Goal: Task Accomplishment & Management: Complete application form

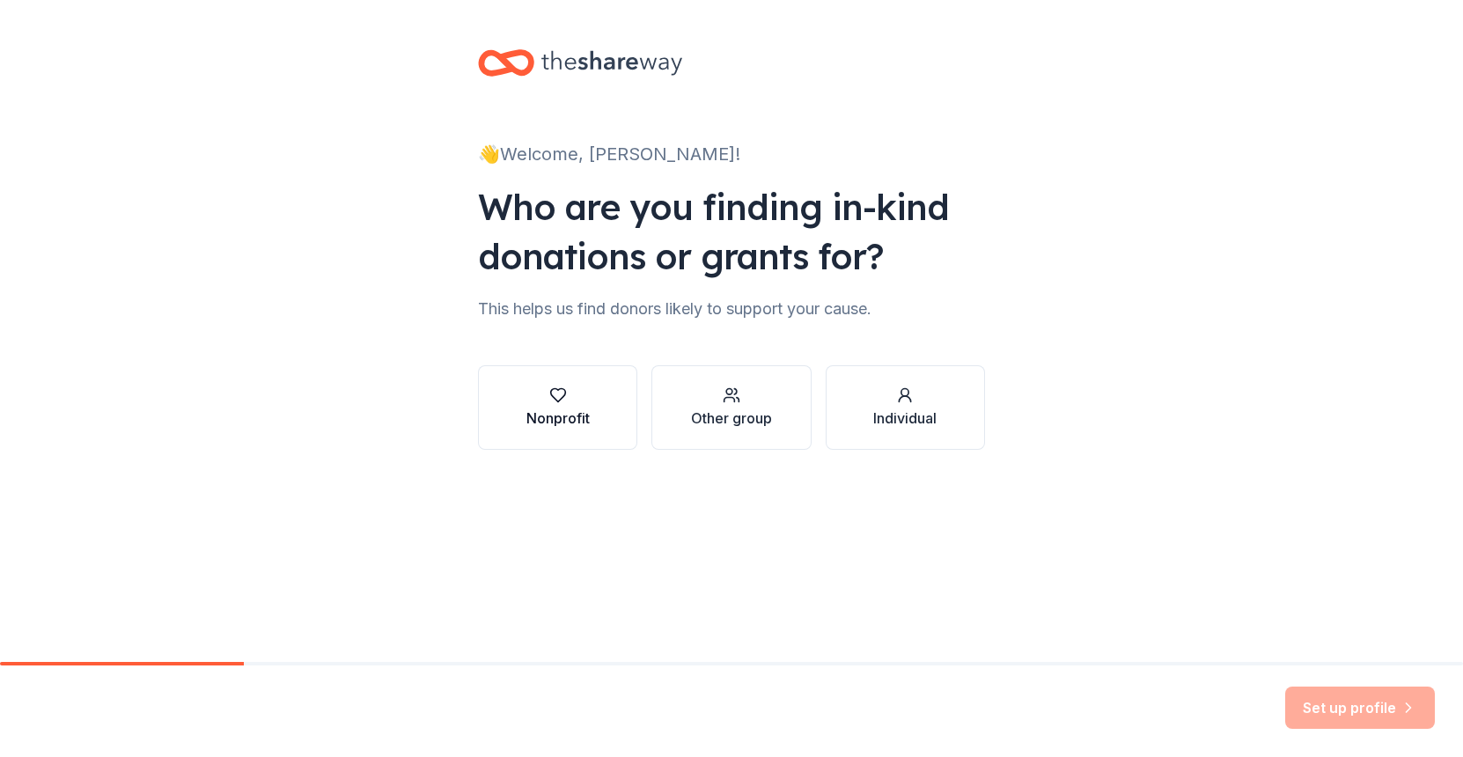
click at [516, 397] on button "Nonprofit" at bounding box center [557, 407] width 159 height 85
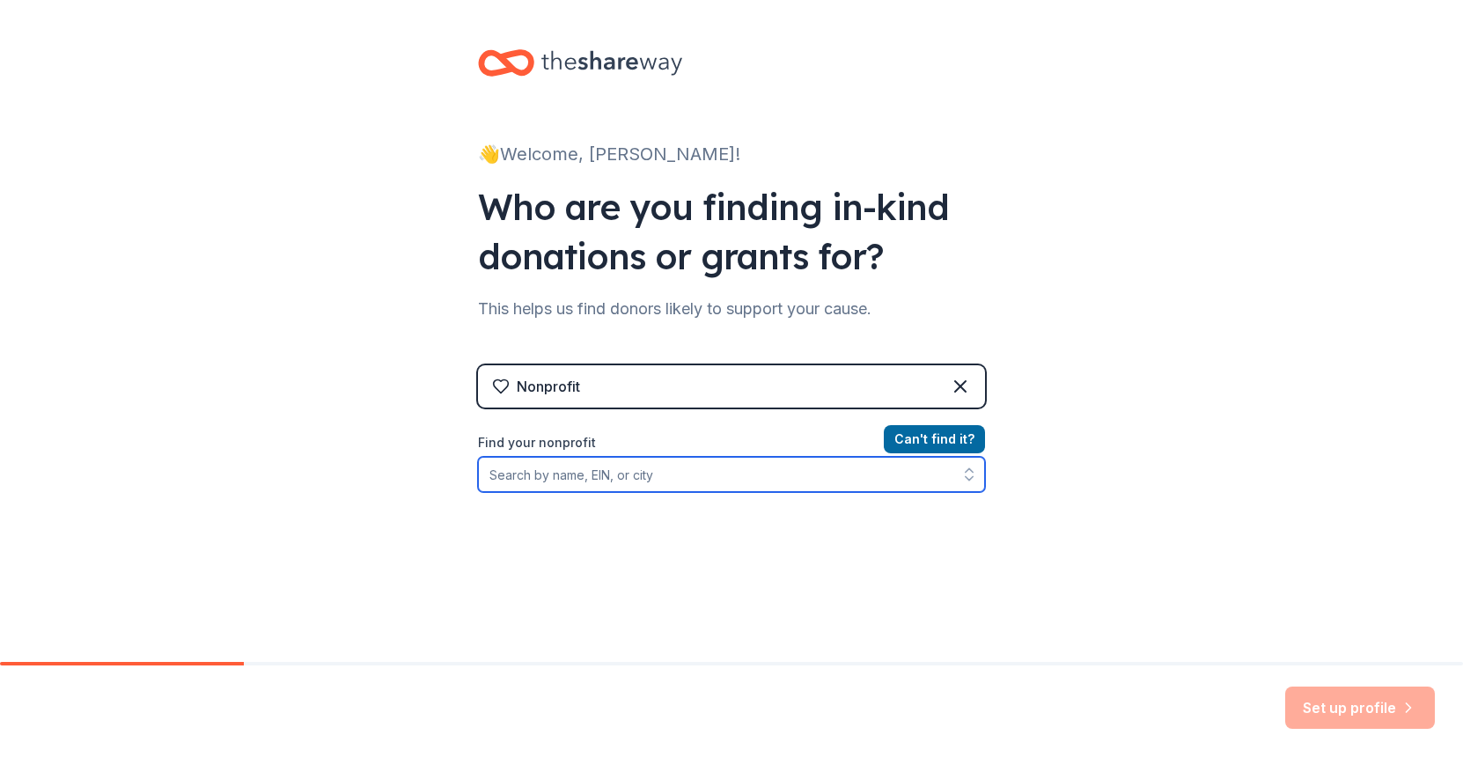
click at [688, 478] on input "Find your nonprofit" at bounding box center [731, 474] width 507 height 35
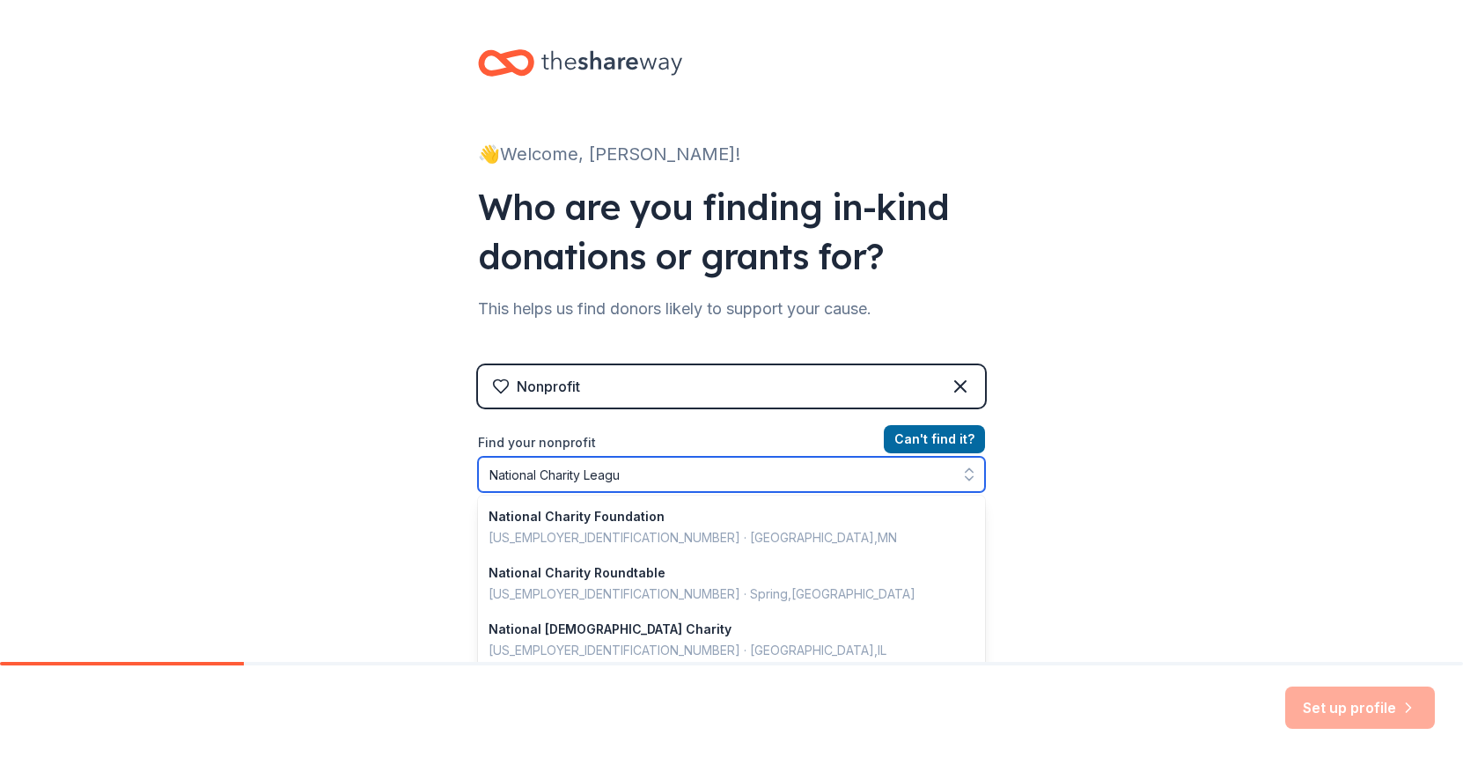
type input "National Charity League"
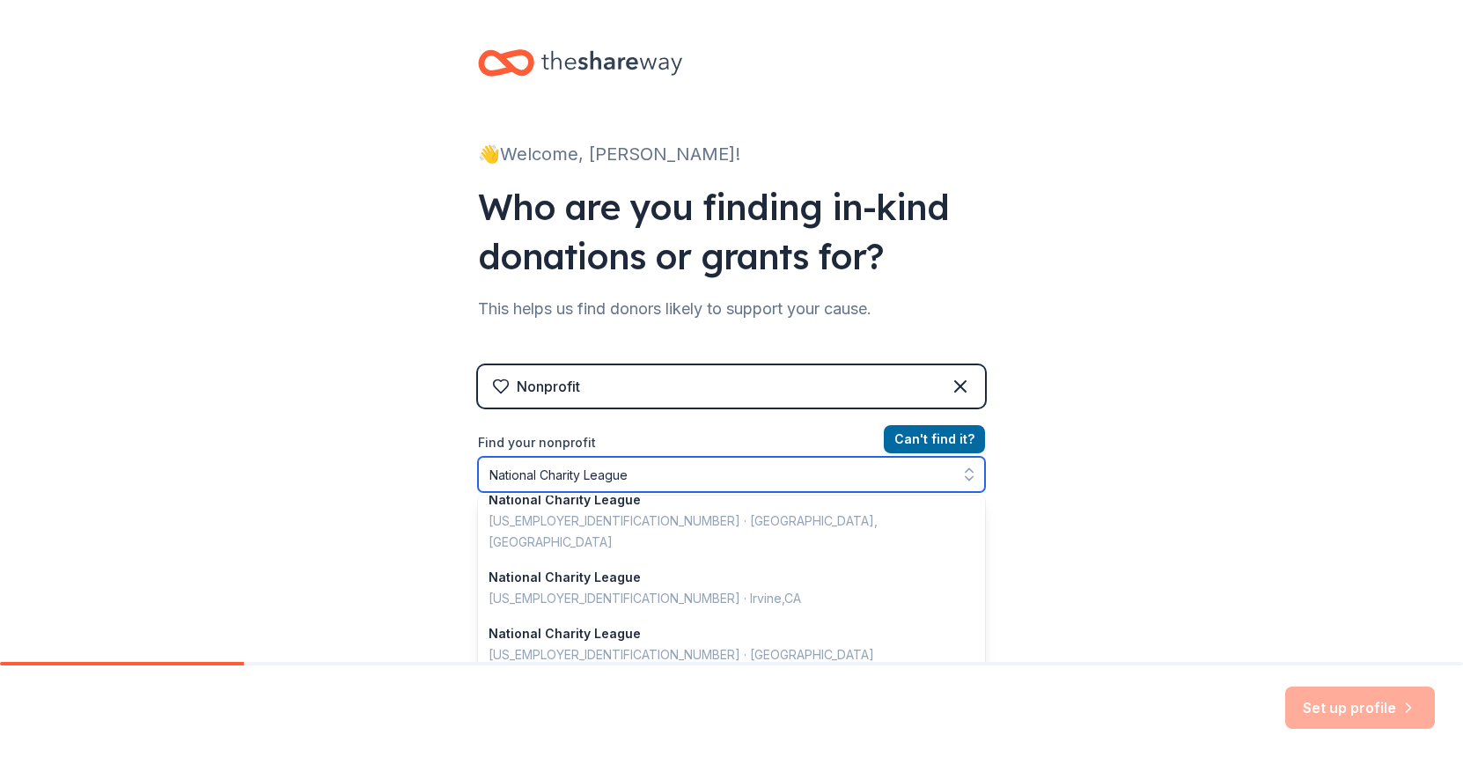
scroll to position [328, 0]
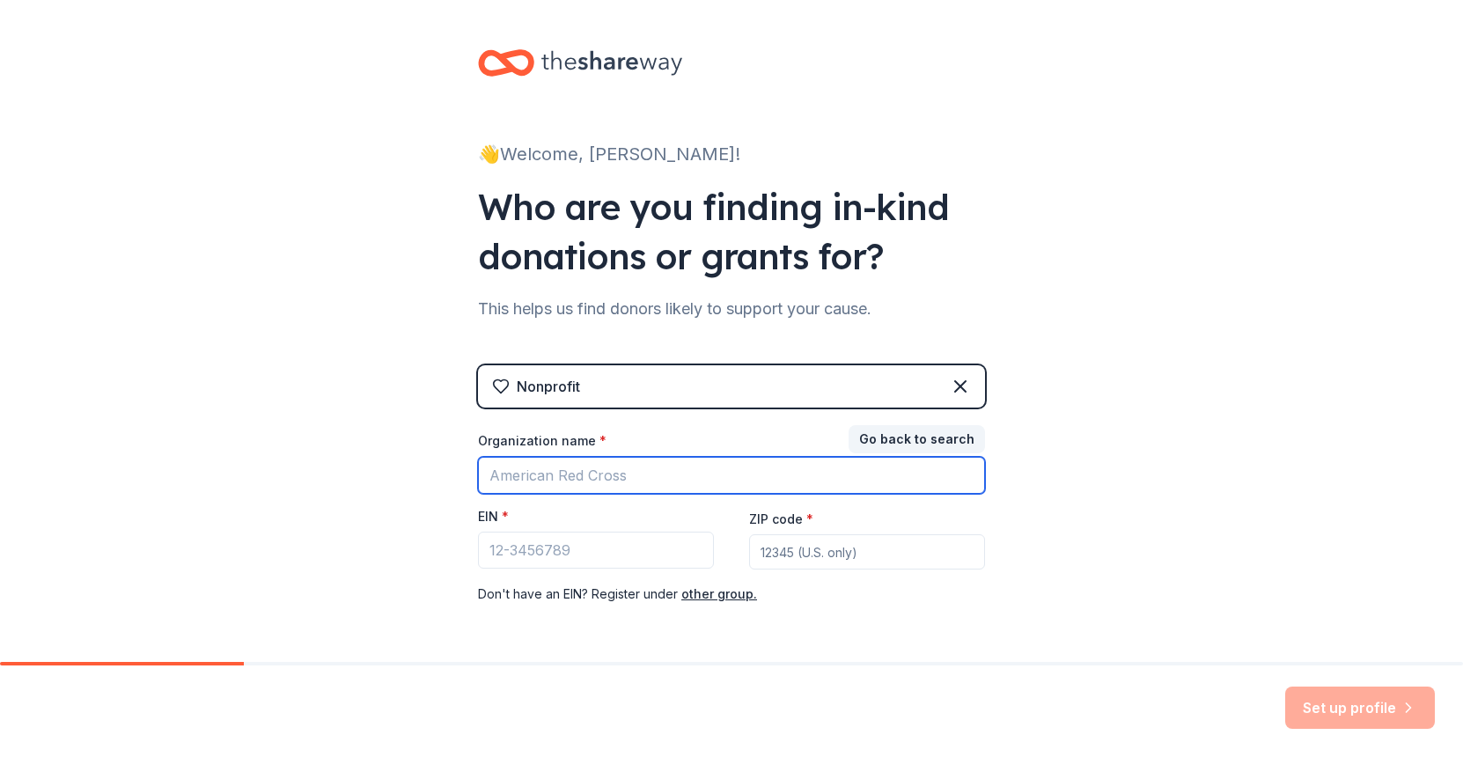
click at [525, 482] on input "Organization name *" at bounding box center [731, 475] width 507 height 37
type input "National Charity League"
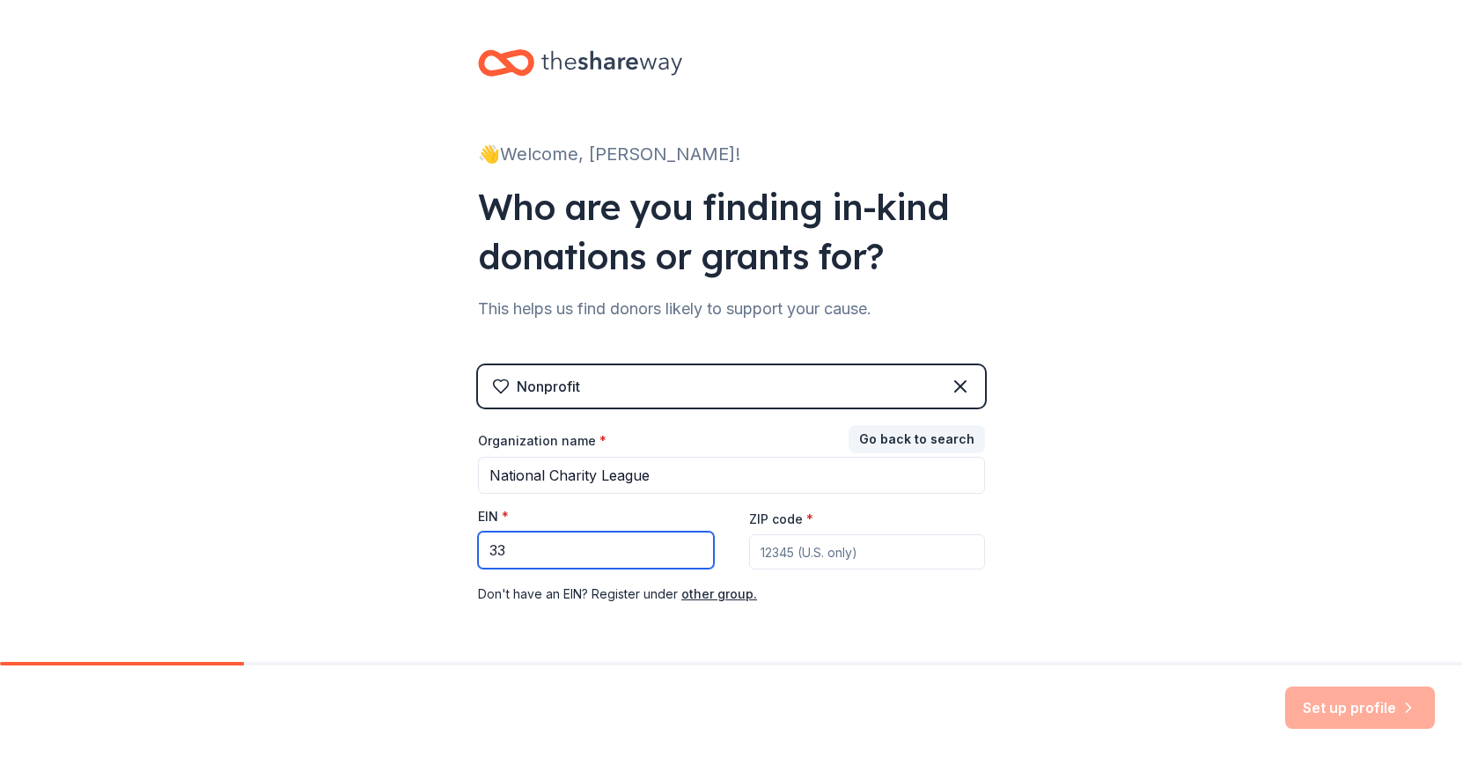
drag, startPoint x: 516, startPoint y: 557, endPoint x: 447, endPoint y: 543, distance: 70.1
click at [447, 543] on div "👋 Welcome, Antonia! Who are you finding in-kind donations or grants for? This h…" at bounding box center [731, 362] width 1463 height 725
paste input "-0328930"
type input "[US_EMPLOYER_IDENTIFICATION_NUMBER]"
click at [800, 544] on input "ZIP code *" at bounding box center [867, 551] width 236 height 35
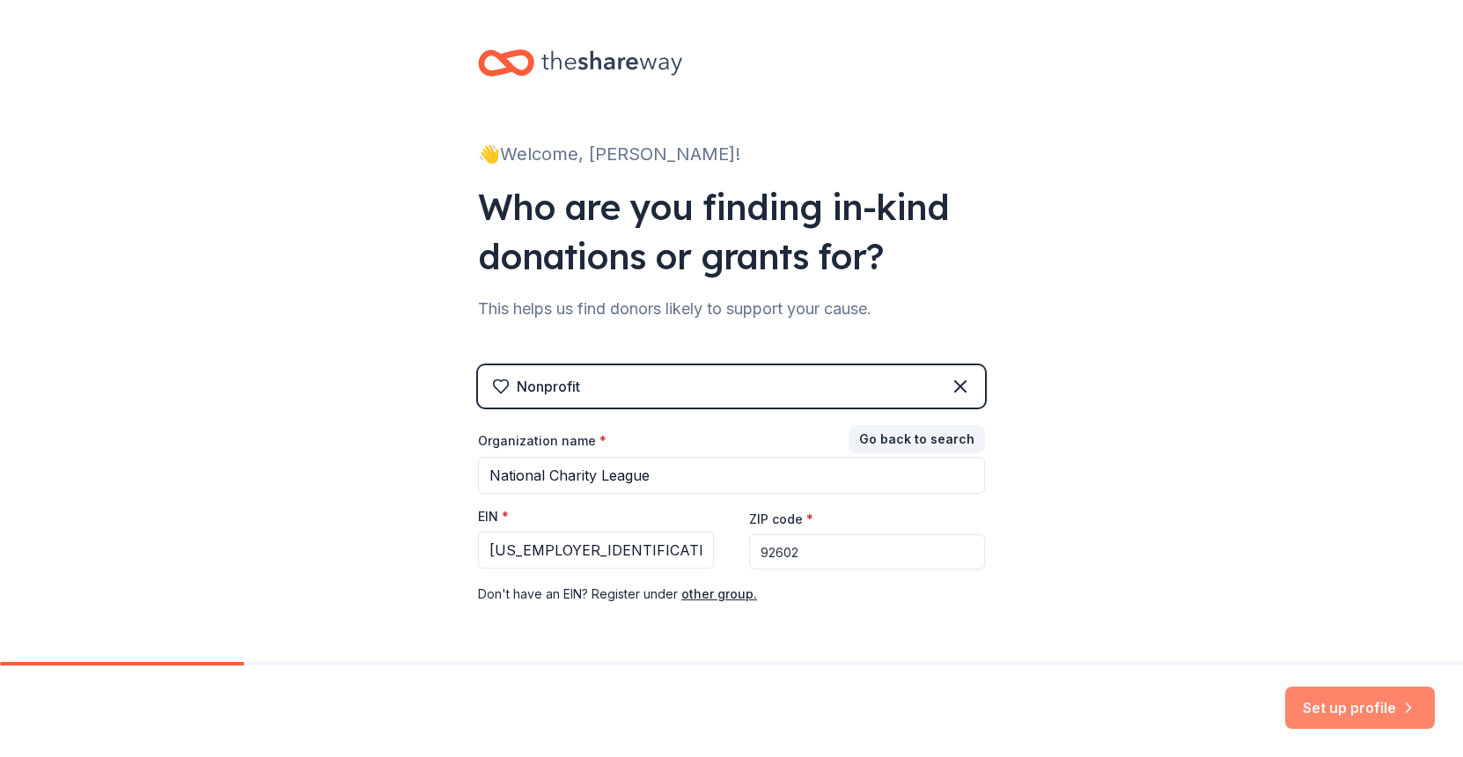
type input "92602"
click at [1364, 710] on button "Set up profile" at bounding box center [1360, 708] width 150 height 42
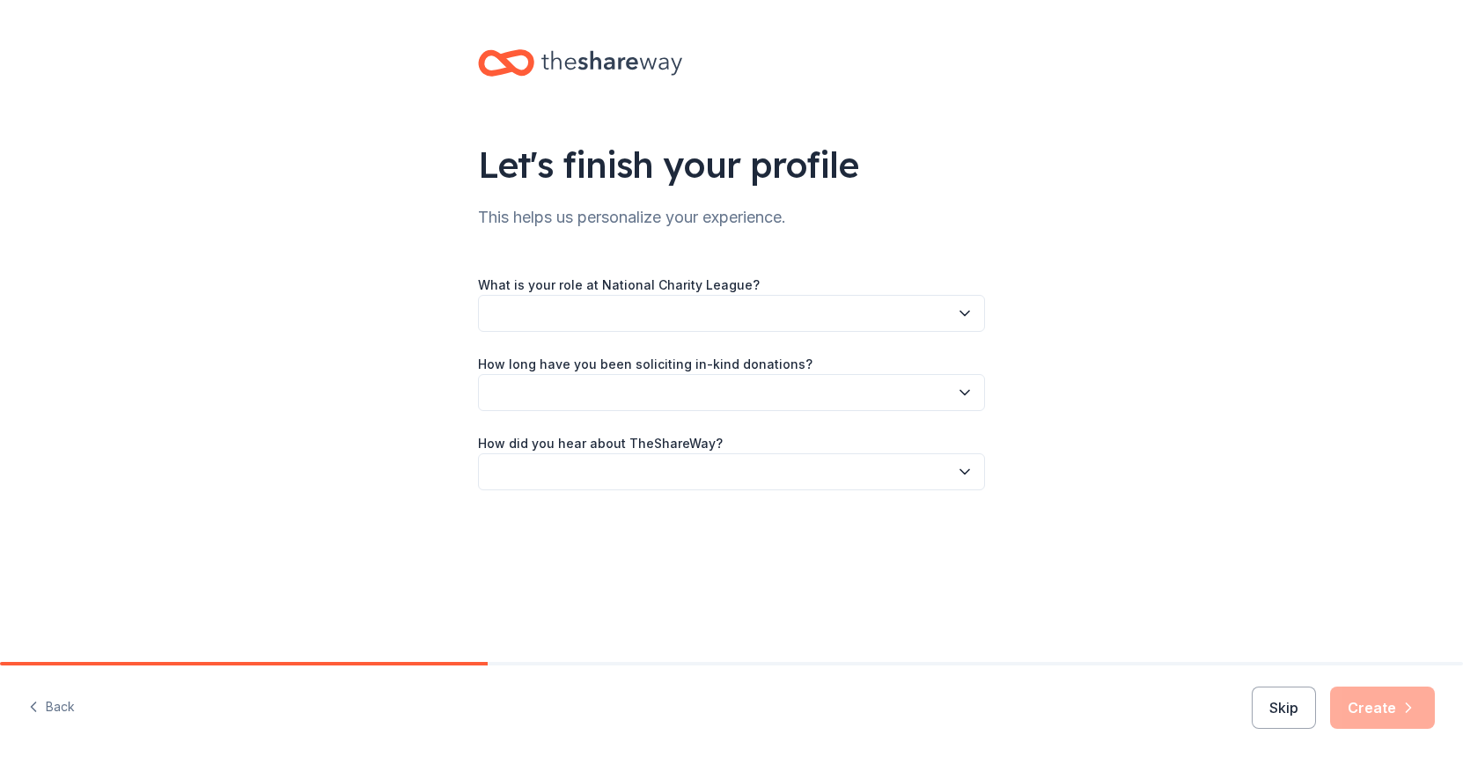
click at [541, 70] on icon at bounding box center [611, 63] width 141 height 36
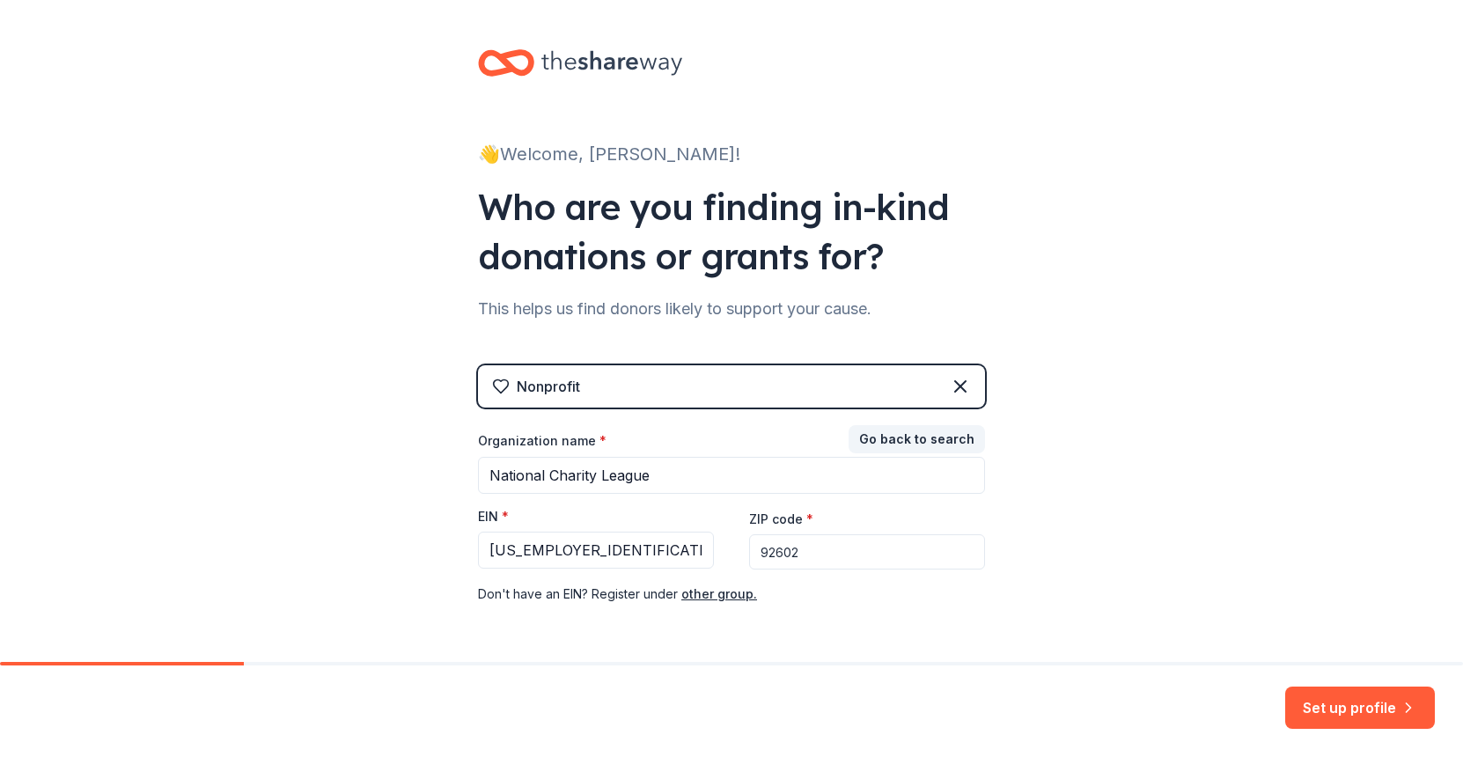
click at [573, 63] on icon at bounding box center [611, 63] width 141 height 25
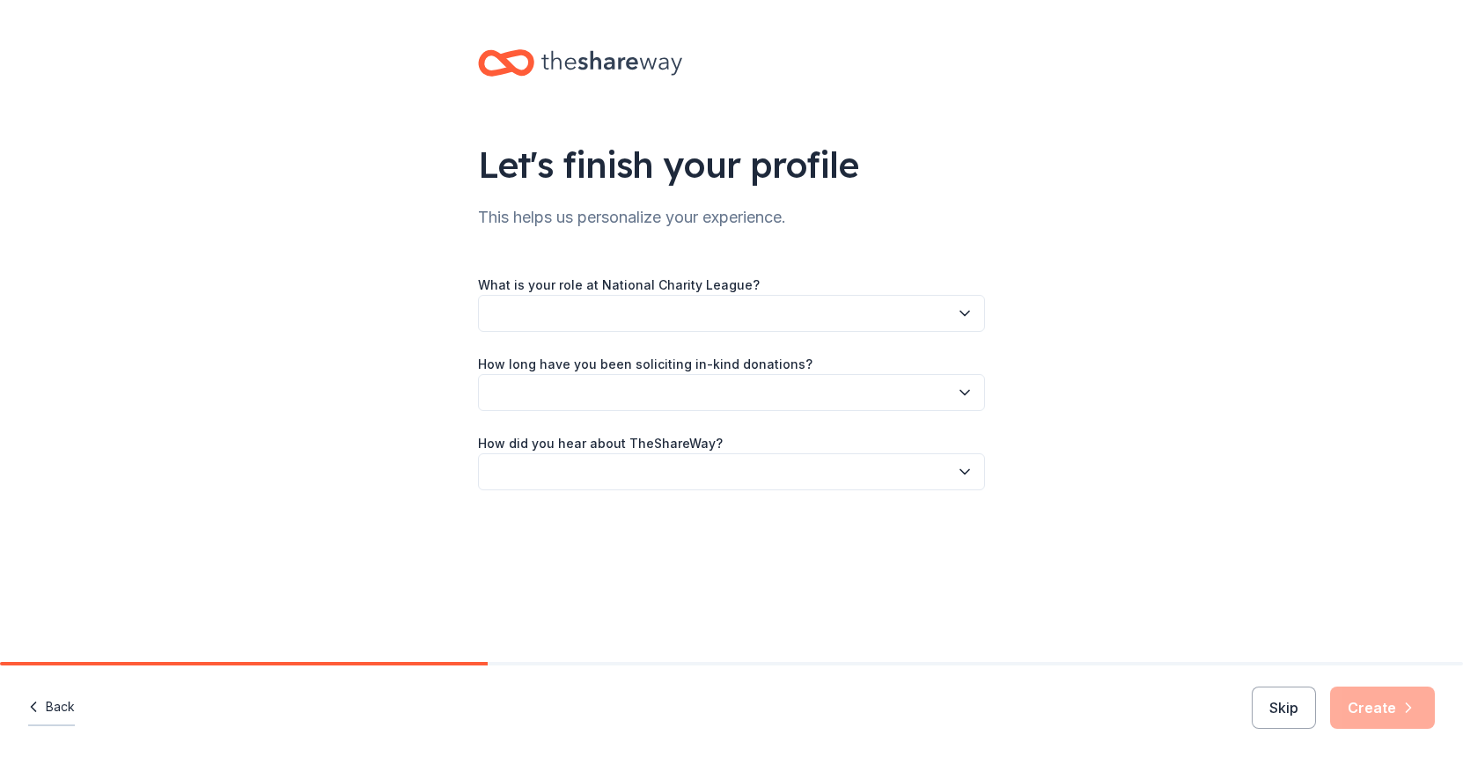
click at [58, 703] on button "Back" at bounding box center [51, 707] width 47 height 37
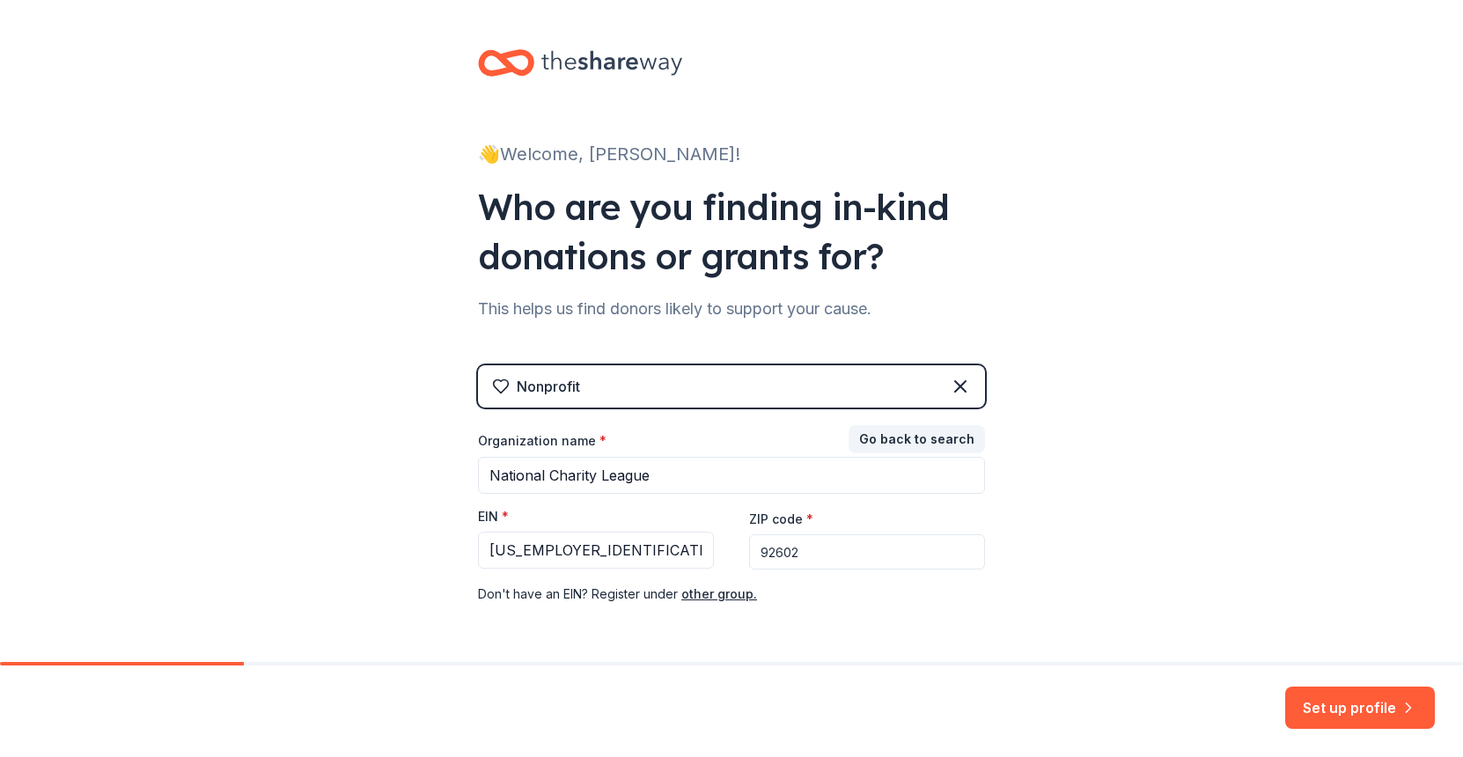
scroll to position [63, 0]
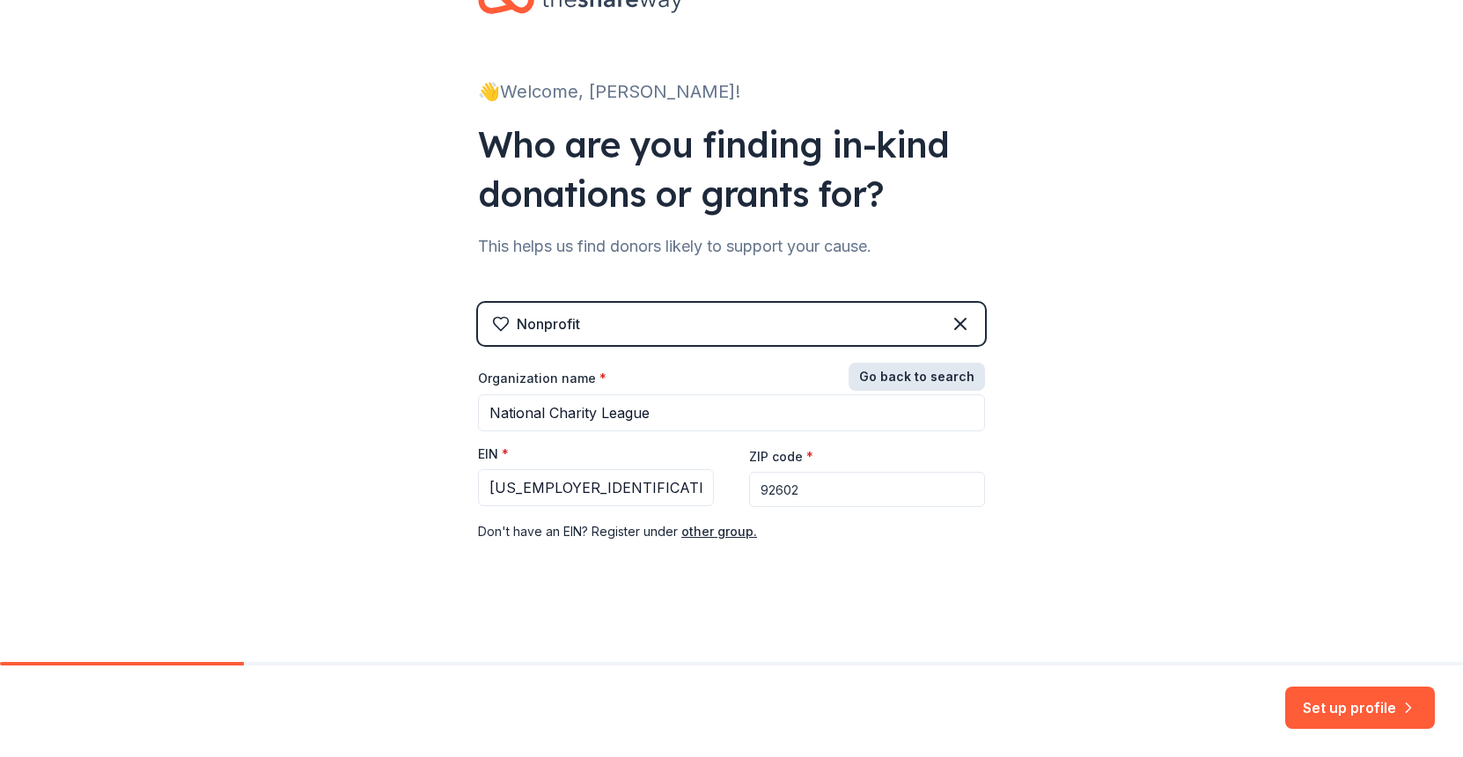
click at [917, 378] on button "Go back to search" at bounding box center [917, 377] width 136 height 28
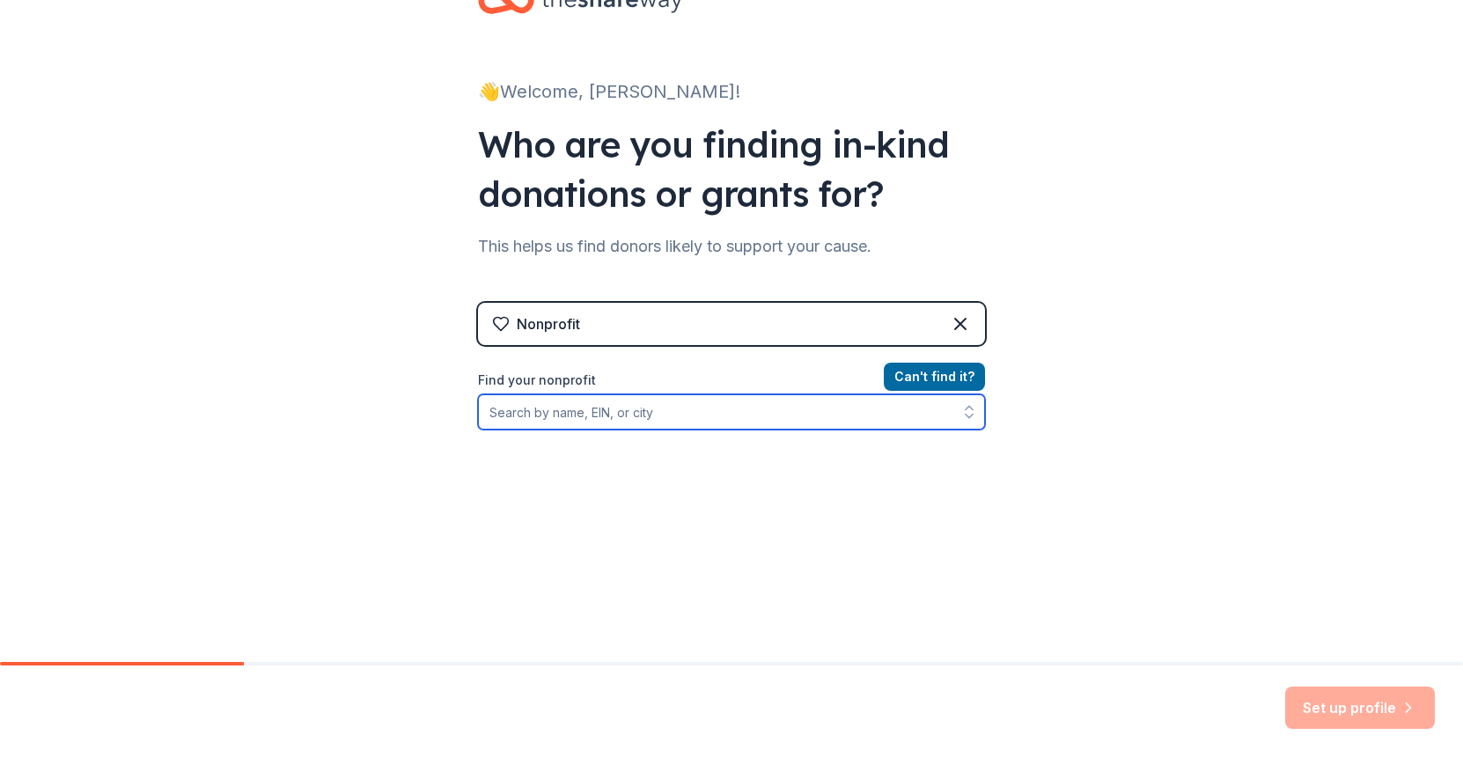
click at [670, 413] on input "Find your nonprofit" at bounding box center [731, 411] width 507 height 35
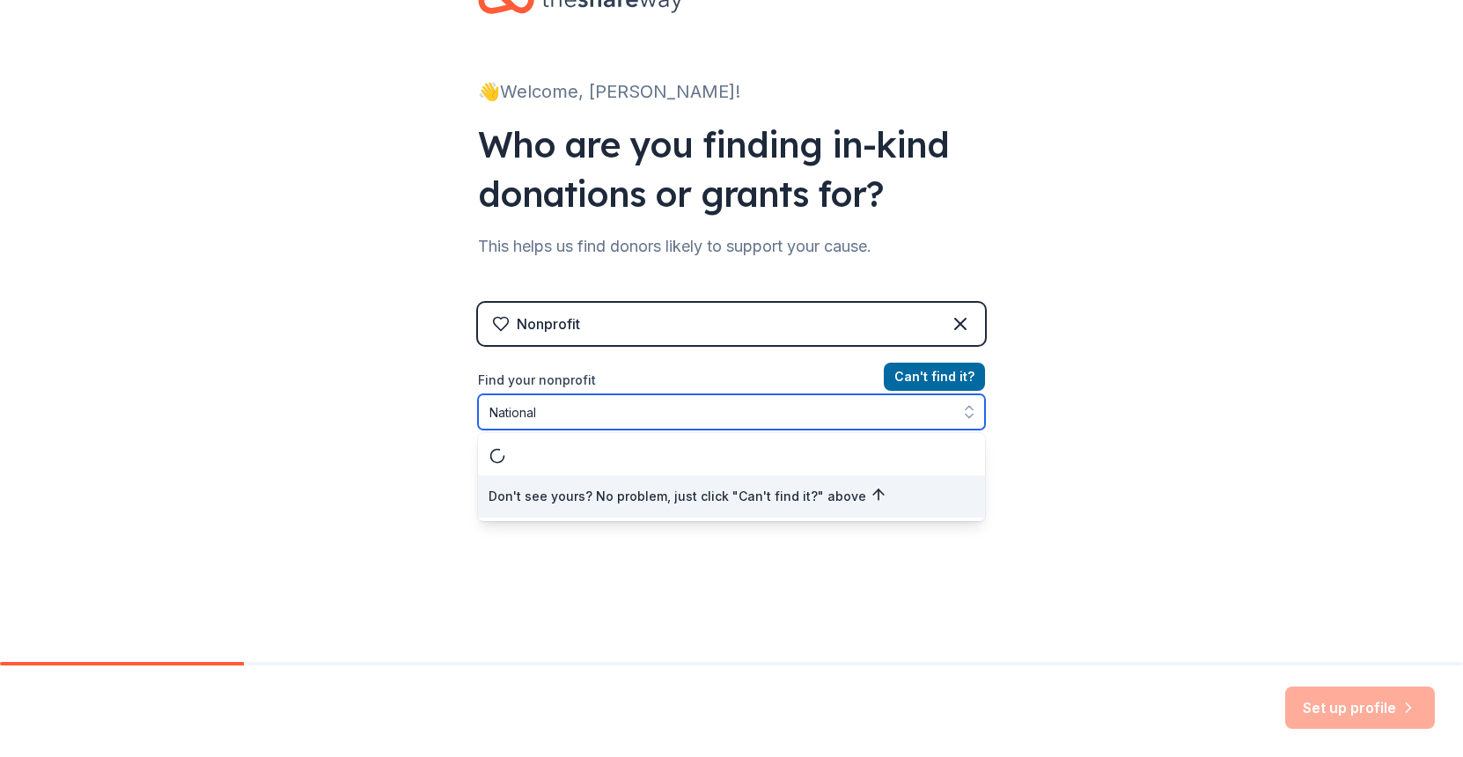
type input "National Charity League"
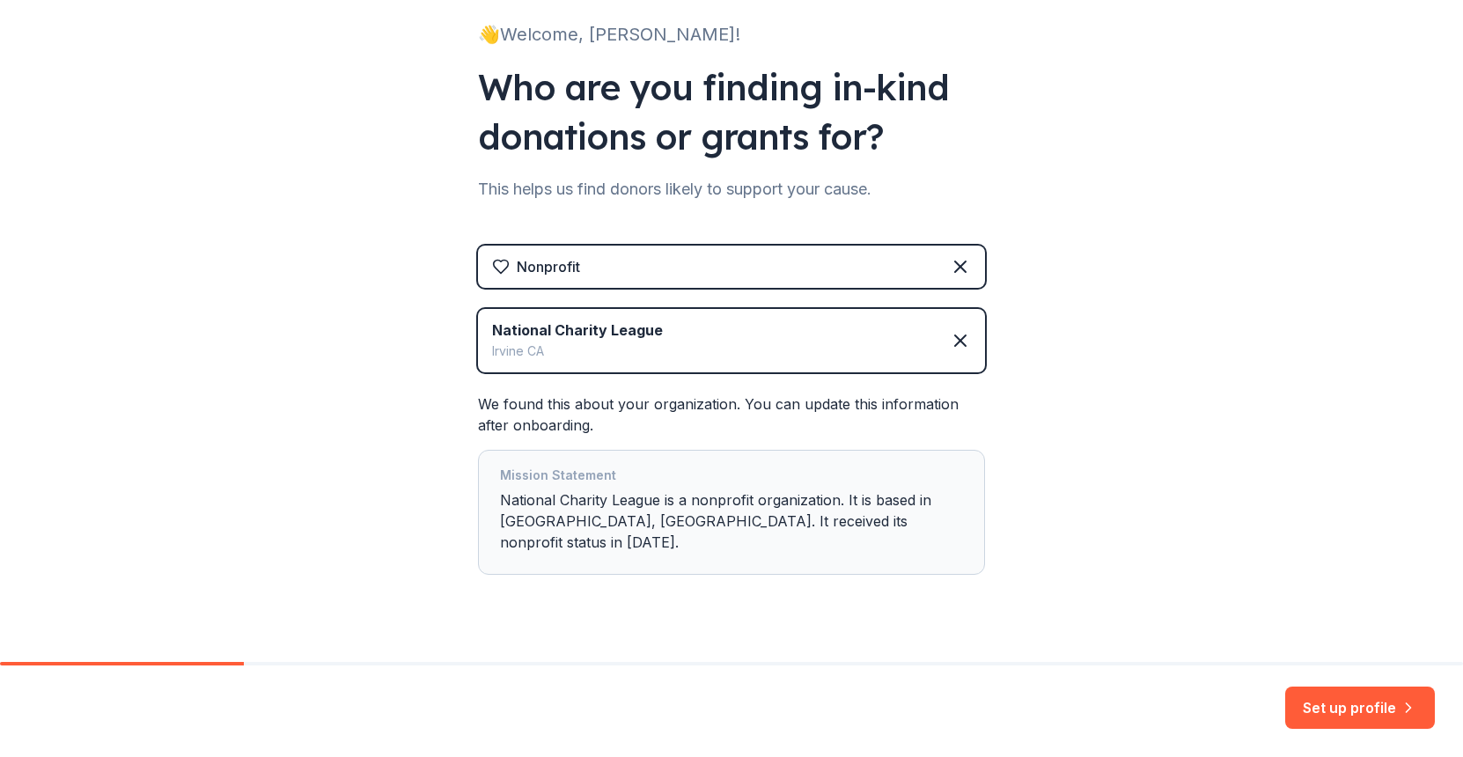
scroll to position [131, 0]
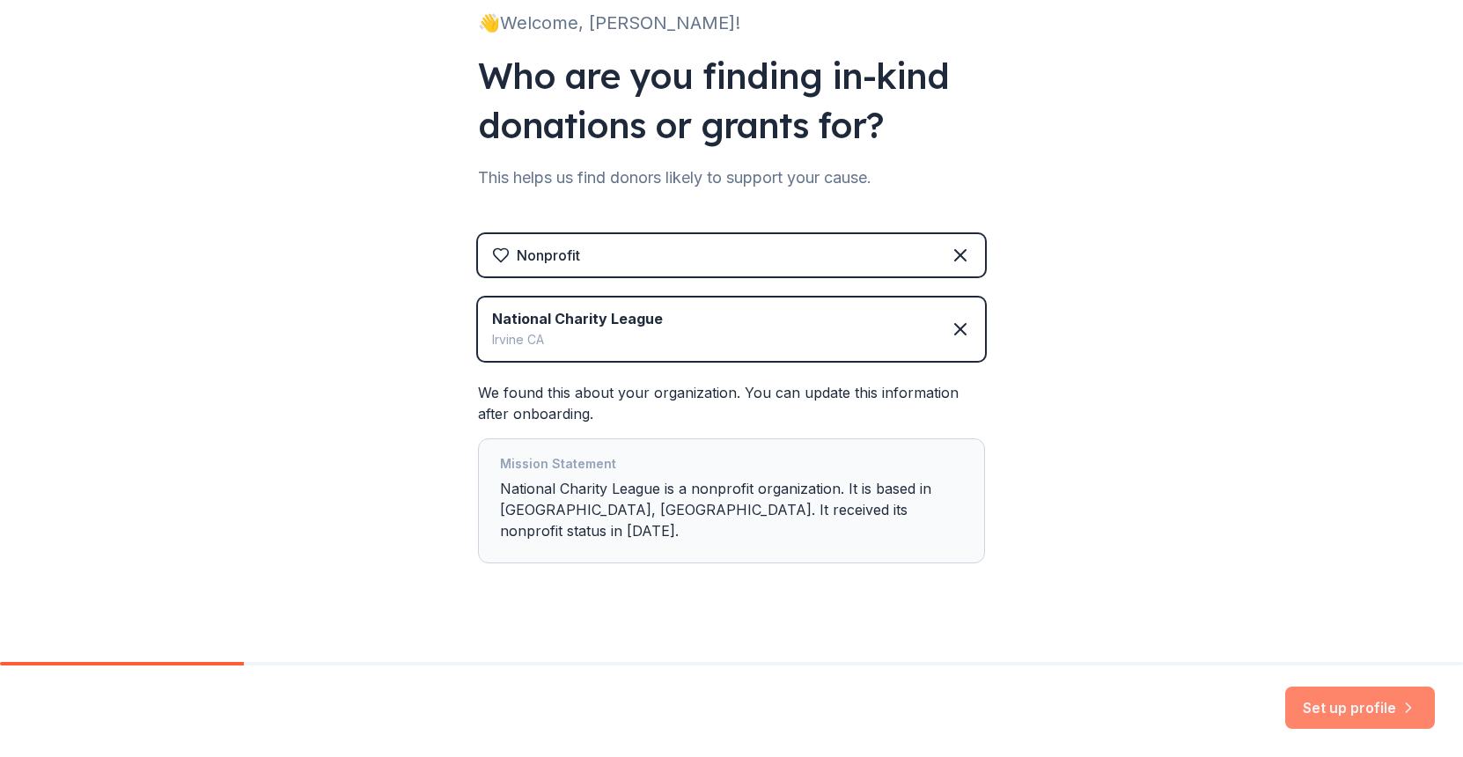
click at [1332, 704] on button "Set up profile" at bounding box center [1360, 708] width 150 height 42
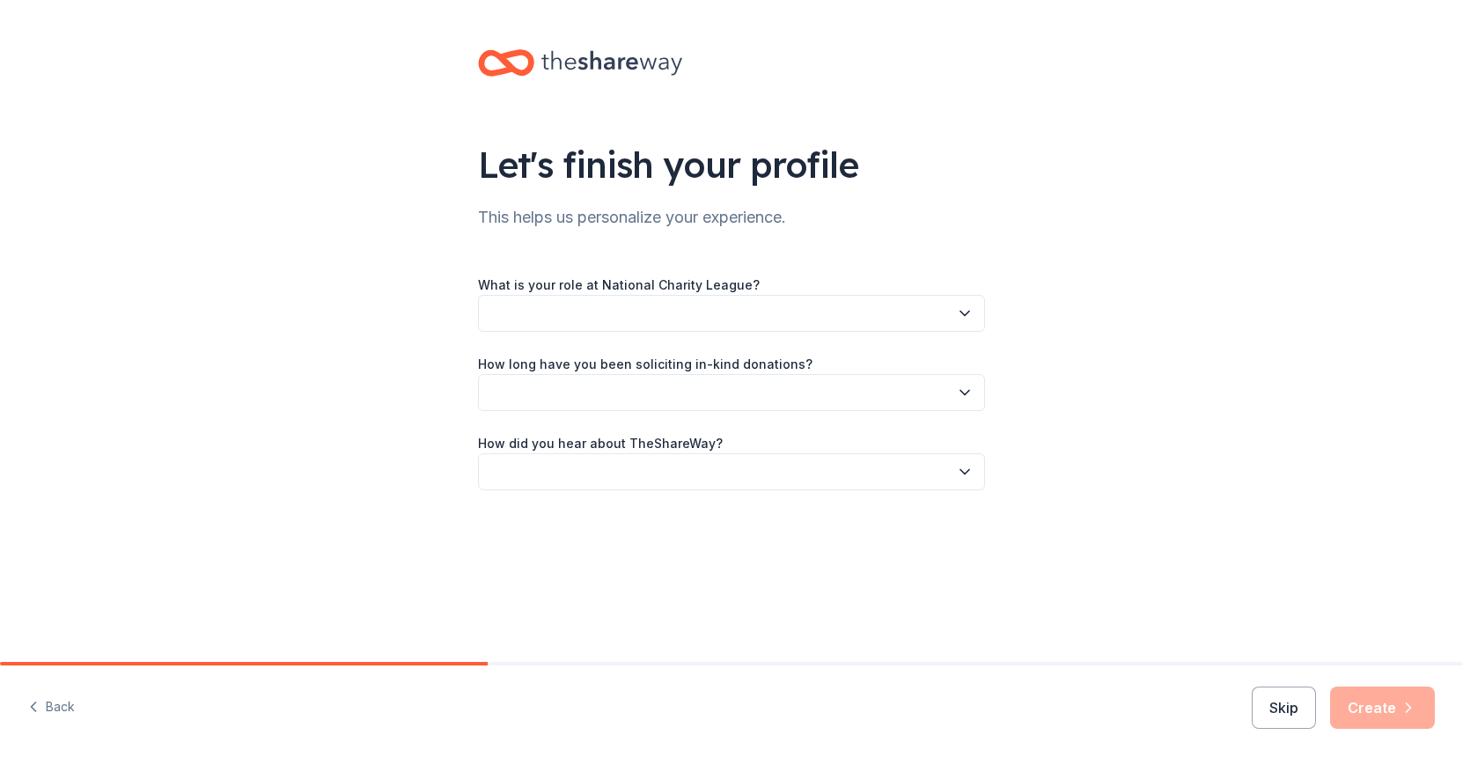
click at [652, 317] on button "button" at bounding box center [731, 313] width 507 height 37
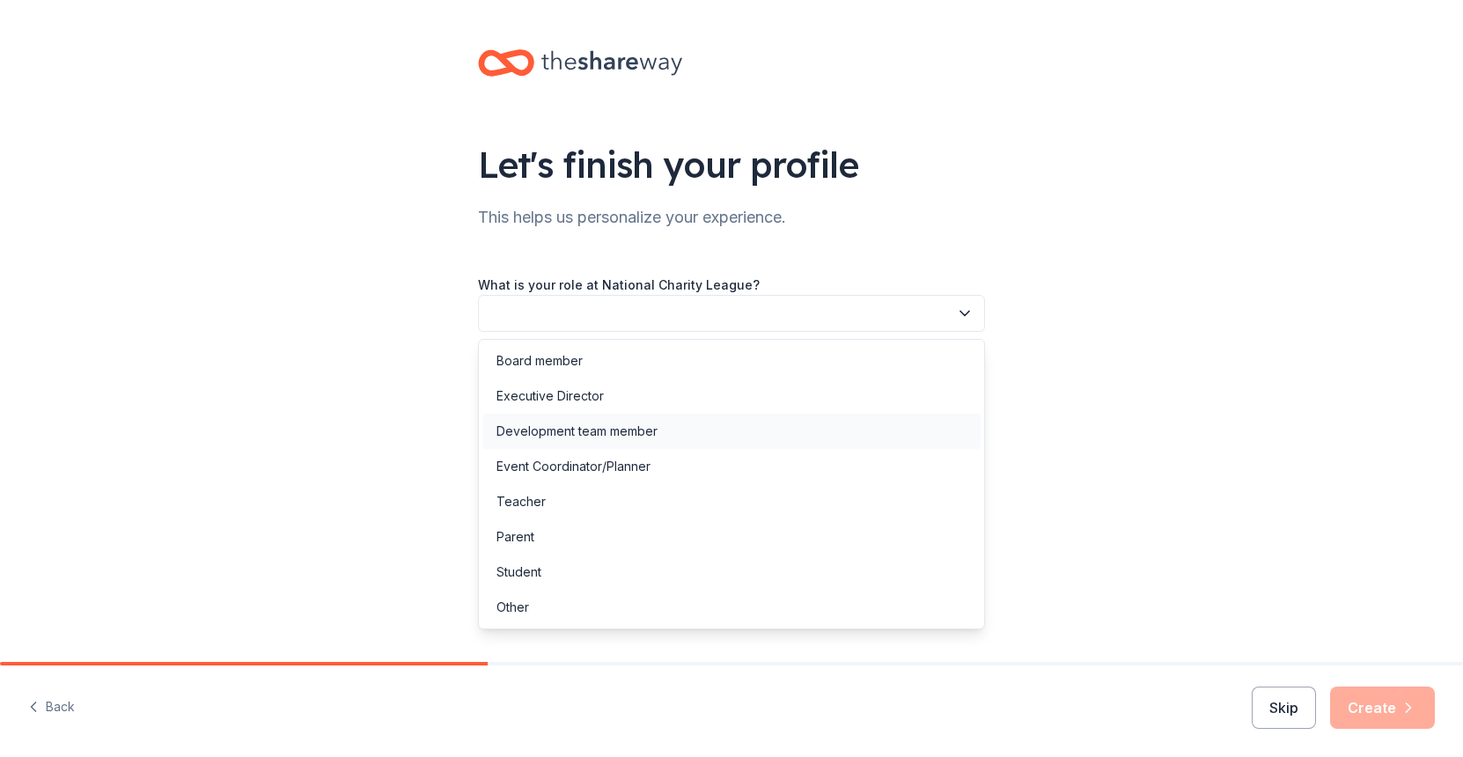
click at [648, 423] on div "Development team member" at bounding box center [577, 431] width 161 height 21
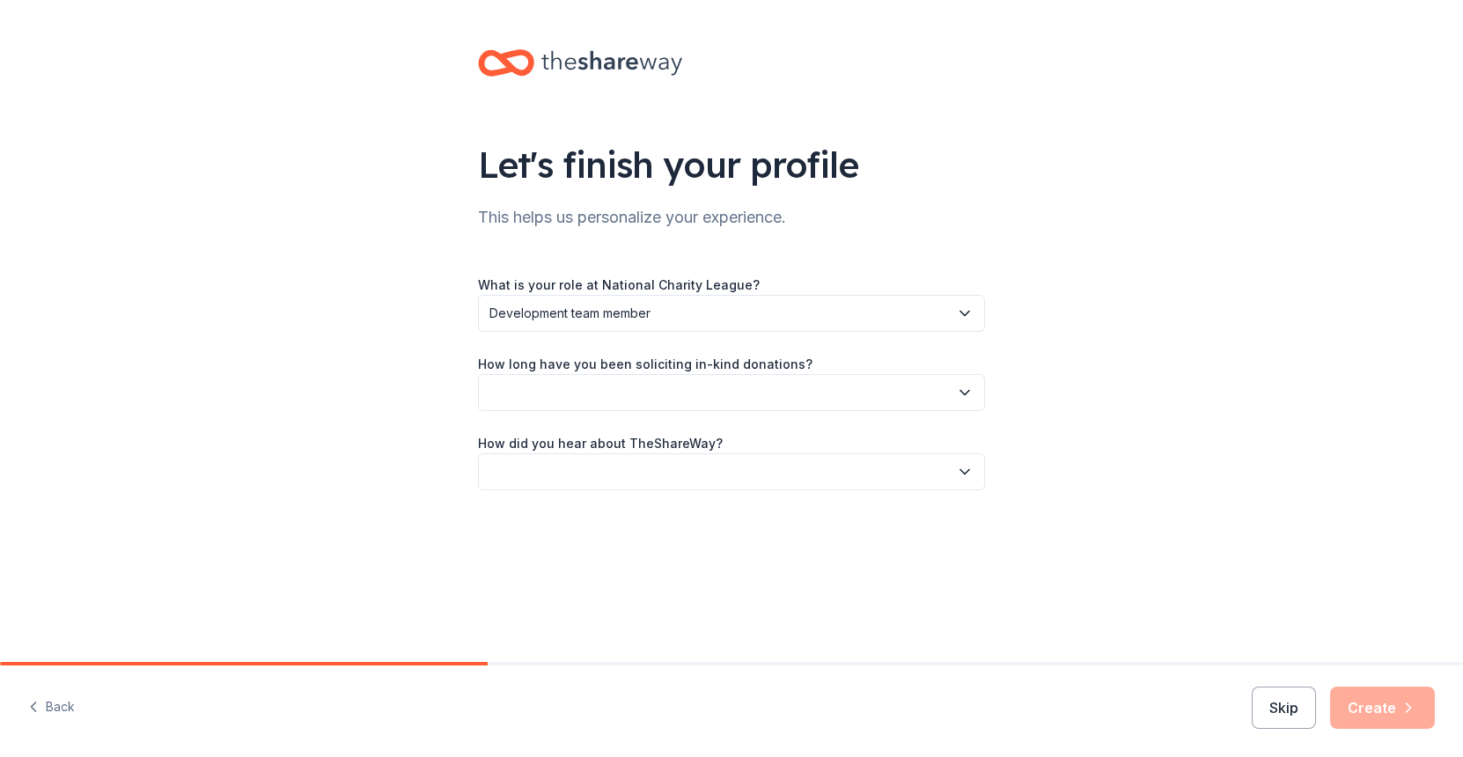
click at [674, 394] on button "button" at bounding box center [731, 392] width 507 height 37
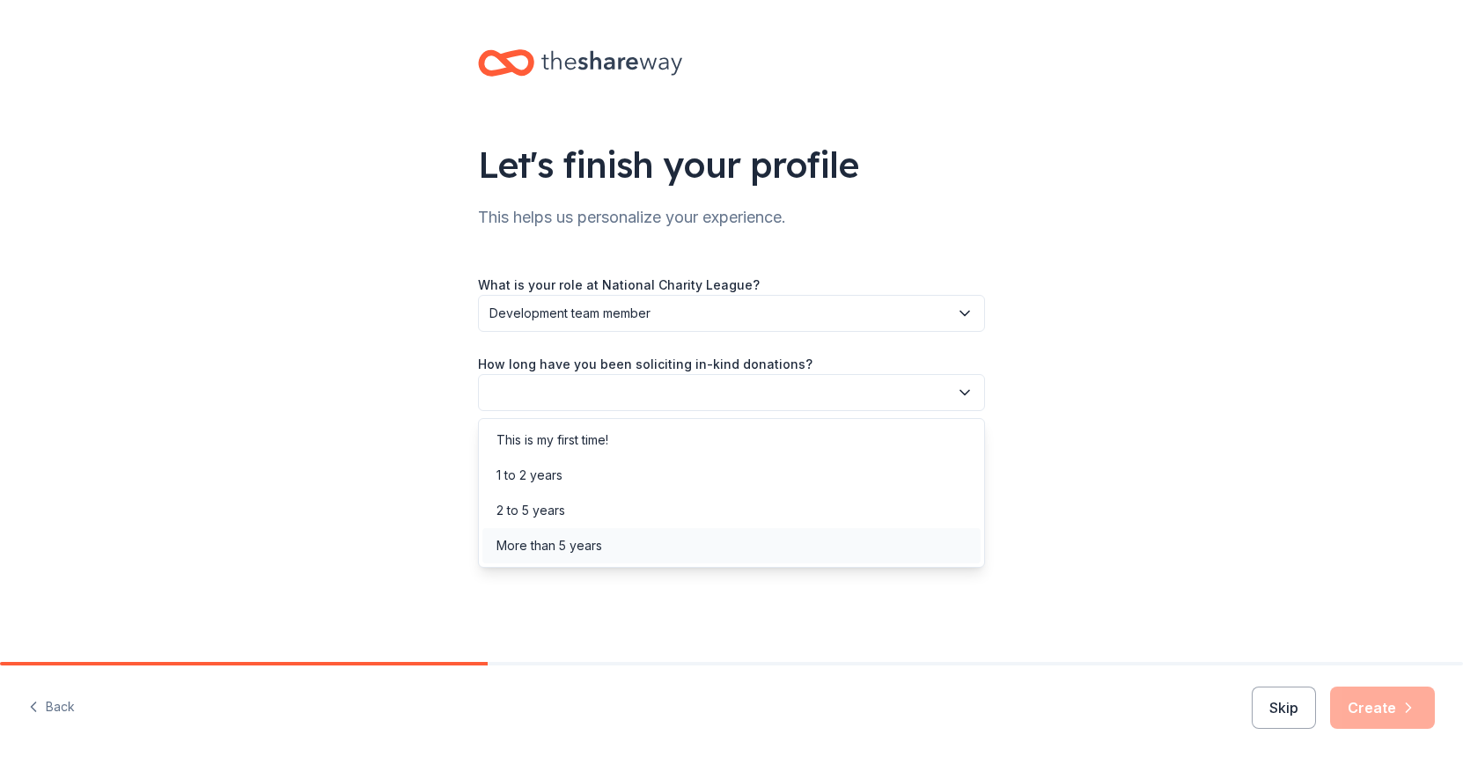
click at [636, 537] on div "More than 5 years" at bounding box center [731, 545] width 498 height 35
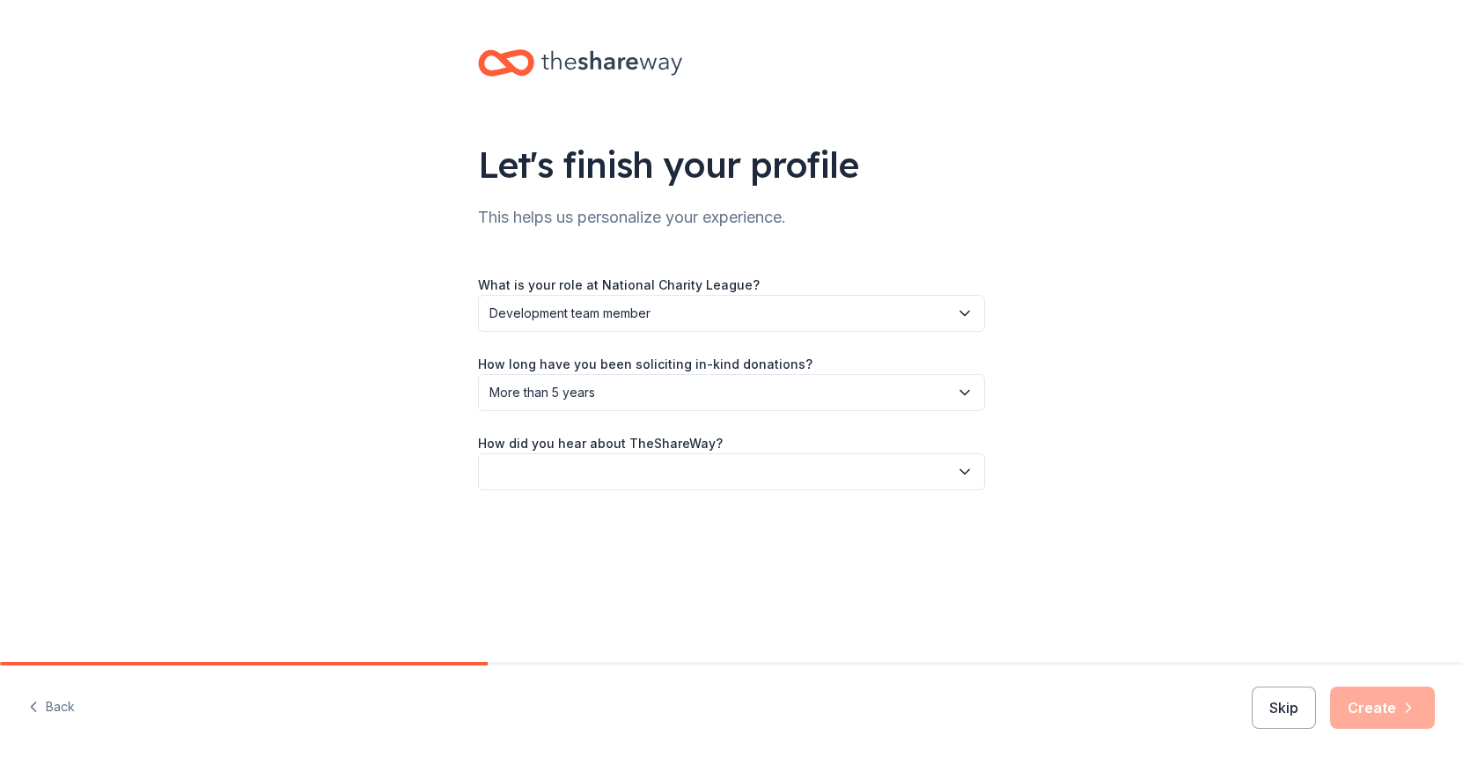
click at [650, 462] on button "button" at bounding box center [731, 471] width 507 height 37
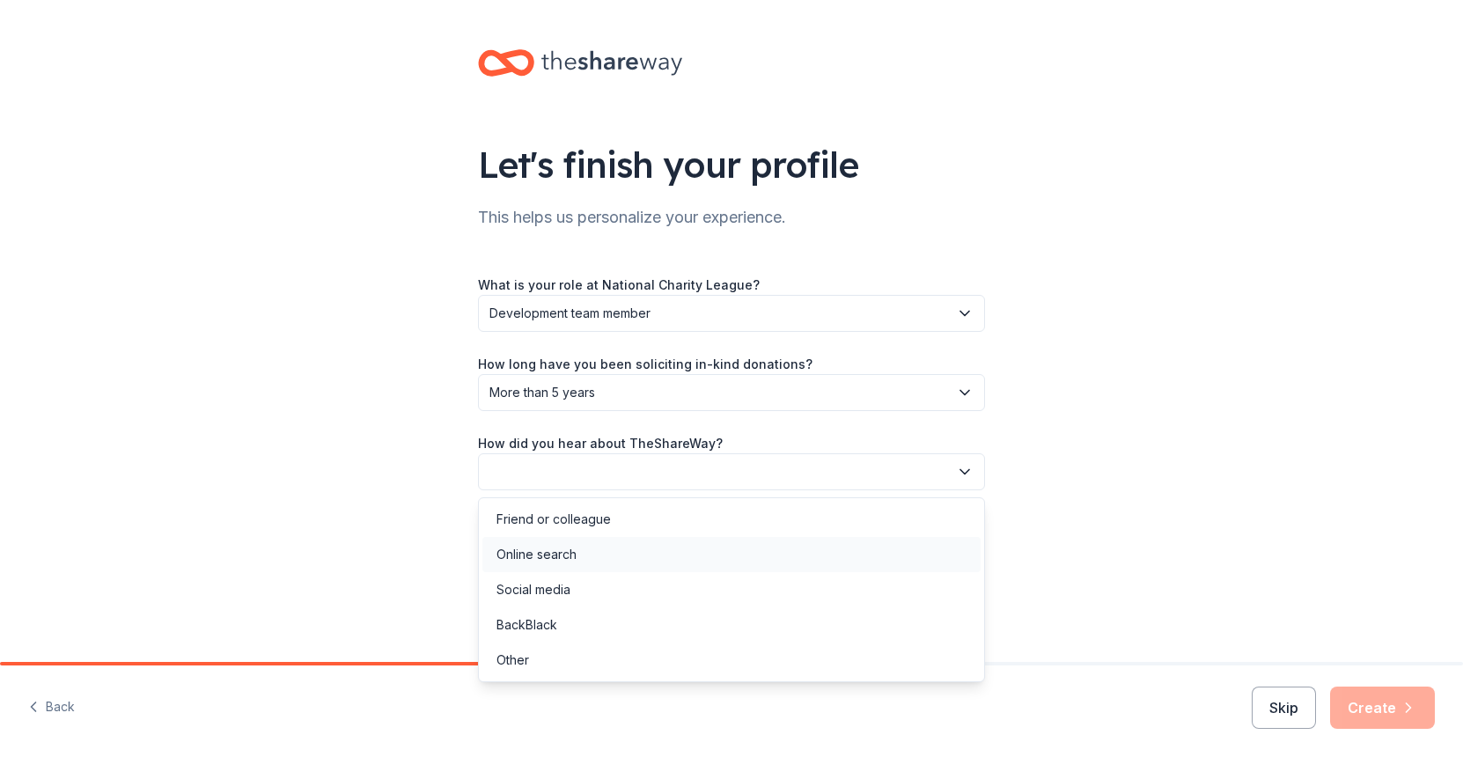
click at [617, 555] on div "Online search" at bounding box center [731, 554] width 498 height 35
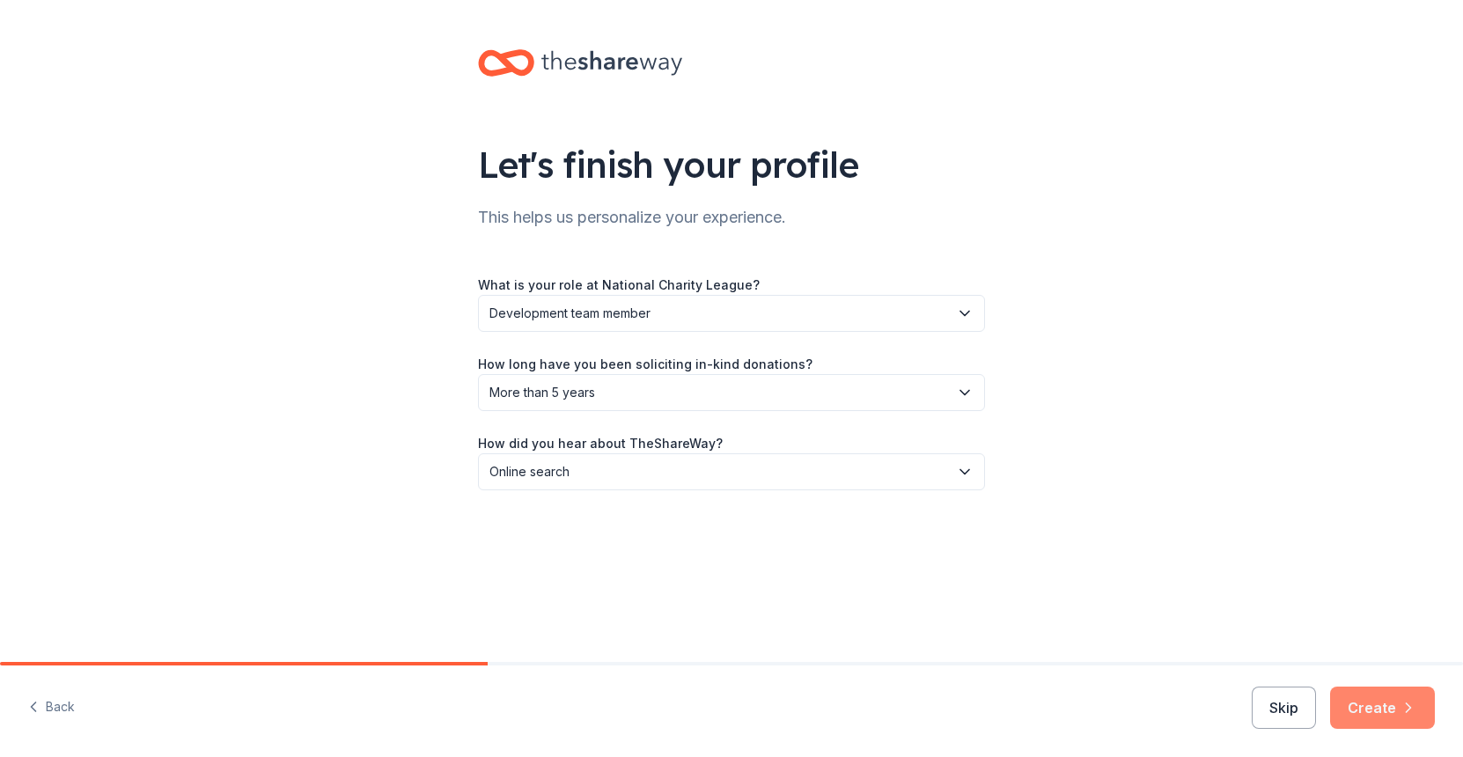
click at [1392, 699] on button "Create" at bounding box center [1382, 708] width 105 height 42
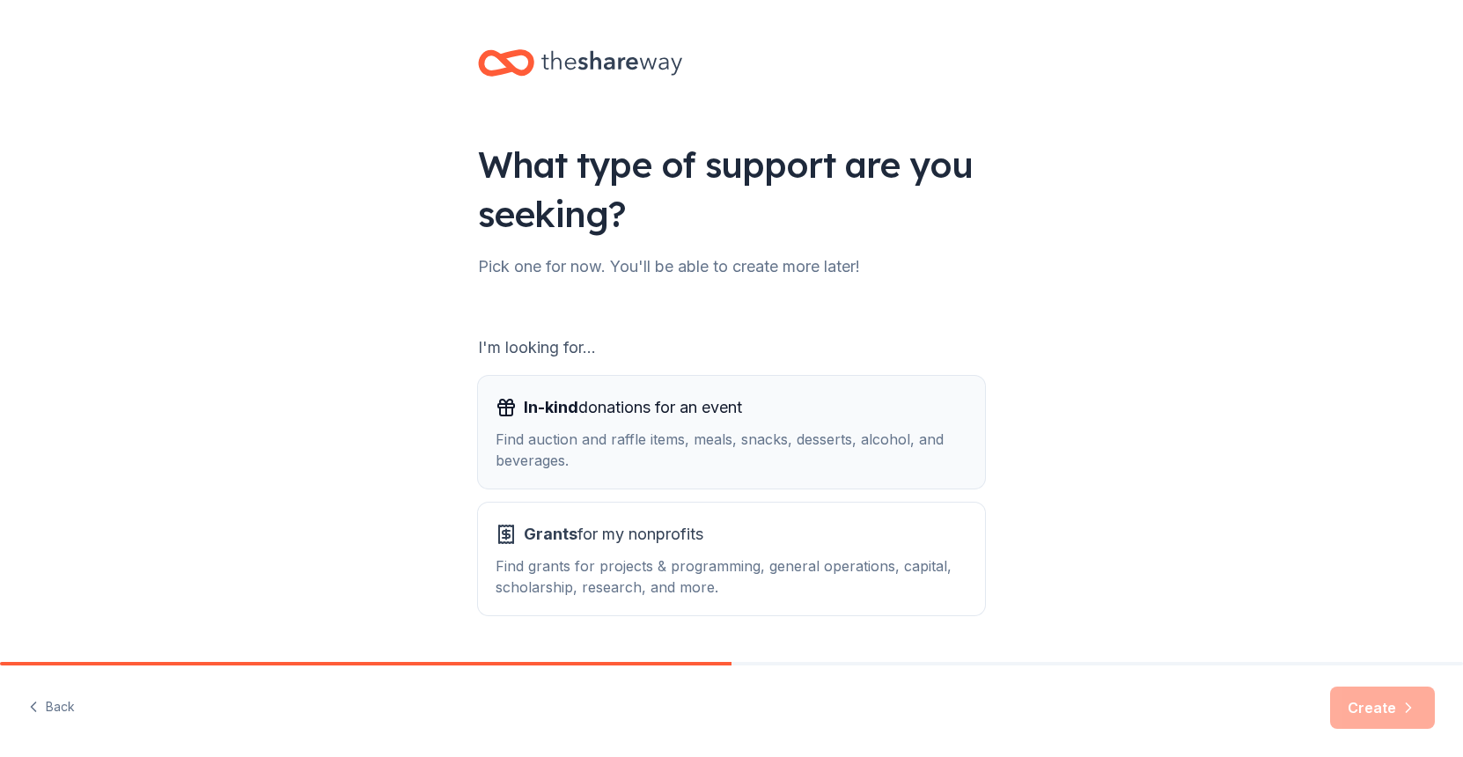
click at [699, 434] on div "Find auction and raffle items, meals, snacks, desserts, alcohol, and beverages." at bounding box center [732, 450] width 472 height 42
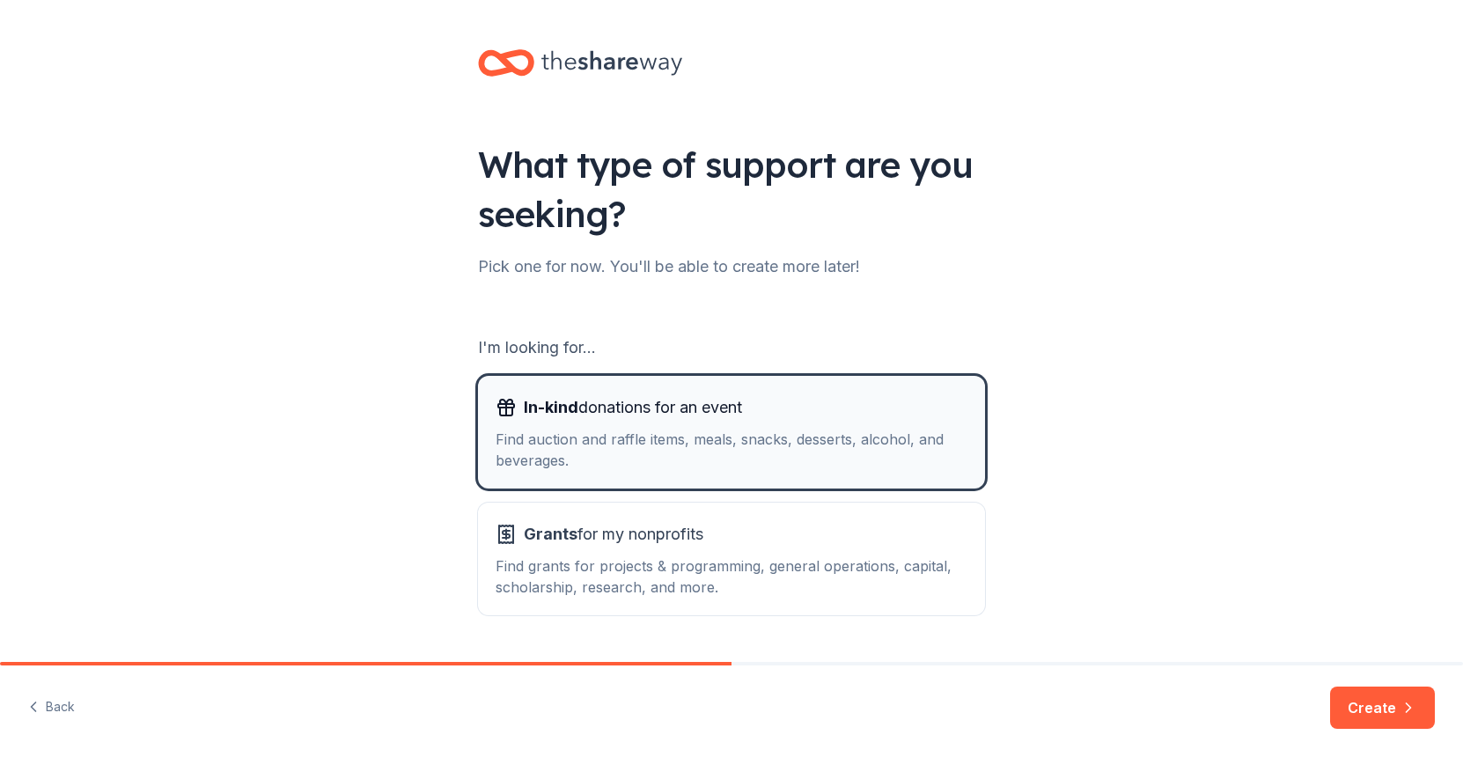
scroll to position [48, 0]
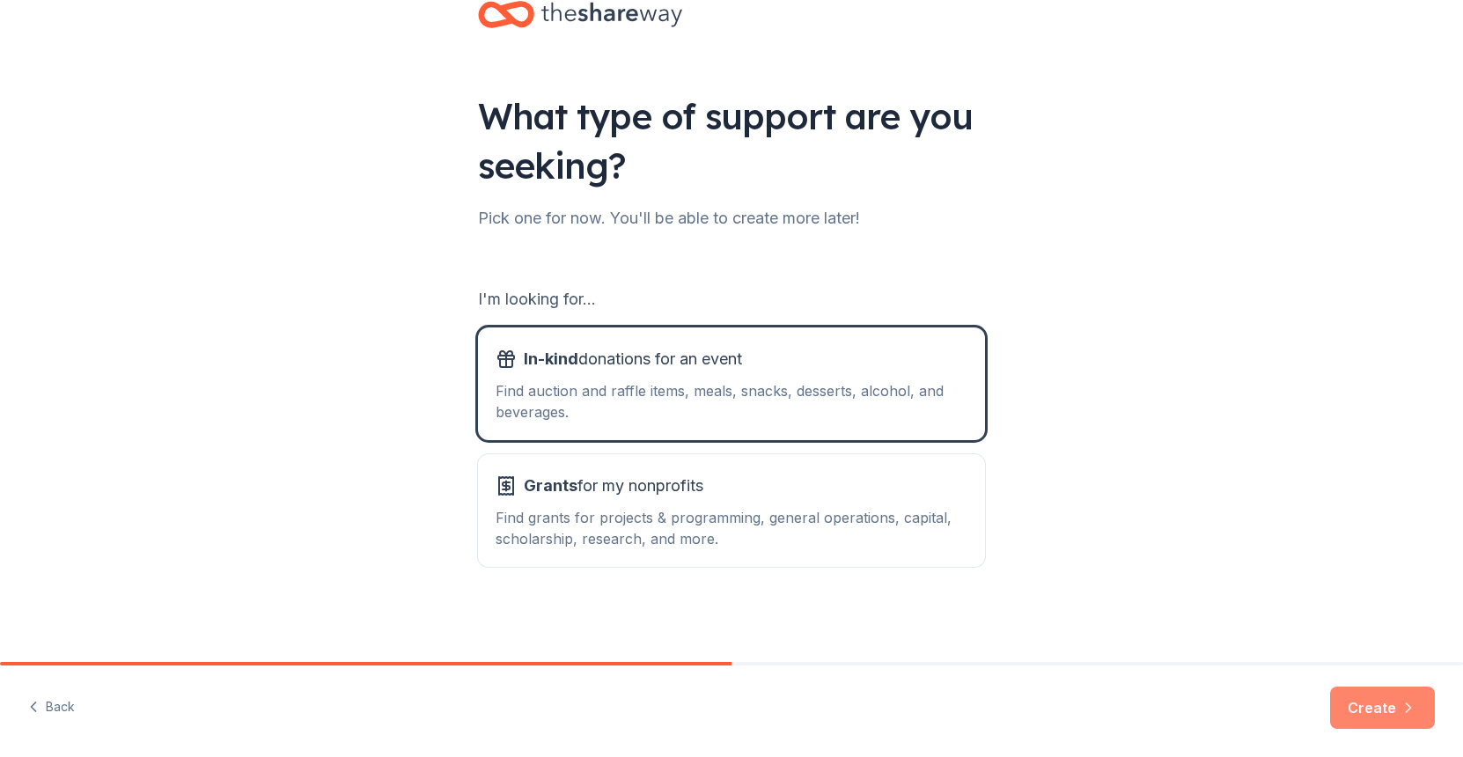
click at [1382, 720] on button "Create" at bounding box center [1382, 708] width 105 height 42
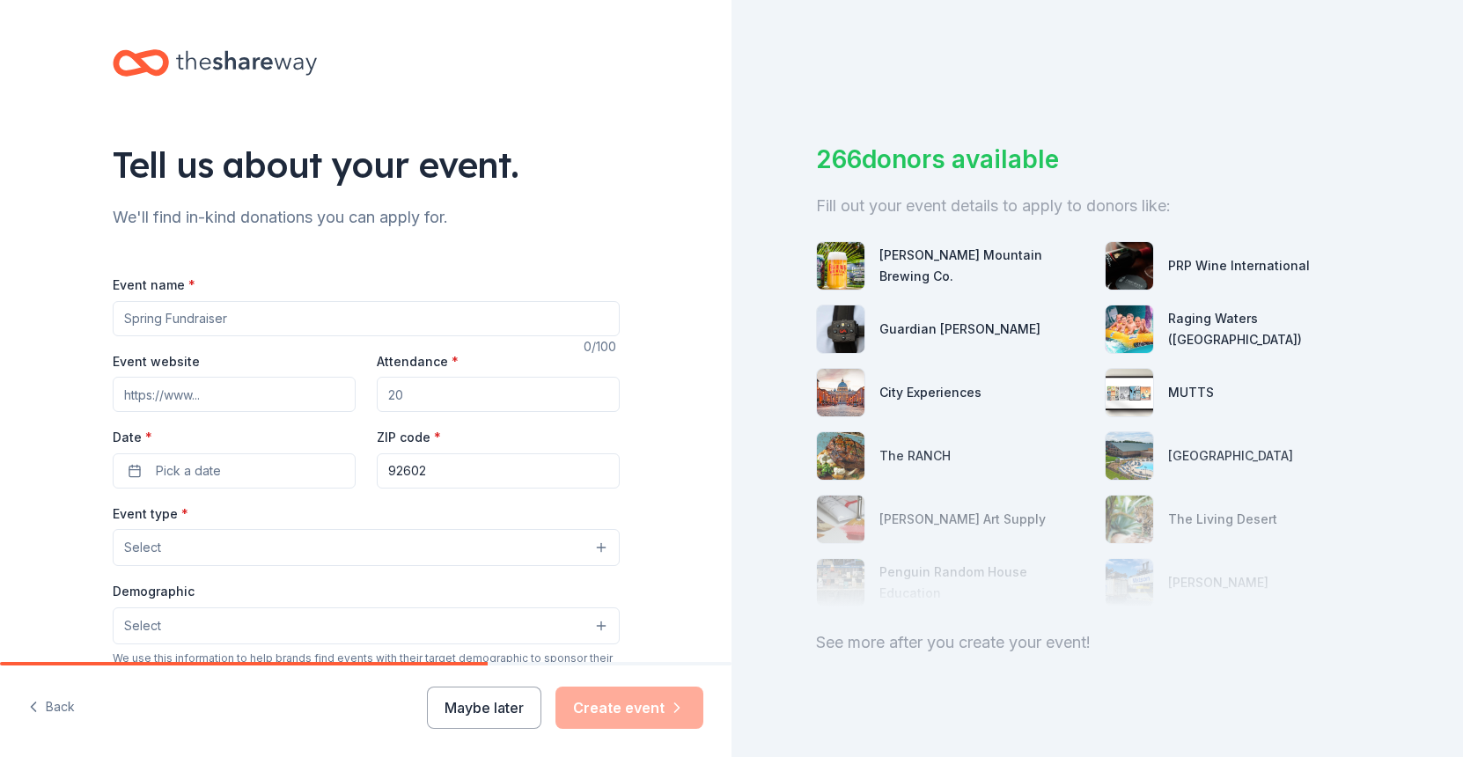
click at [401, 320] on input "Event name *" at bounding box center [366, 318] width 507 height 35
type input "M"
type input "Fashion Show"
click at [286, 398] on input "Event website" at bounding box center [234, 394] width 243 height 35
click at [281, 395] on input "Event website" at bounding box center [234, 394] width 243 height 35
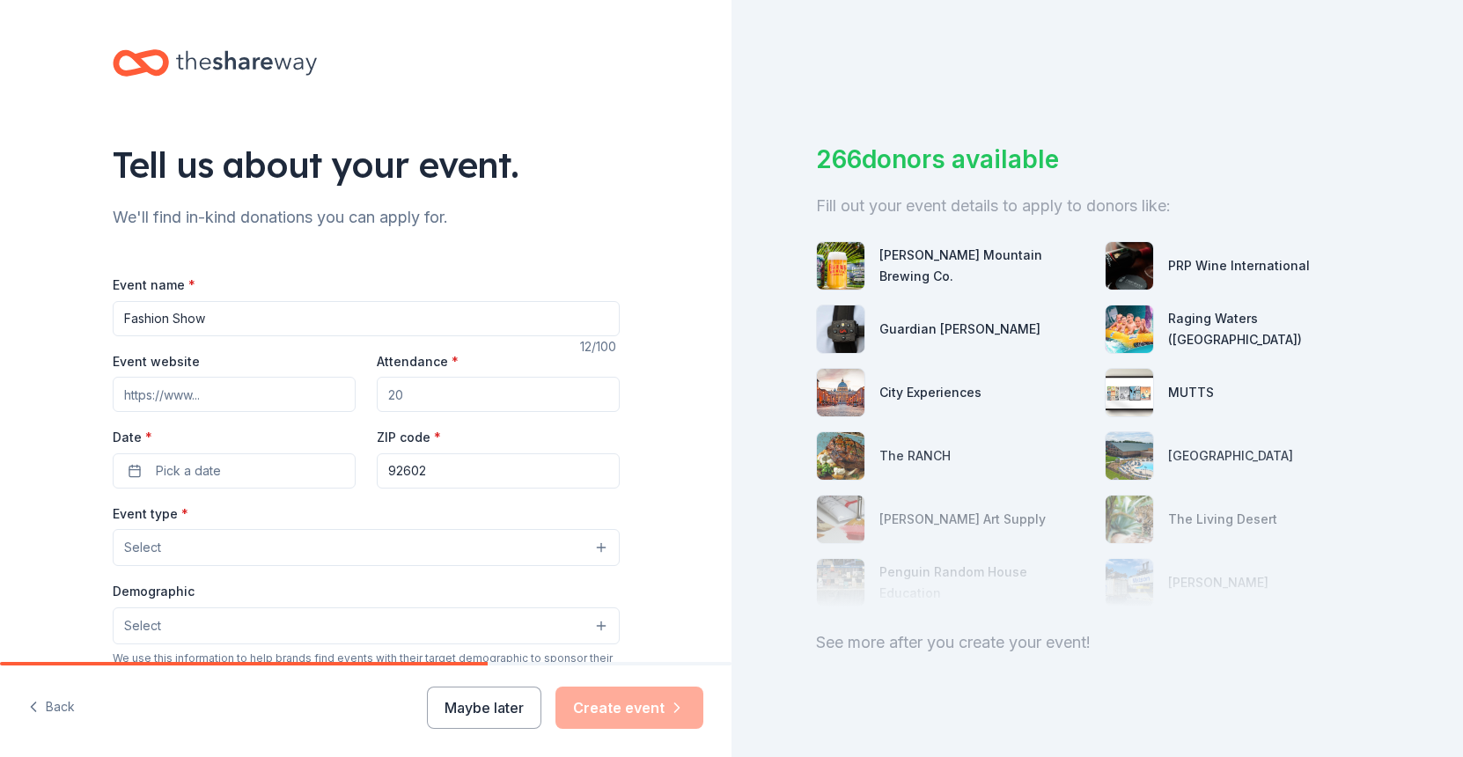
paste input "https://www.nationalcharityleague.org/chapter/ranchoirvine/"
type input "https://www.nationalcharityleague.org/chapter/ranchoirvine/"
click at [441, 403] on input "Attendance *" at bounding box center [498, 394] width 243 height 35
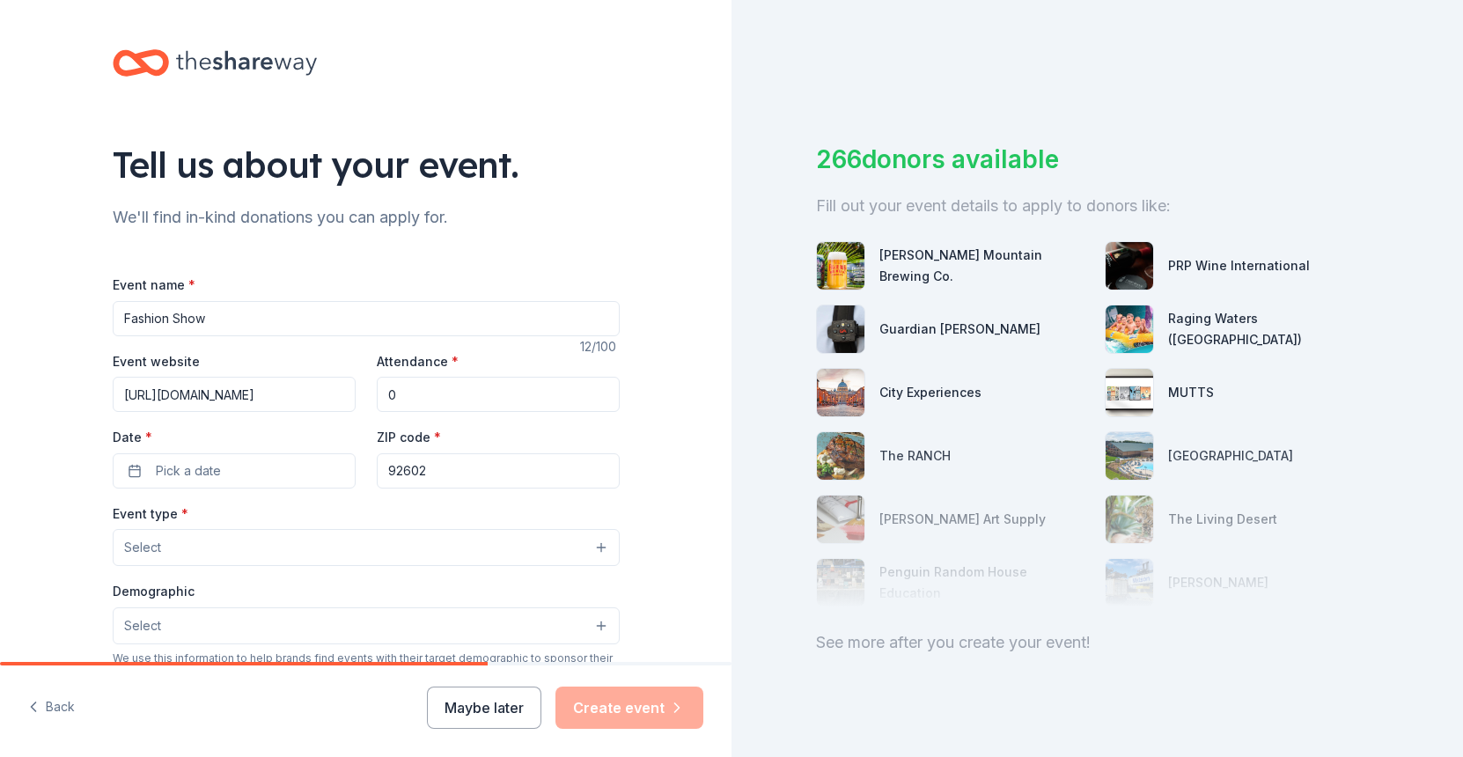
type input "2"
type input "200"
click at [152, 467] on button "Pick a date" at bounding box center [234, 470] width 243 height 35
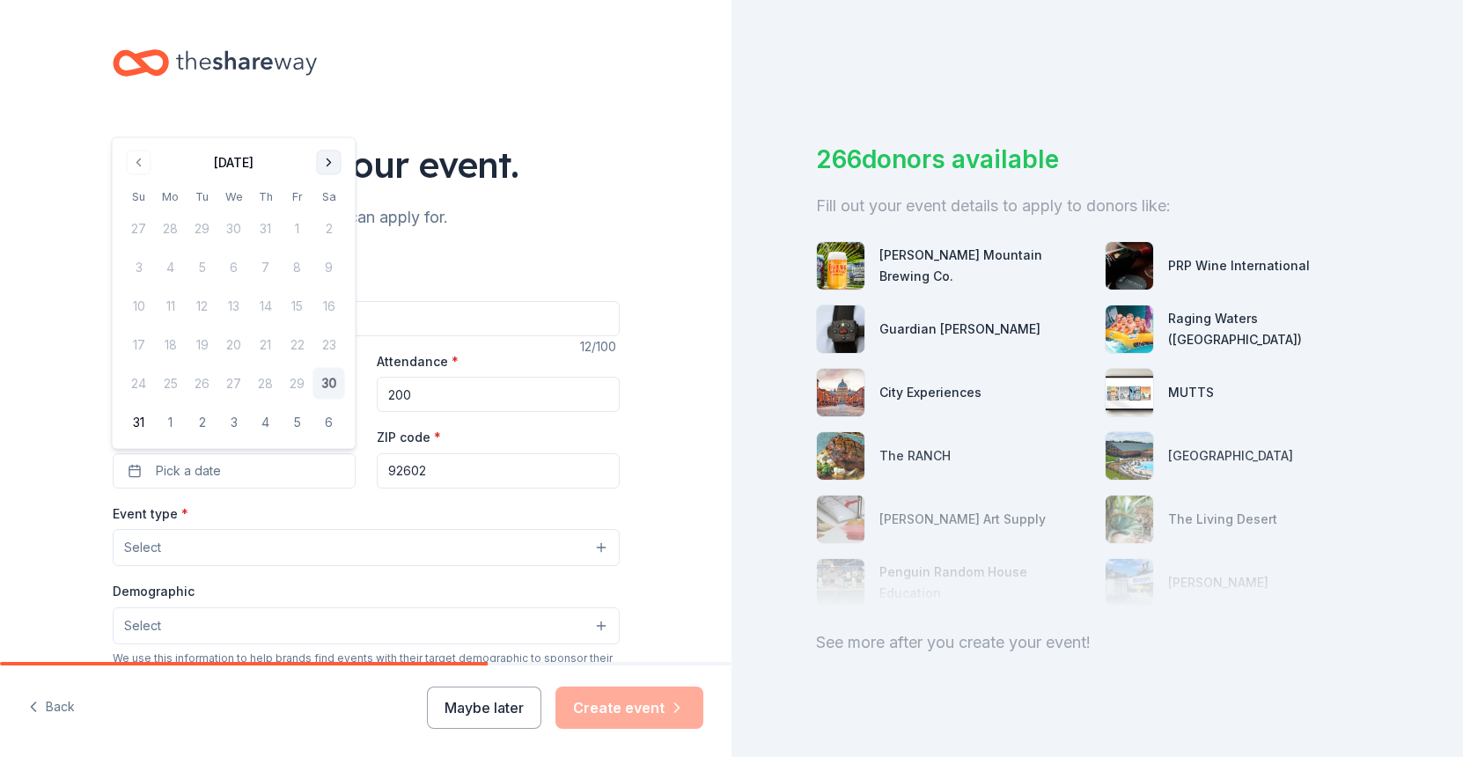
click at [328, 160] on button "Go to next month" at bounding box center [329, 163] width 25 height 25
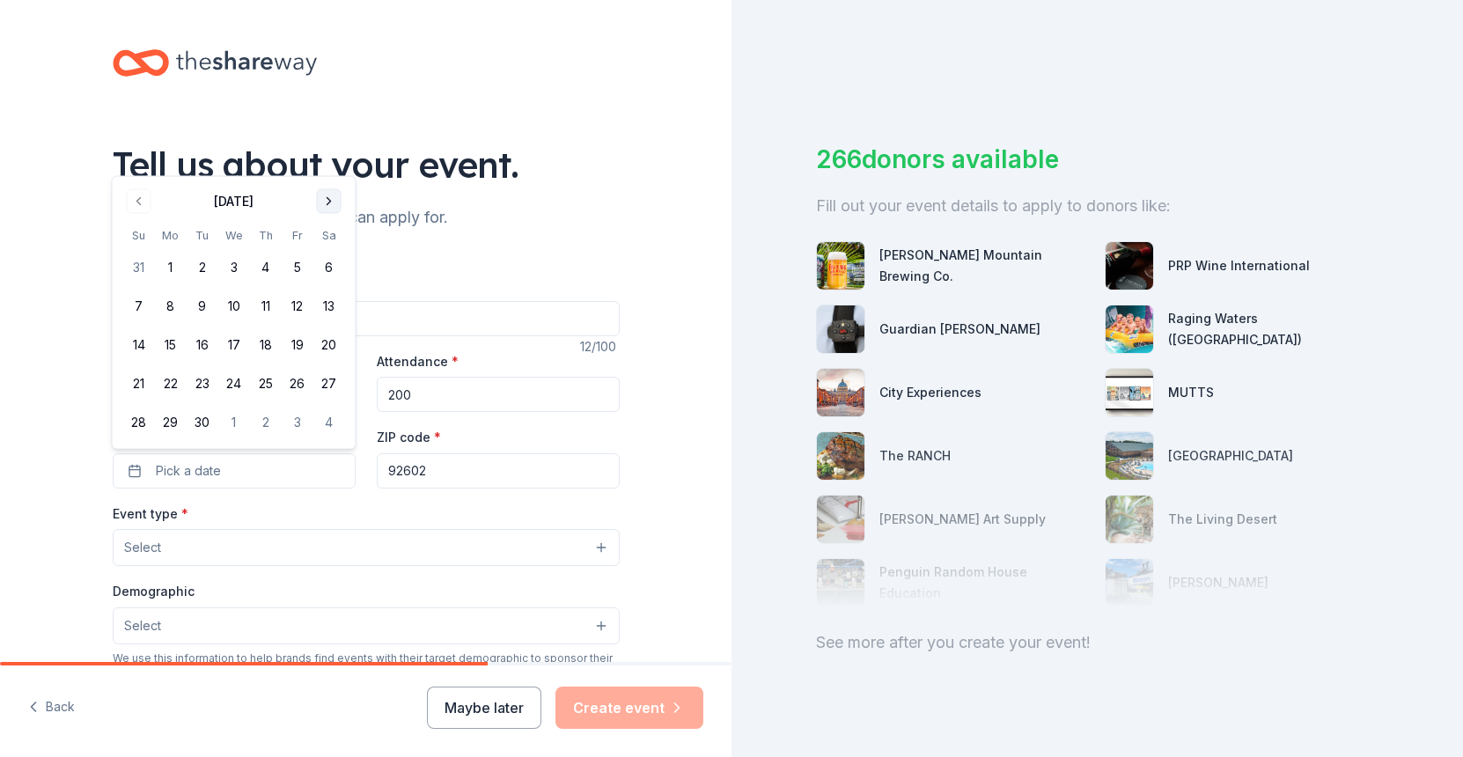
click at [326, 211] on button "Go to next month" at bounding box center [329, 201] width 25 height 25
click at [327, 208] on button "Go to next month" at bounding box center [329, 201] width 25 height 25
click at [329, 158] on button "Go to next month" at bounding box center [329, 163] width 25 height 25
click at [136, 300] on button "7" at bounding box center [139, 307] width 32 height 32
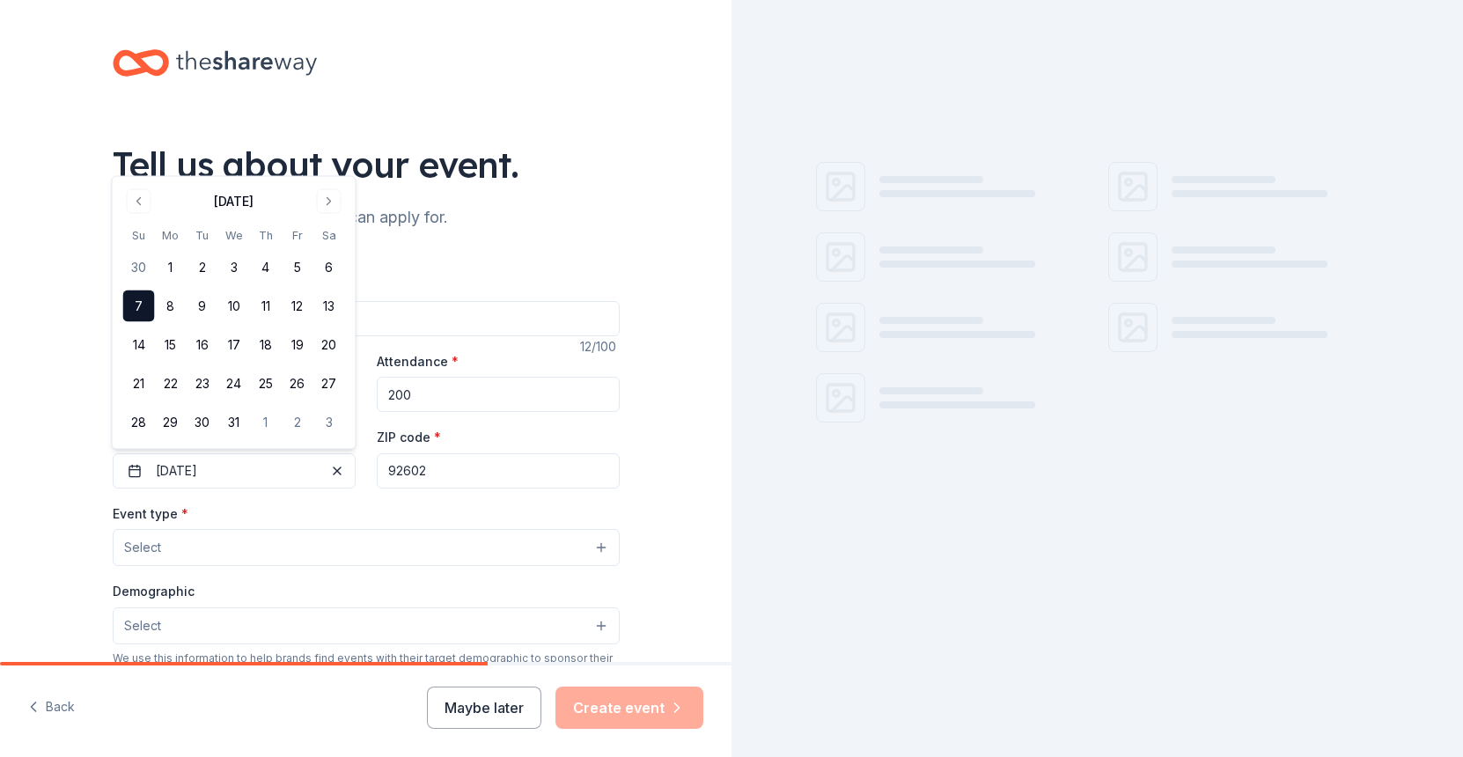
click at [294, 540] on button "Select" at bounding box center [366, 547] width 507 height 37
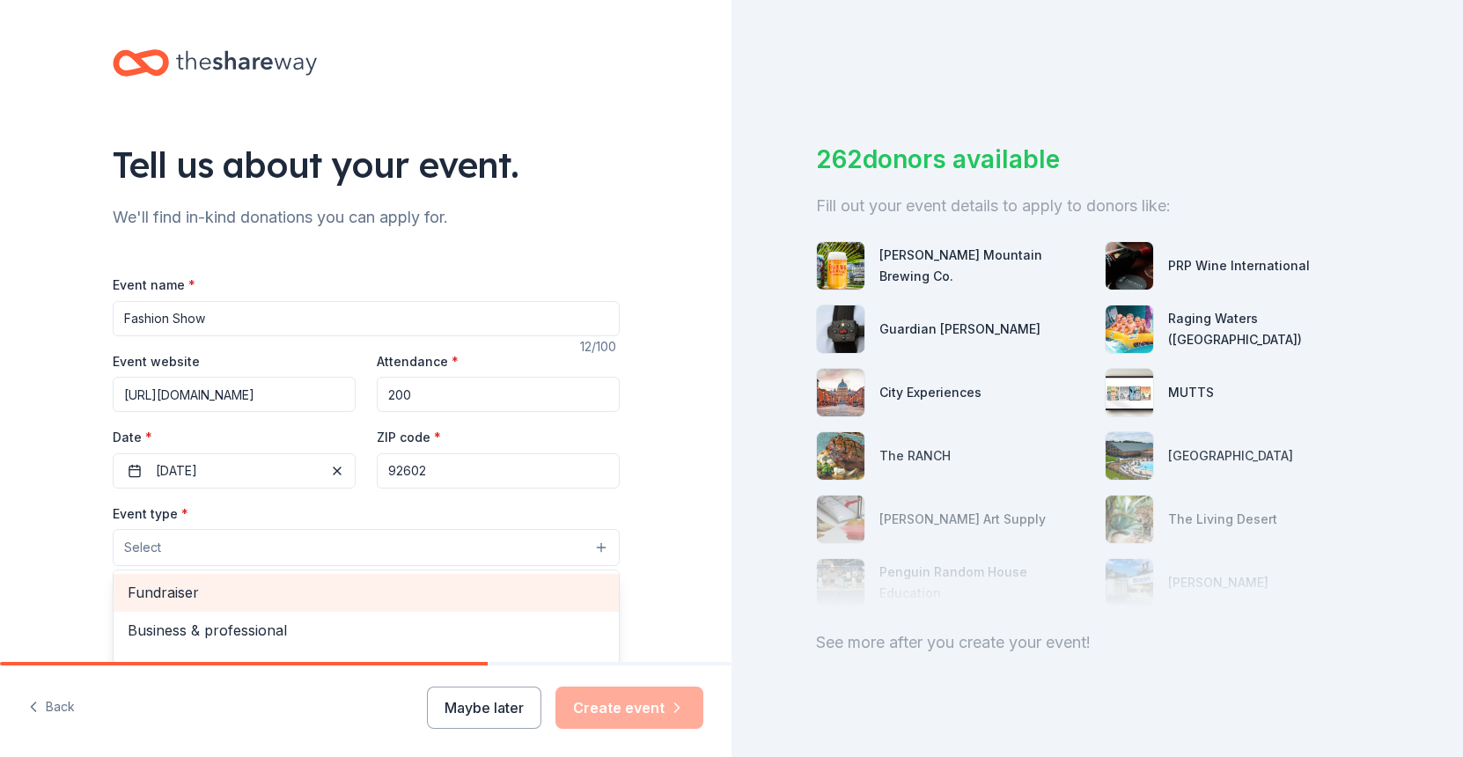
click at [269, 594] on span "Fundraiser" at bounding box center [366, 592] width 477 height 23
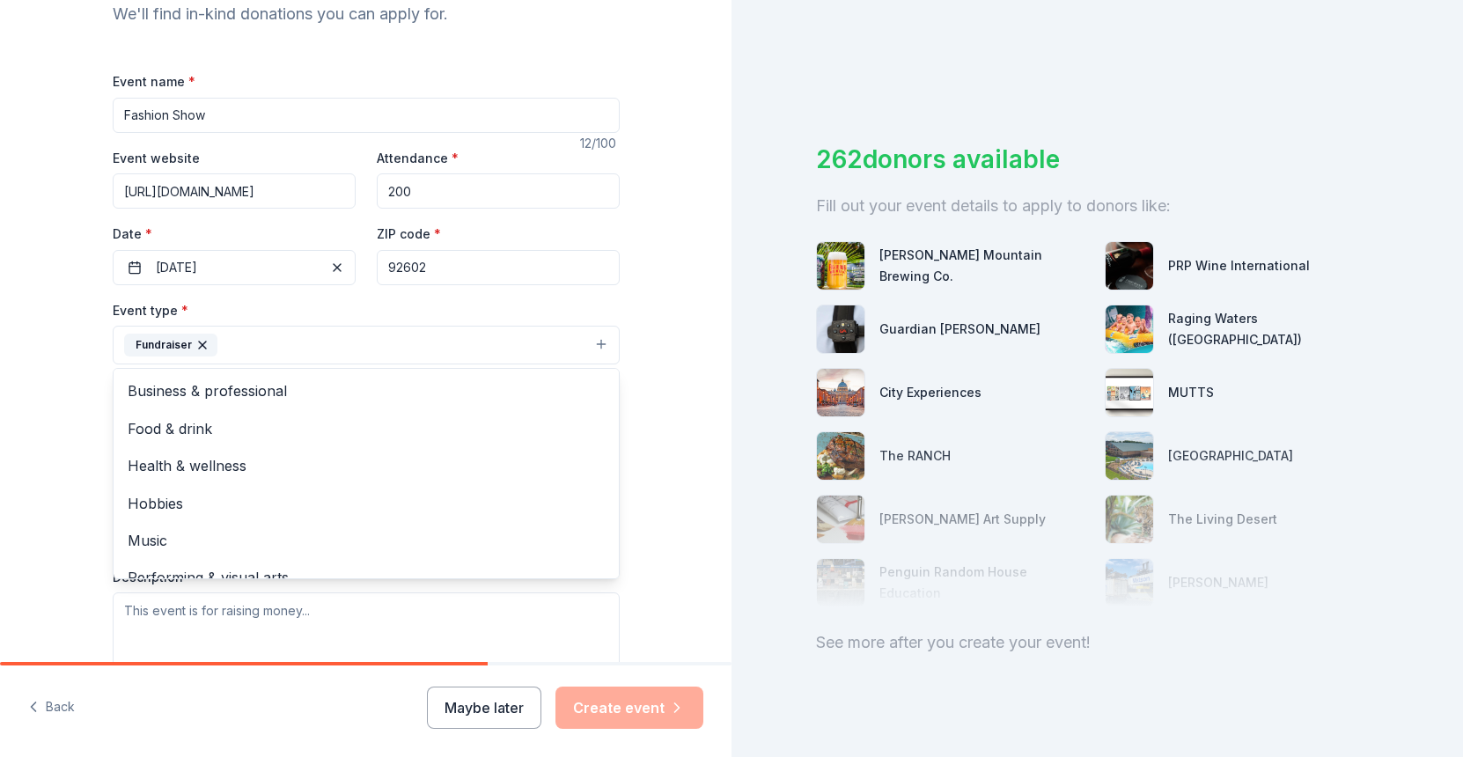
scroll to position [206, 0]
click at [24, 471] on div "Tell us about your event. We'll find in-kind donations you can apply for. Event…" at bounding box center [366, 381] width 732 height 1174
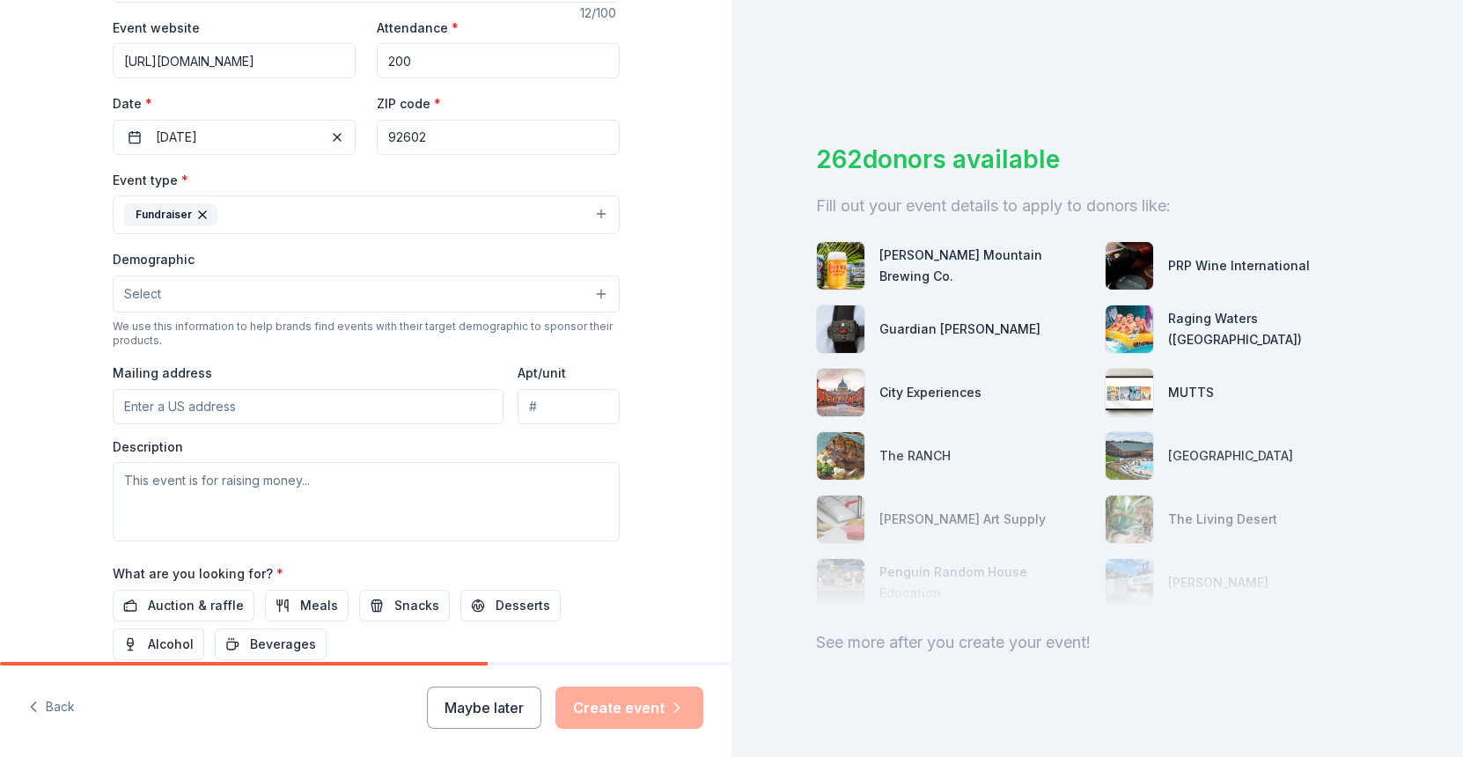
scroll to position [353, 0]
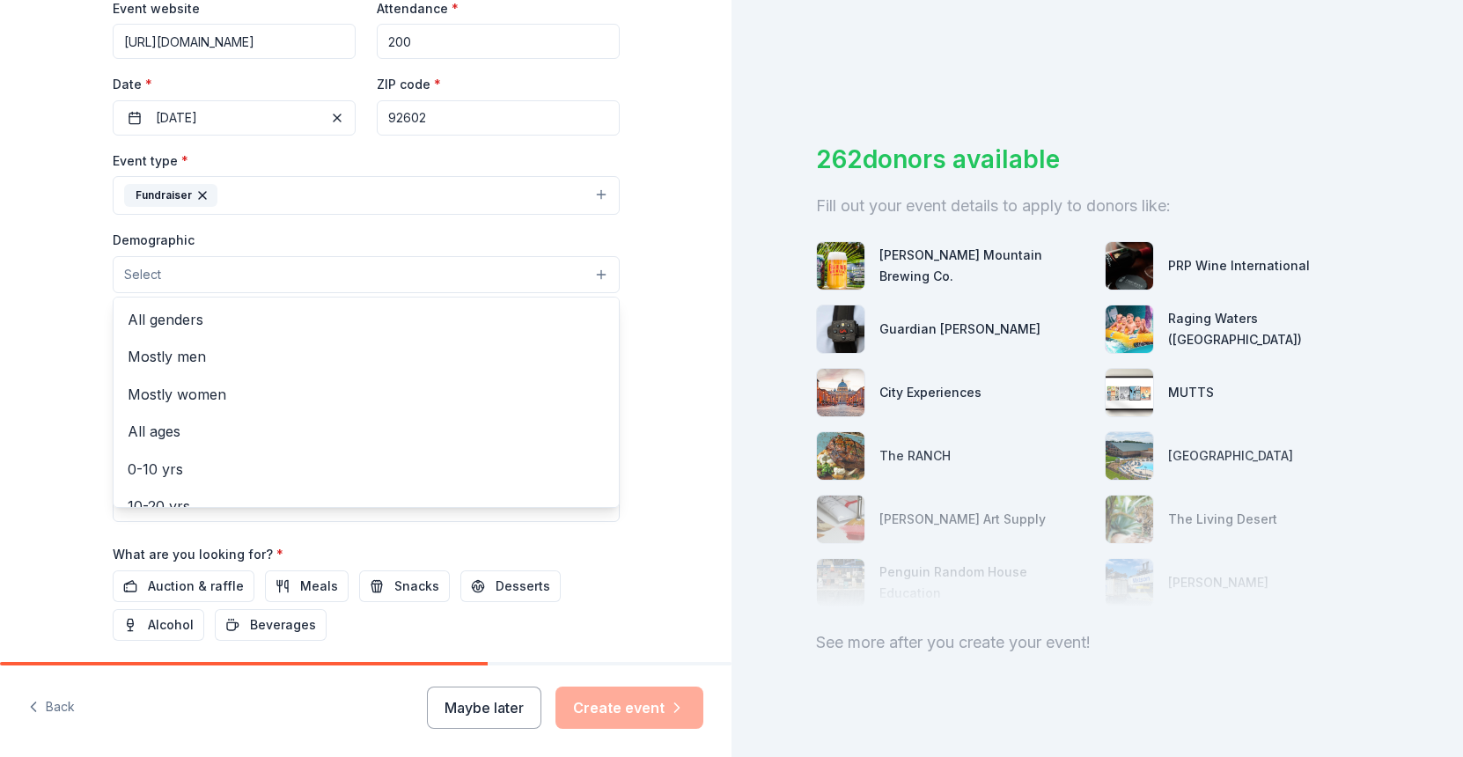
click at [199, 274] on button "Select" at bounding box center [366, 274] width 507 height 37
click at [188, 384] on span "Mostly women" at bounding box center [366, 394] width 477 height 23
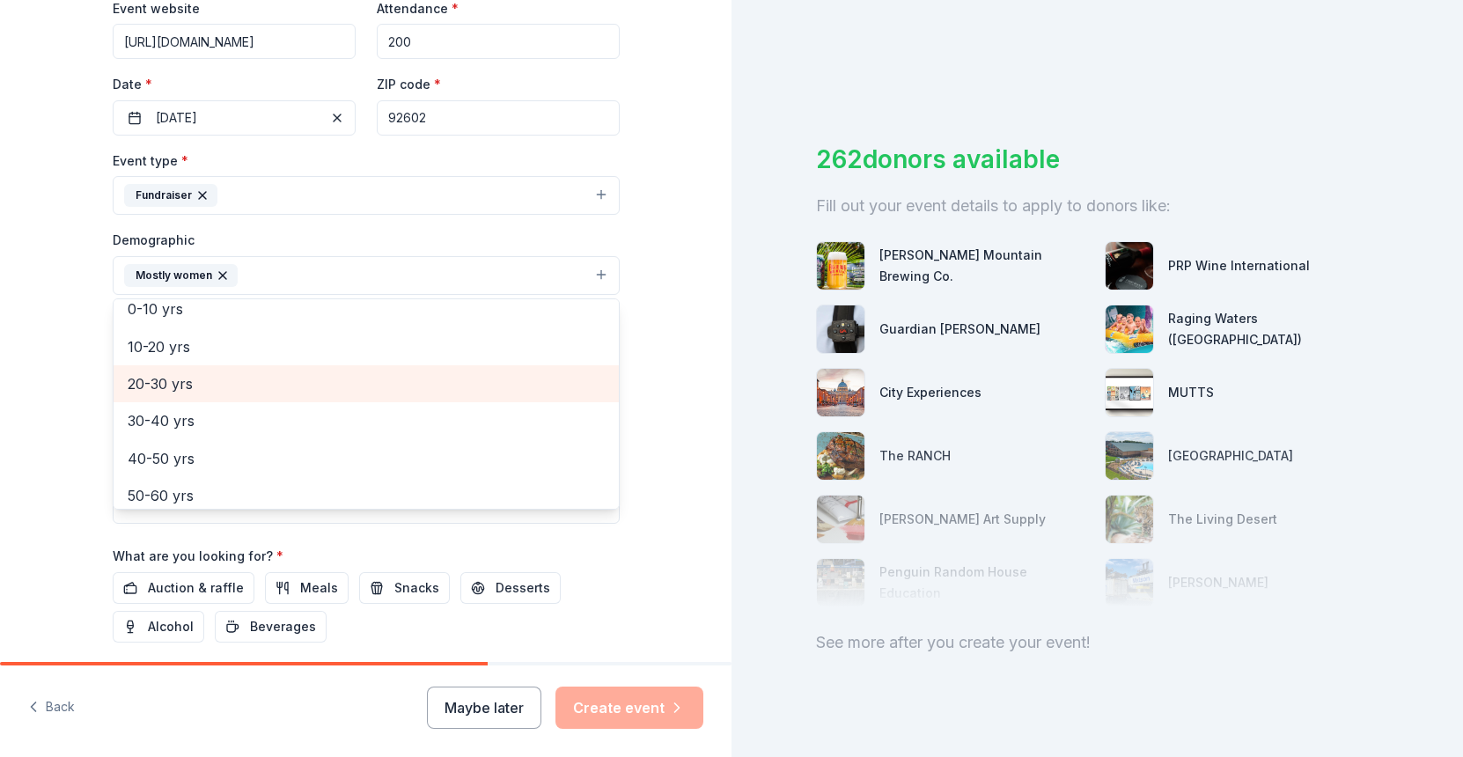
scroll to position [107, 0]
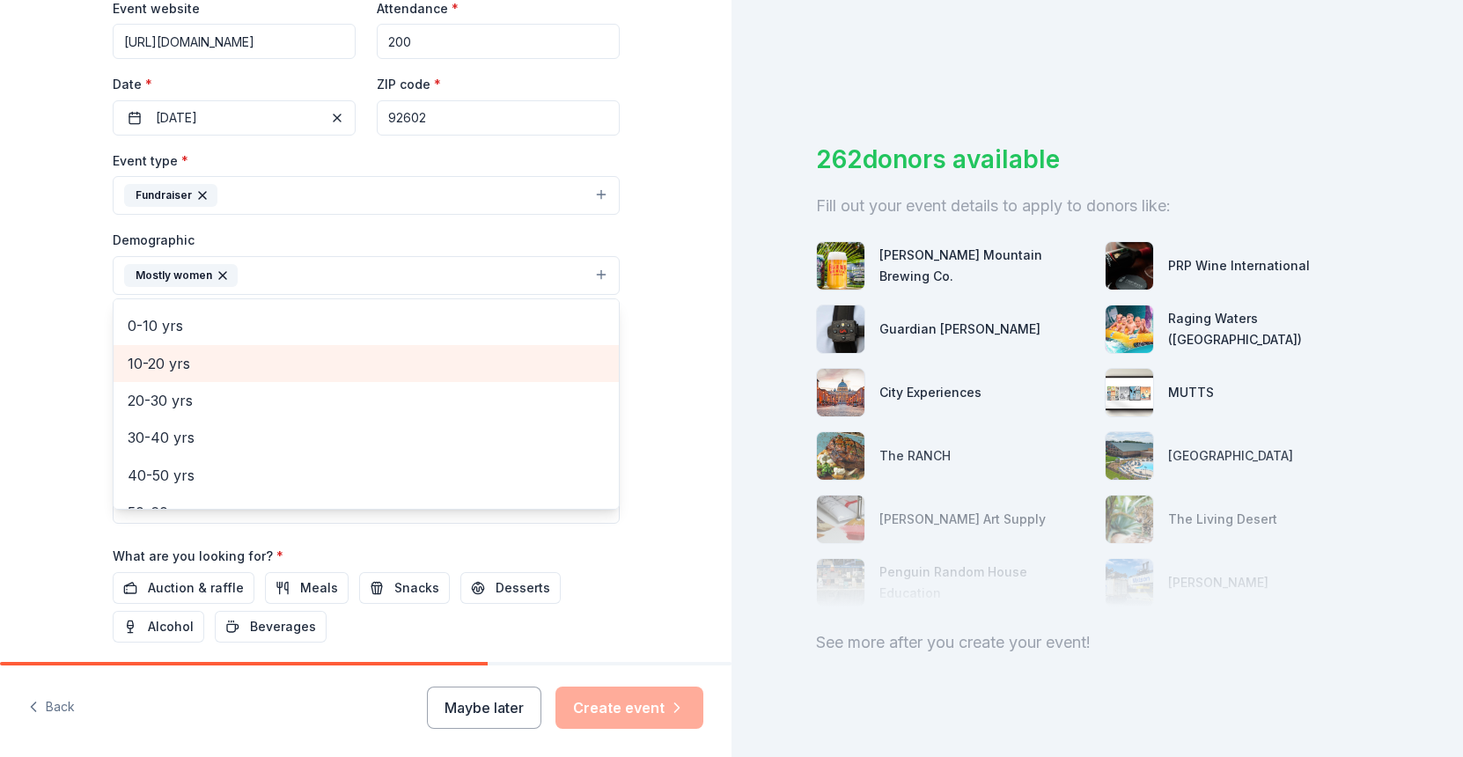
click at [255, 372] on span "10-20 yrs" at bounding box center [366, 363] width 477 height 23
click at [213, 379] on div "20-30 yrs" at bounding box center [366, 363] width 505 height 37
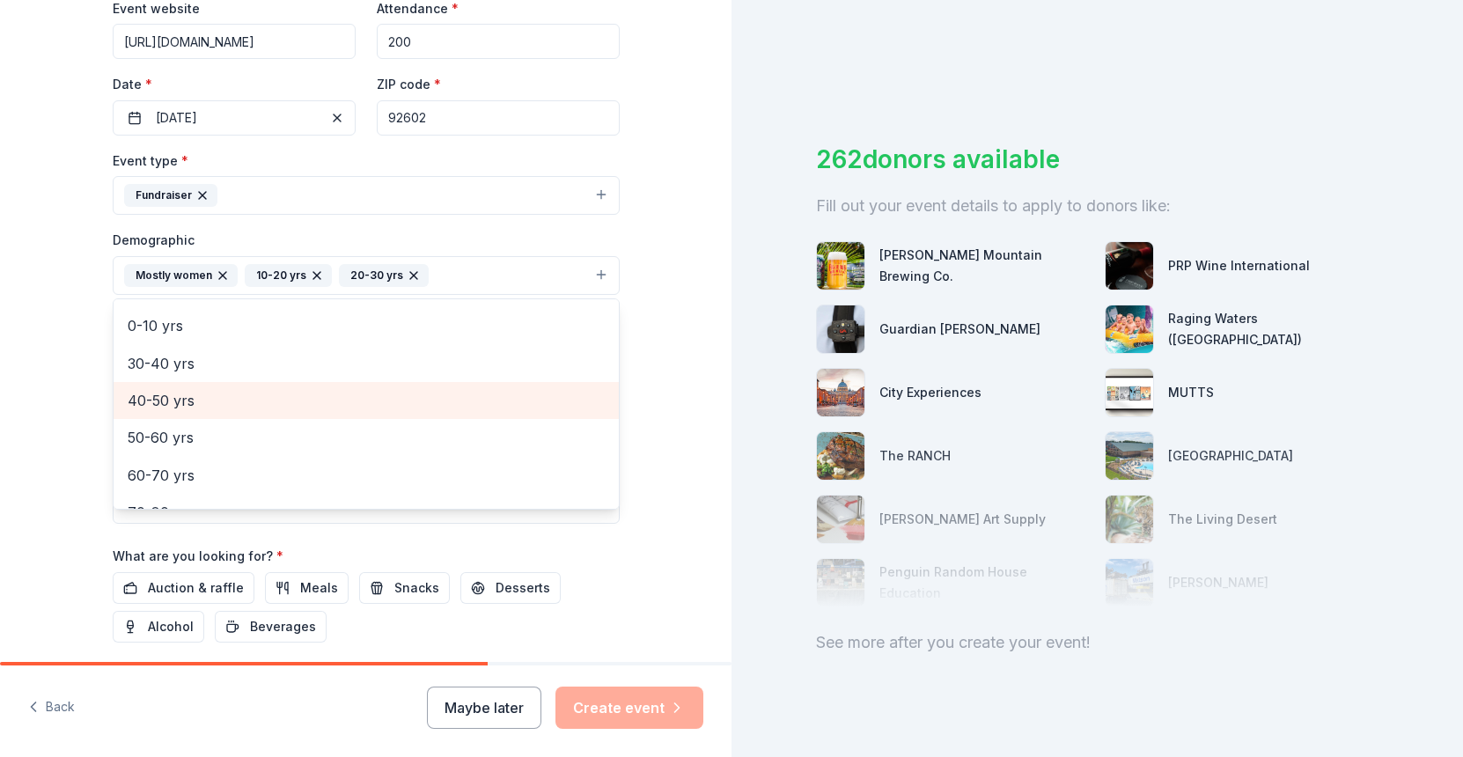
click at [210, 403] on span "40-50 yrs" at bounding box center [366, 400] width 477 height 23
click at [203, 401] on span "50-60 yrs" at bounding box center [366, 400] width 477 height 23
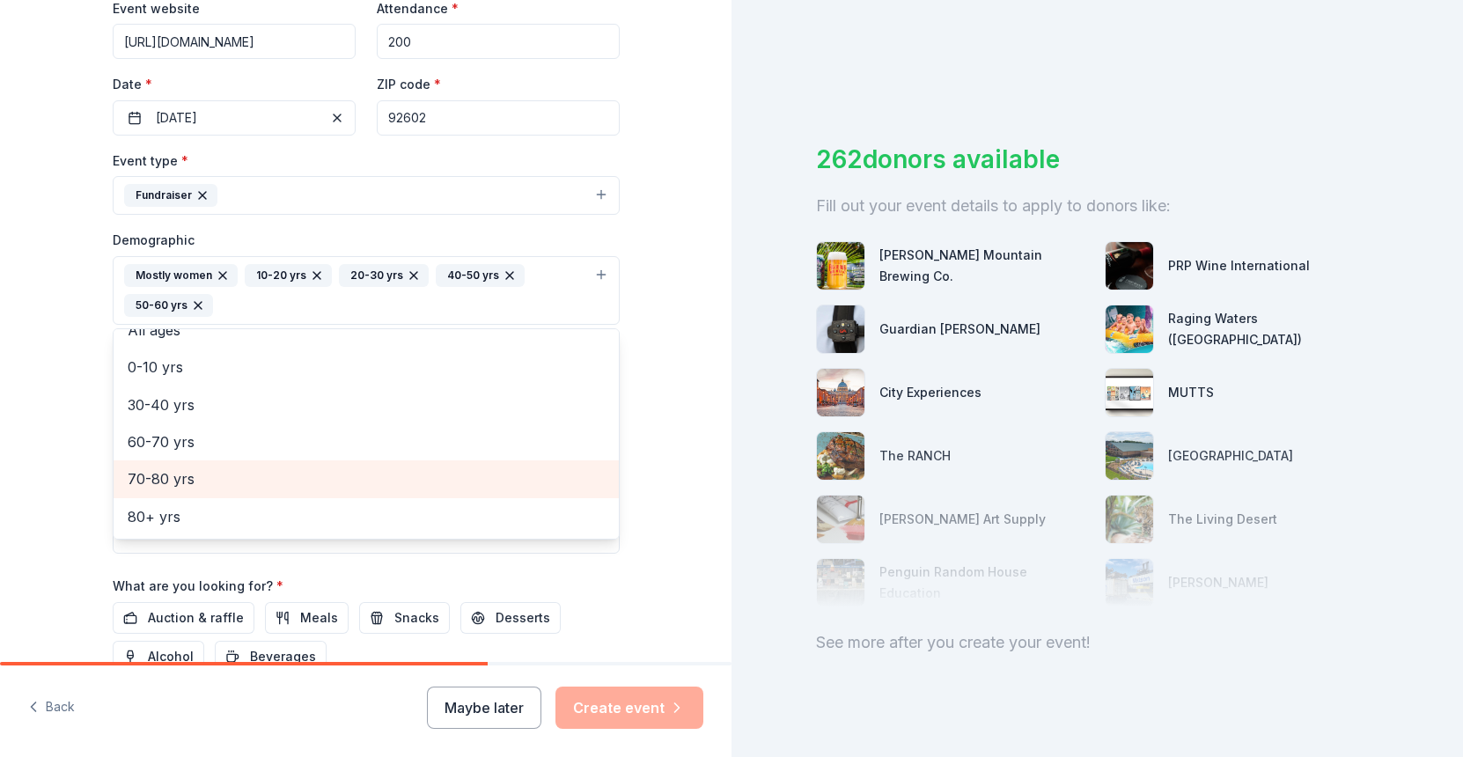
click at [194, 475] on span "70-80 yrs" at bounding box center [366, 478] width 477 height 23
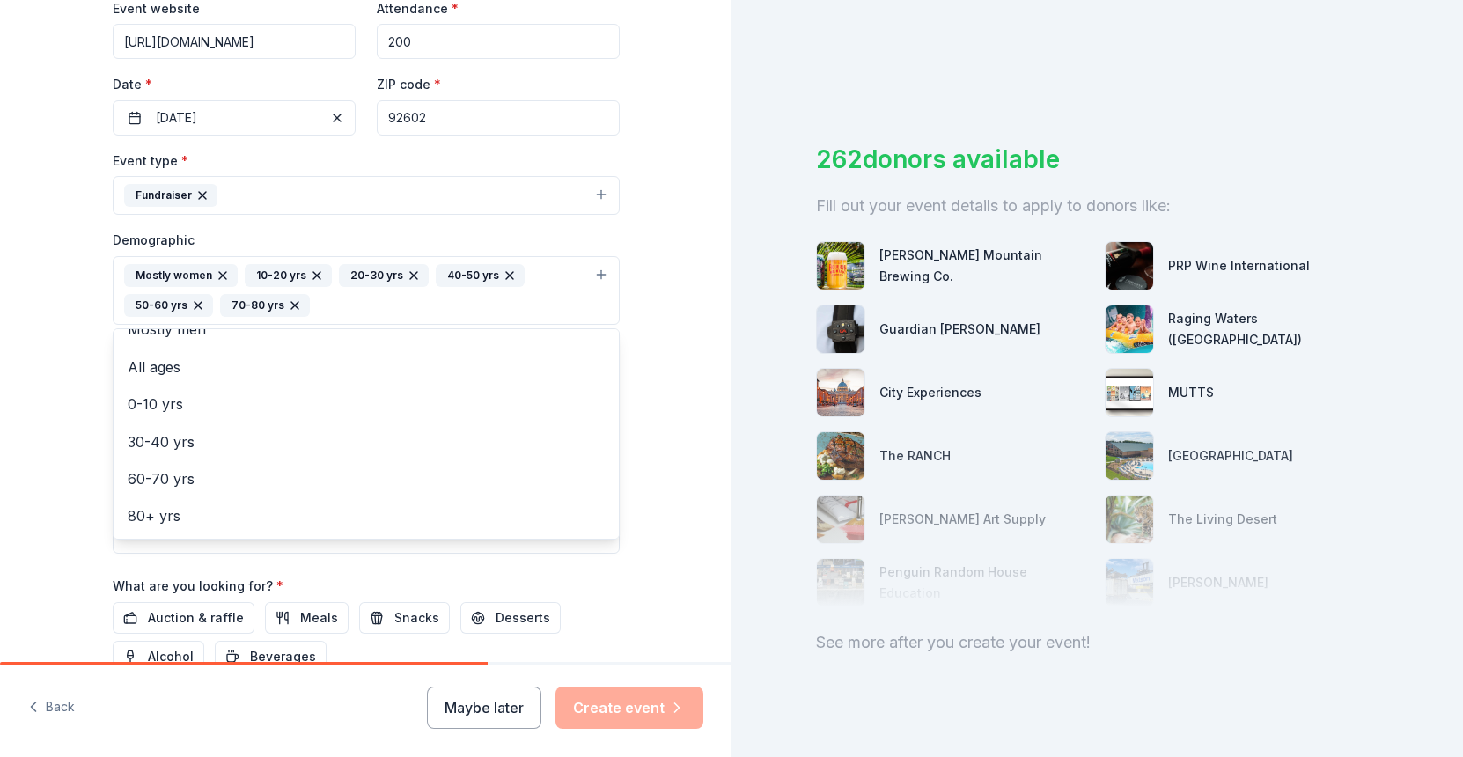
click at [46, 459] on div "Tell us about your event. We'll find in-kind donations you can apply for. Event…" at bounding box center [366, 249] width 732 height 1205
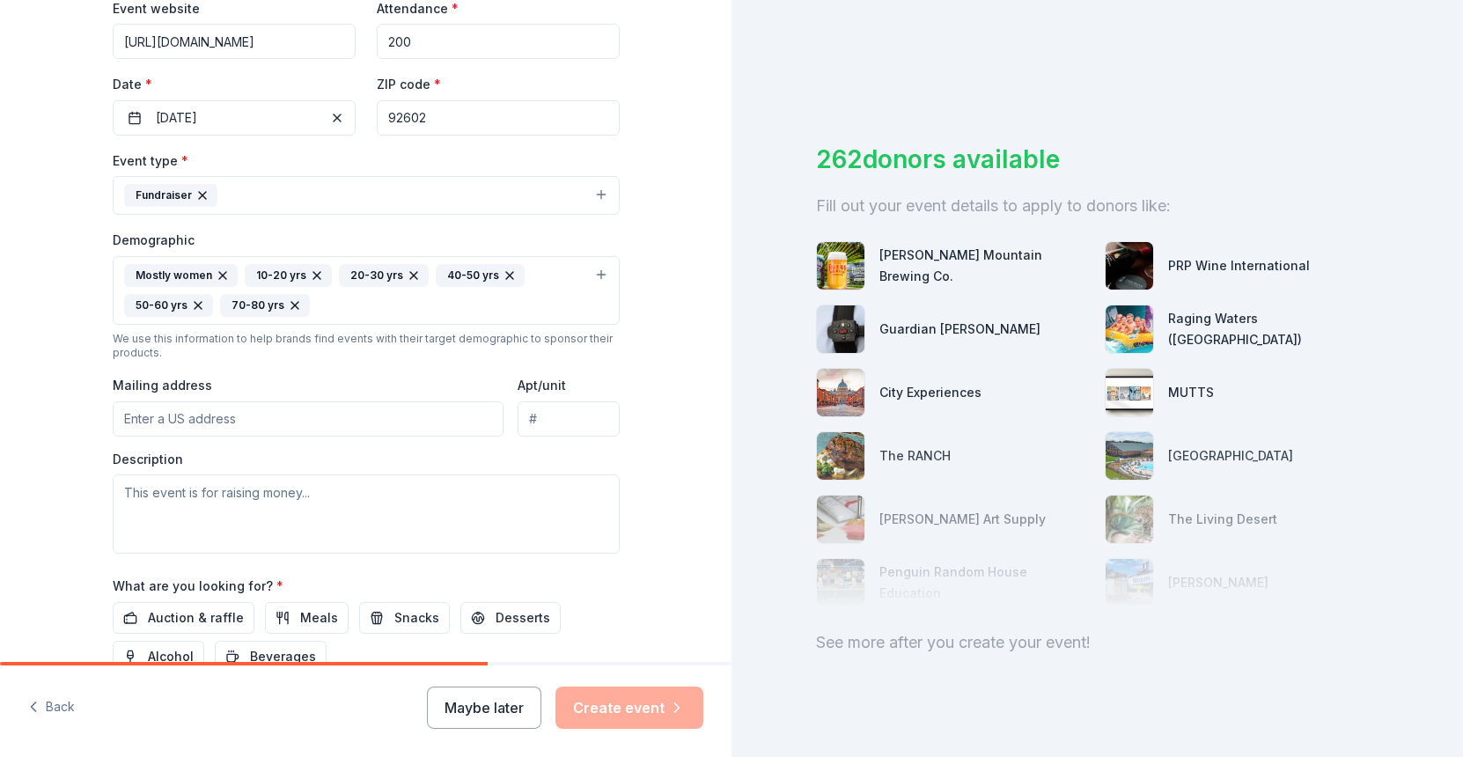
click at [205, 422] on input "Mailing address" at bounding box center [309, 418] width 392 height 35
click at [628, 428] on div "Tell us about your event. We'll find in-kind donations you can apply for. Event…" at bounding box center [366, 249] width 563 height 1205
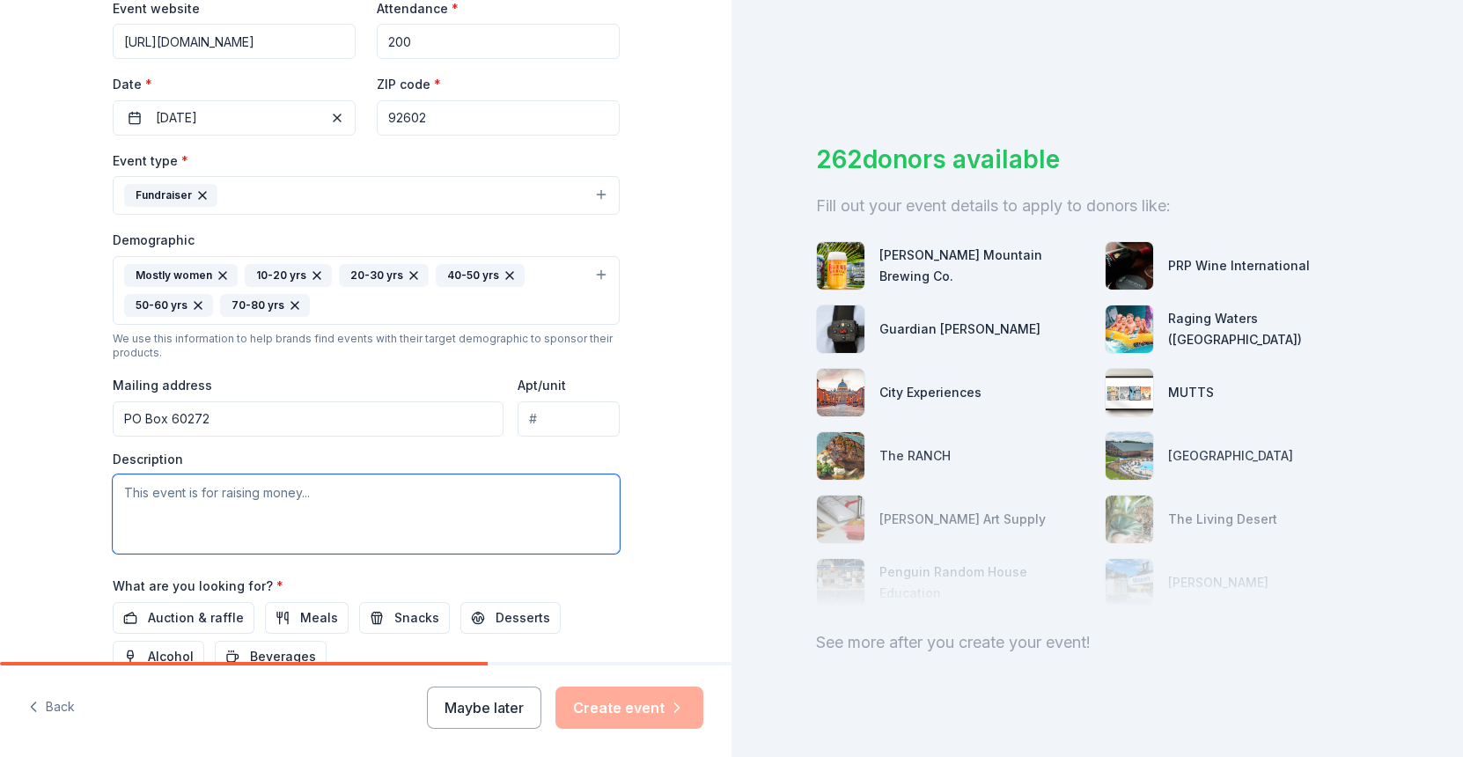
click at [202, 497] on textarea at bounding box center [366, 514] width 507 height 79
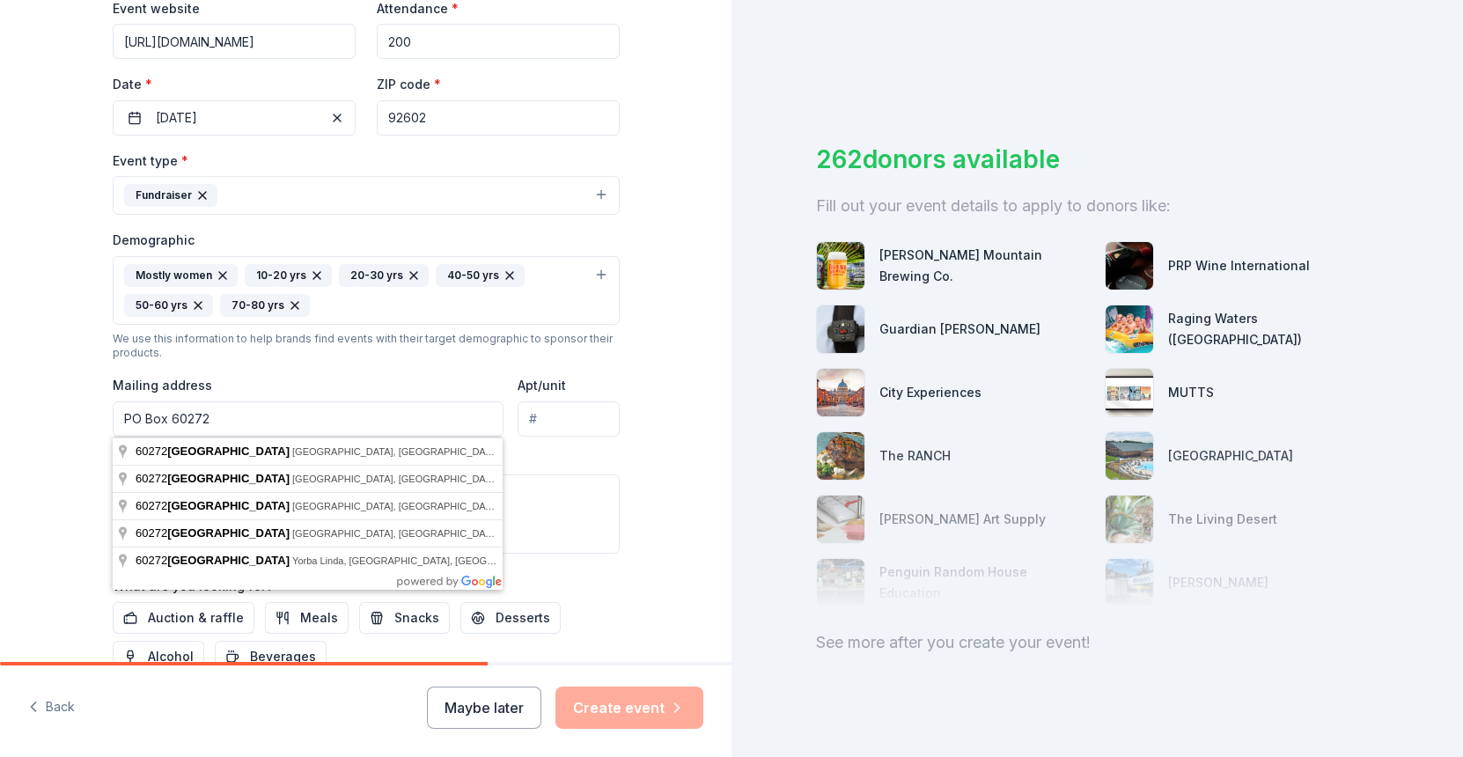
click at [245, 419] on input "PO Box 60272" at bounding box center [309, 418] width 392 height 35
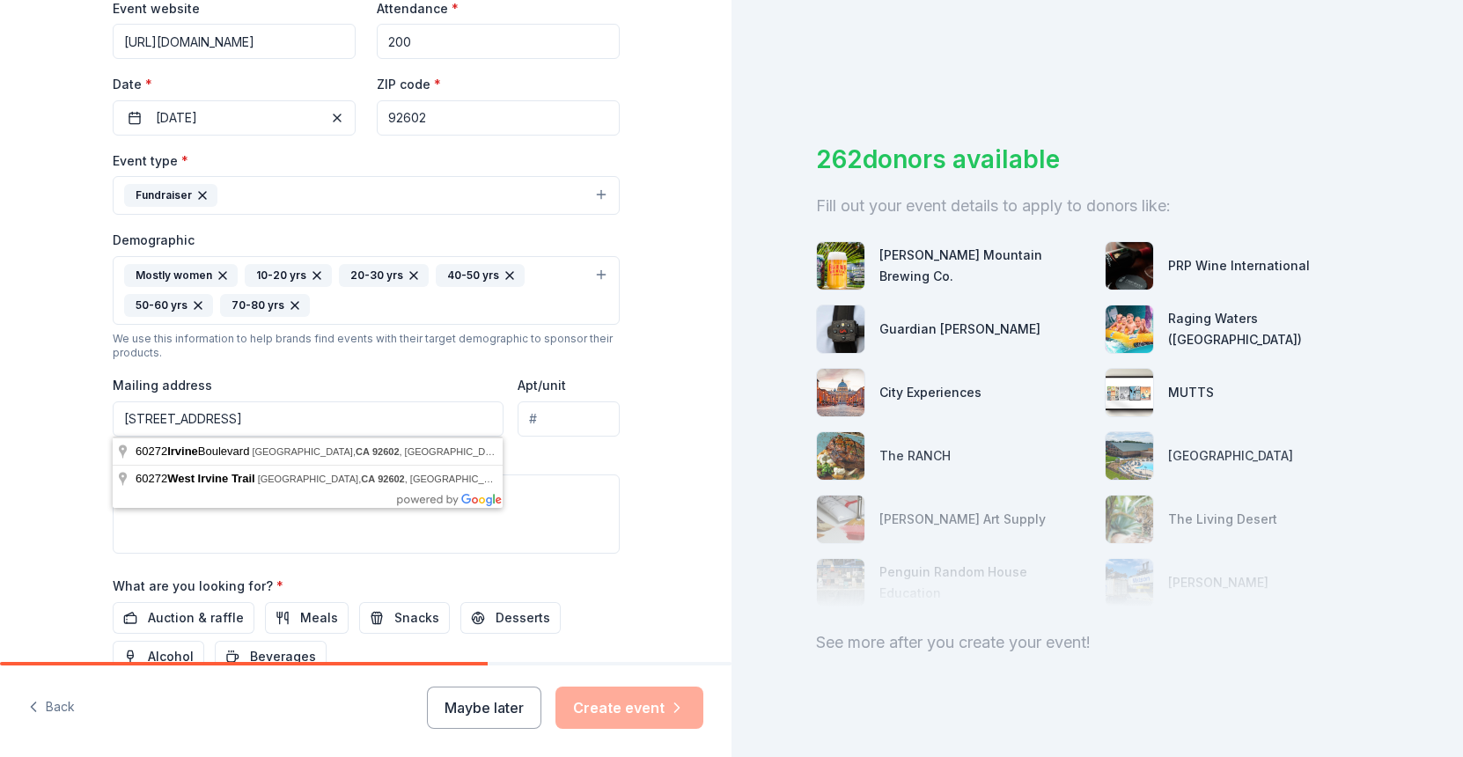
type input "PO Box 60272, Irvine CA 92602"
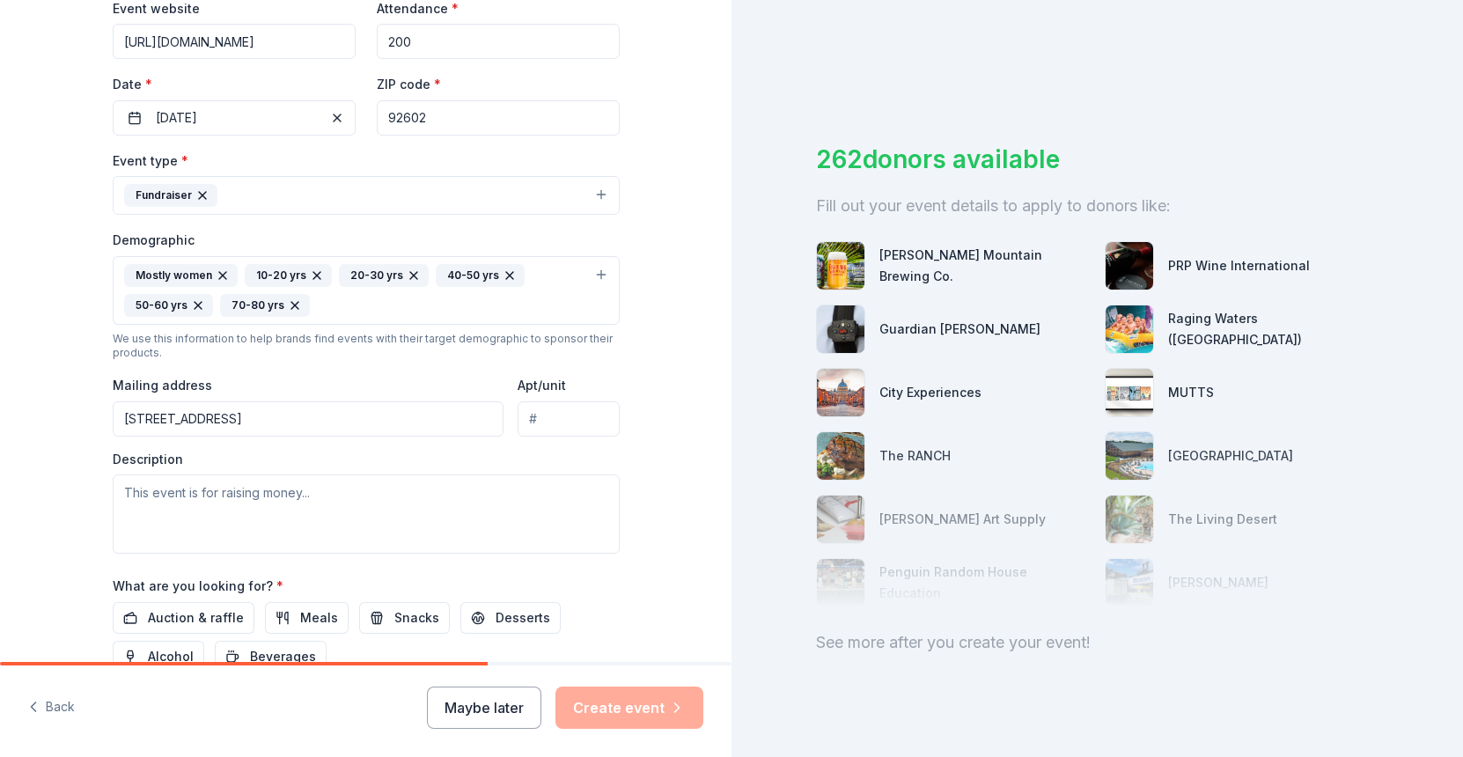
click at [630, 464] on div "Tell us about your event. We'll find in-kind donations you can apply for. Event…" at bounding box center [366, 249] width 563 height 1205
click at [389, 508] on textarea at bounding box center [366, 514] width 507 height 79
paste textarea "https://www.nationalcharityleague.org/chapter/ranchoirvine/"
type textarea "https://www.nationalcharityleague.org/chapter/ranchoirvine/"
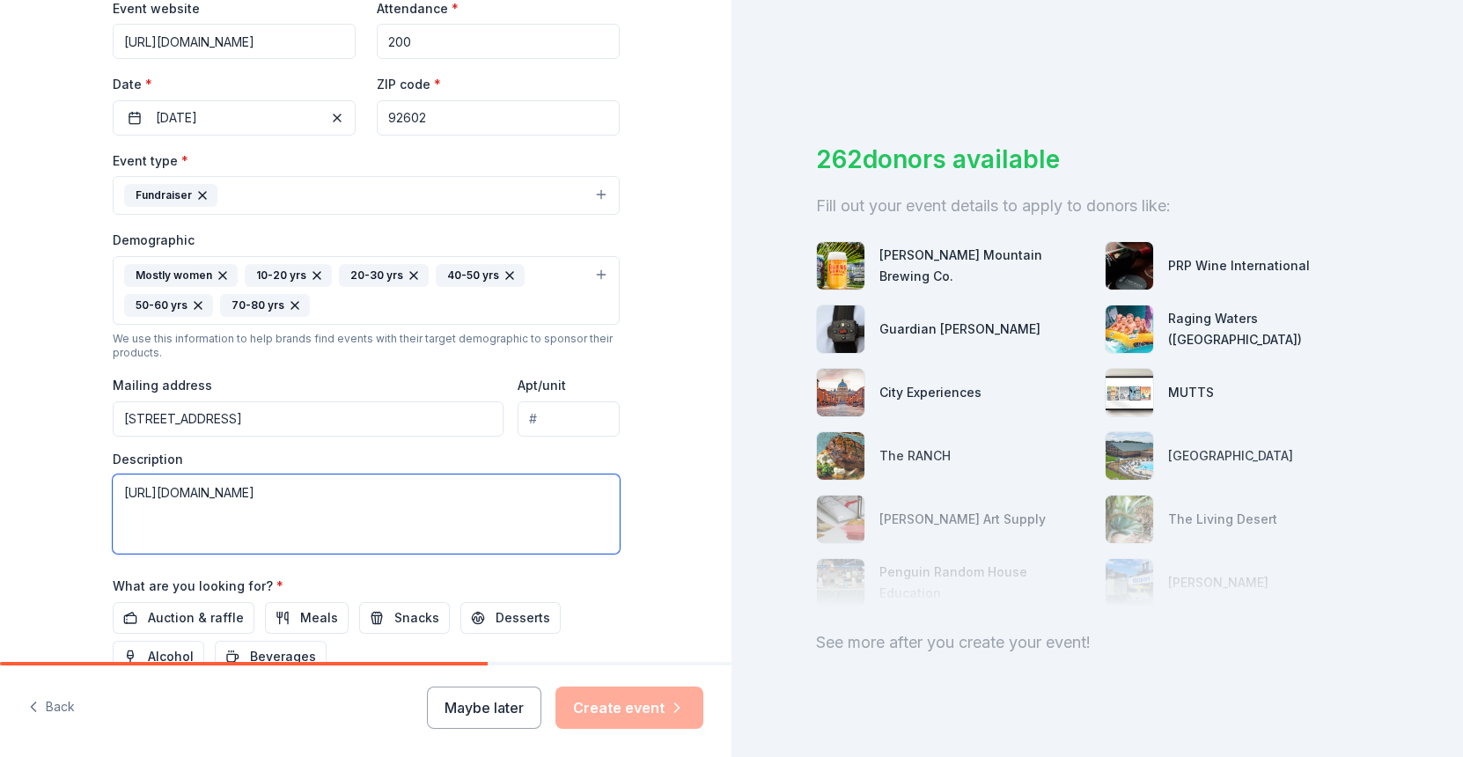
drag, startPoint x: 499, startPoint y: 495, endPoint x: 183, endPoint y: 444, distance: 320.2
click at [183, 444] on div "Event type * Fundraiser Demographic Mostly women 10-20 yrs 20-30 yrs 40-50 yrs …" at bounding box center [366, 352] width 507 height 404
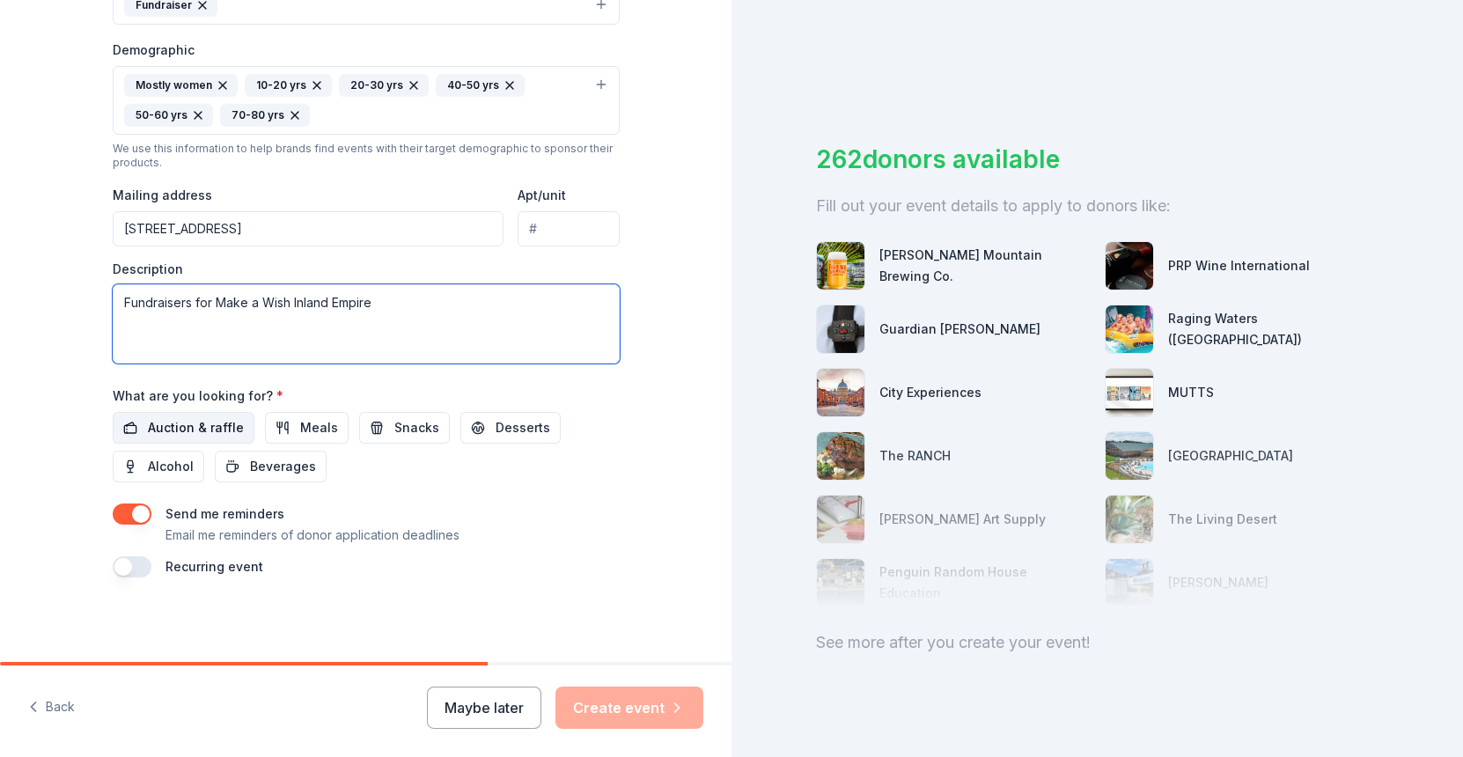
type textarea "Fundraisers for Make a Wish Inland Empire"
click at [174, 430] on span "Auction & raffle" at bounding box center [196, 427] width 96 height 21
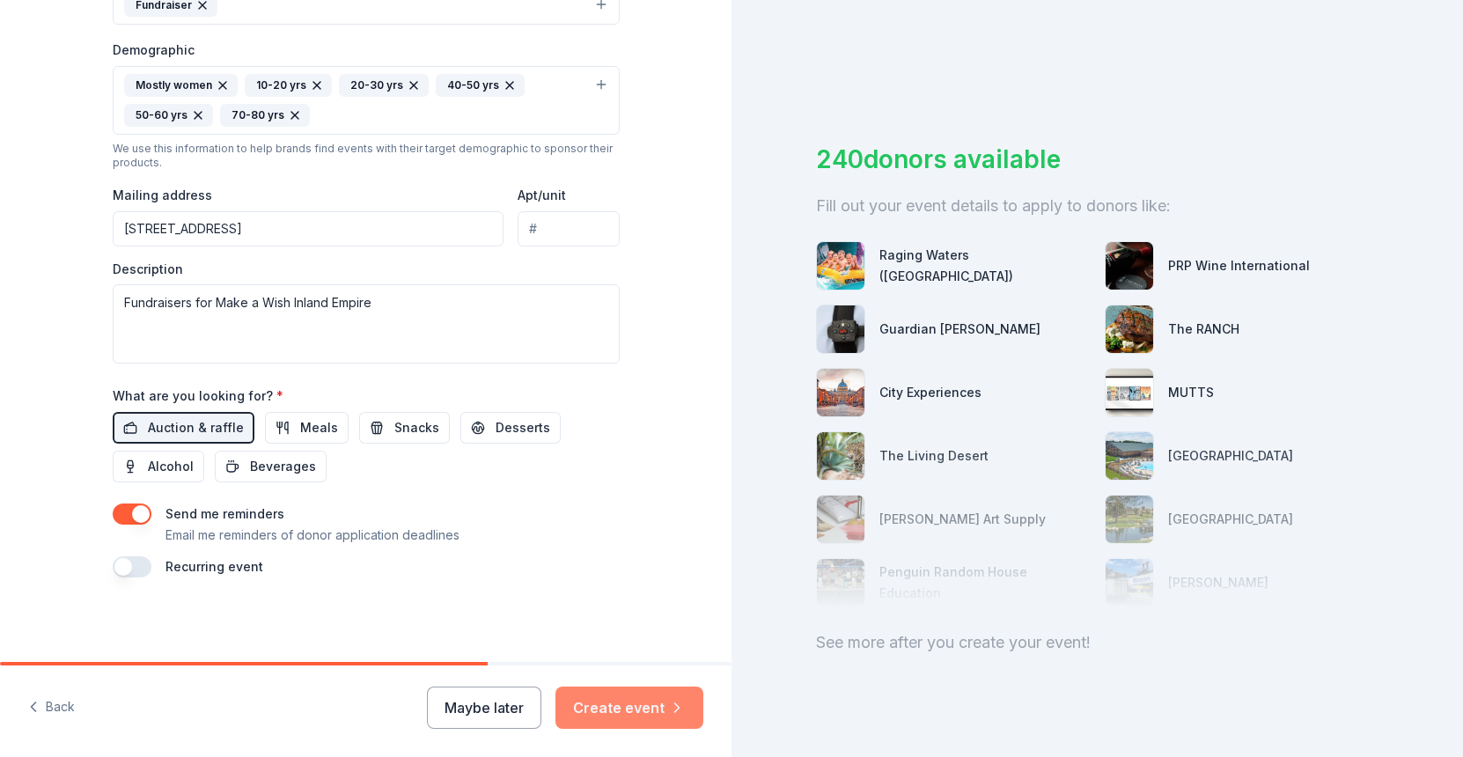
click at [646, 707] on button "Create event" at bounding box center [630, 708] width 148 height 42
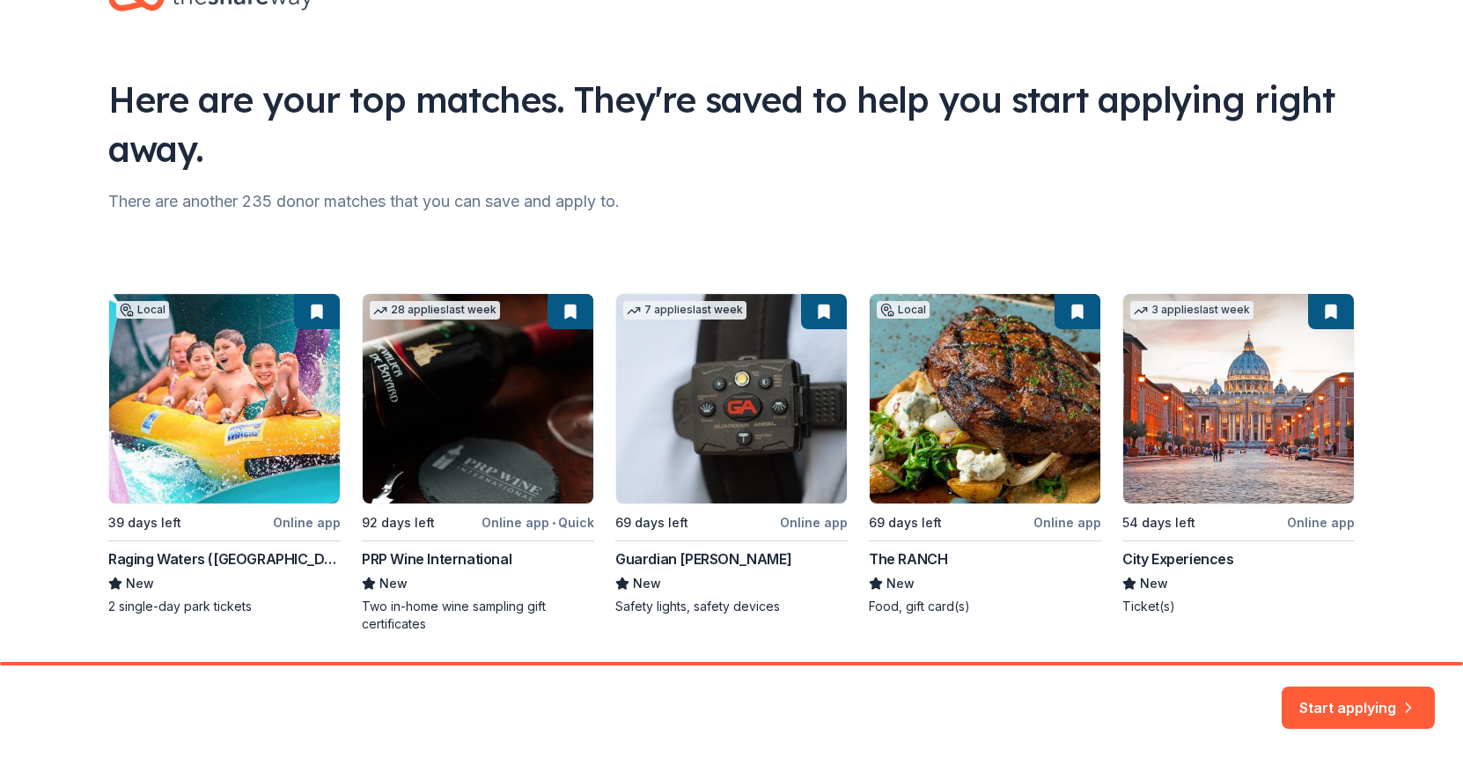
scroll to position [121, 0]
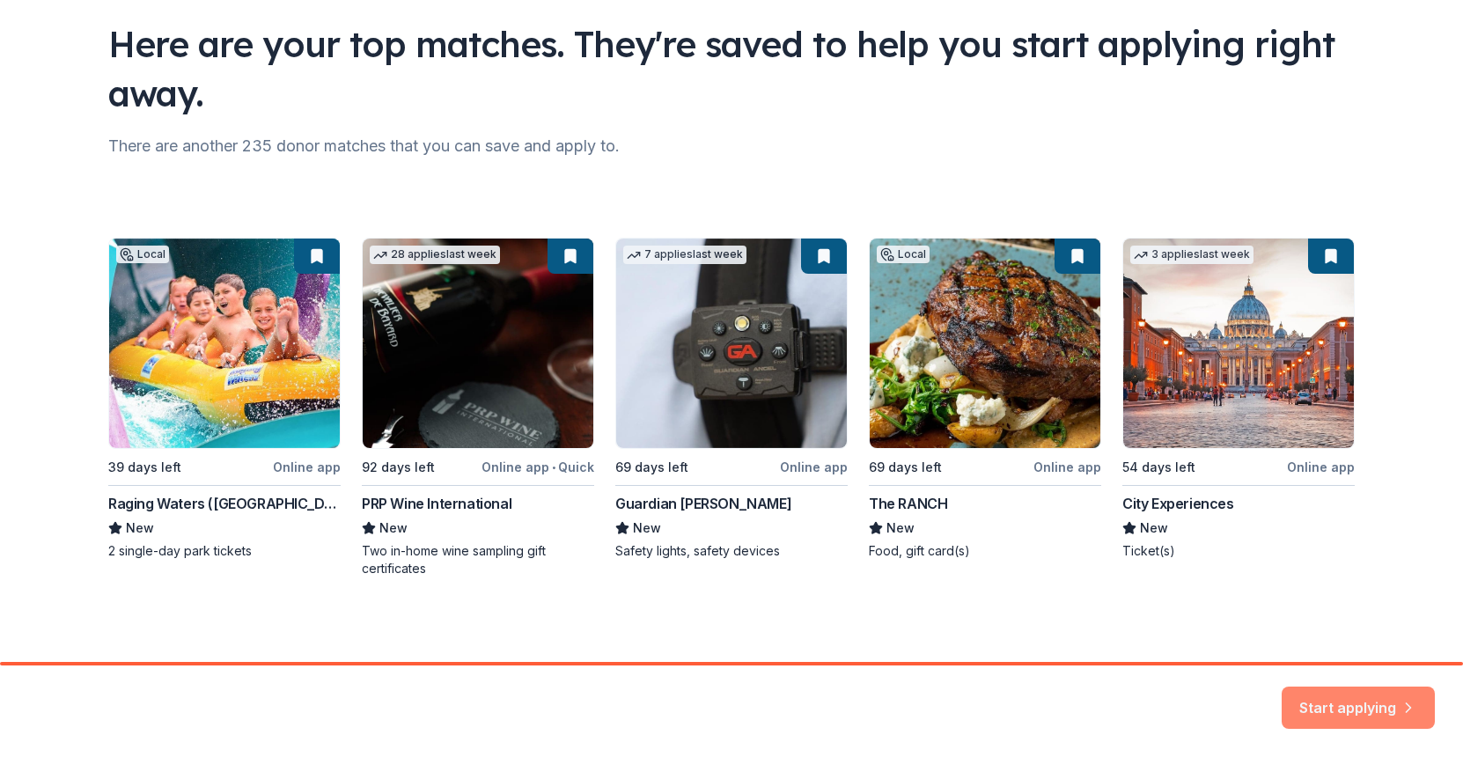
click at [1345, 708] on button "Start applying" at bounding box center [1358, 697] width 153 height 42
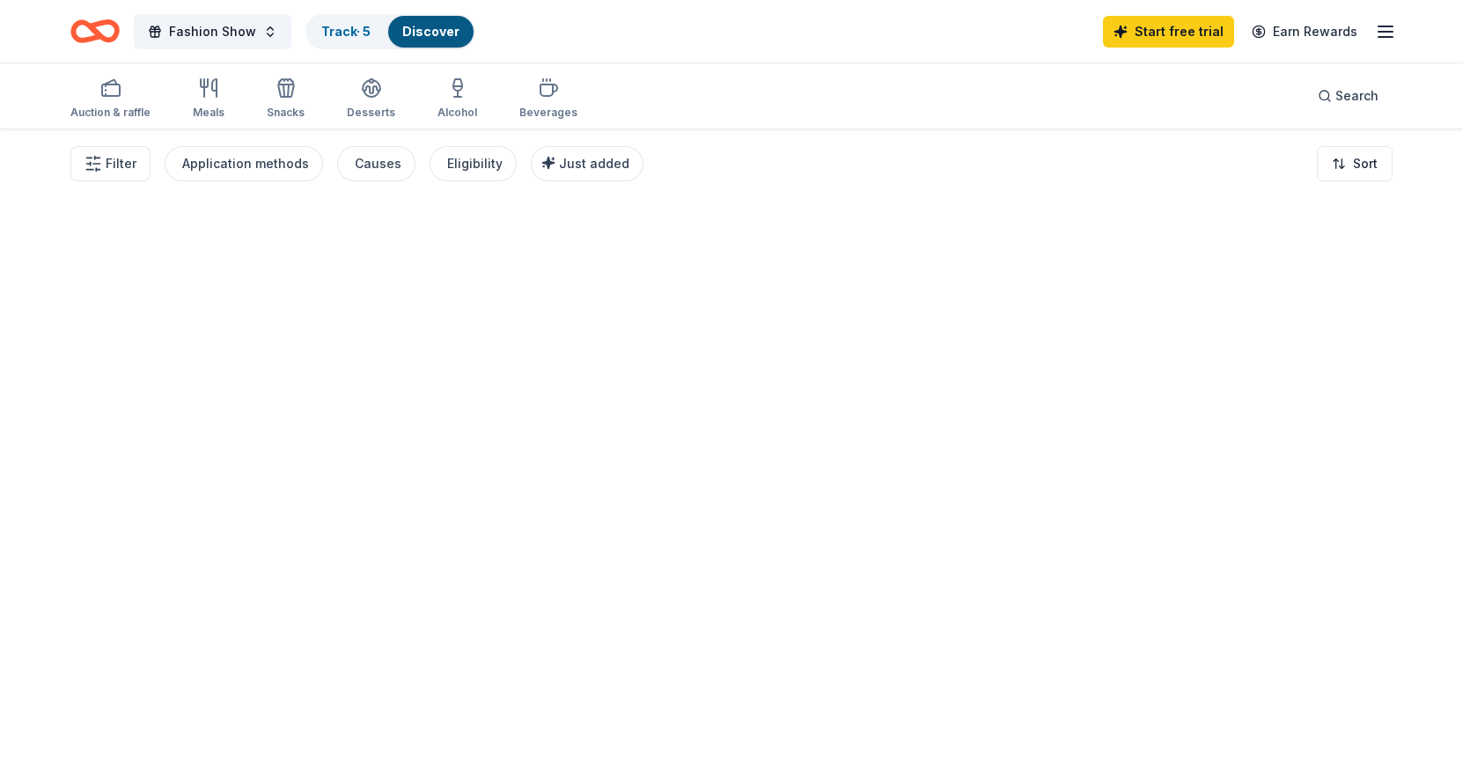
click at [1352, 687] on div at bounding box center [731, 443] width 1463 height 629
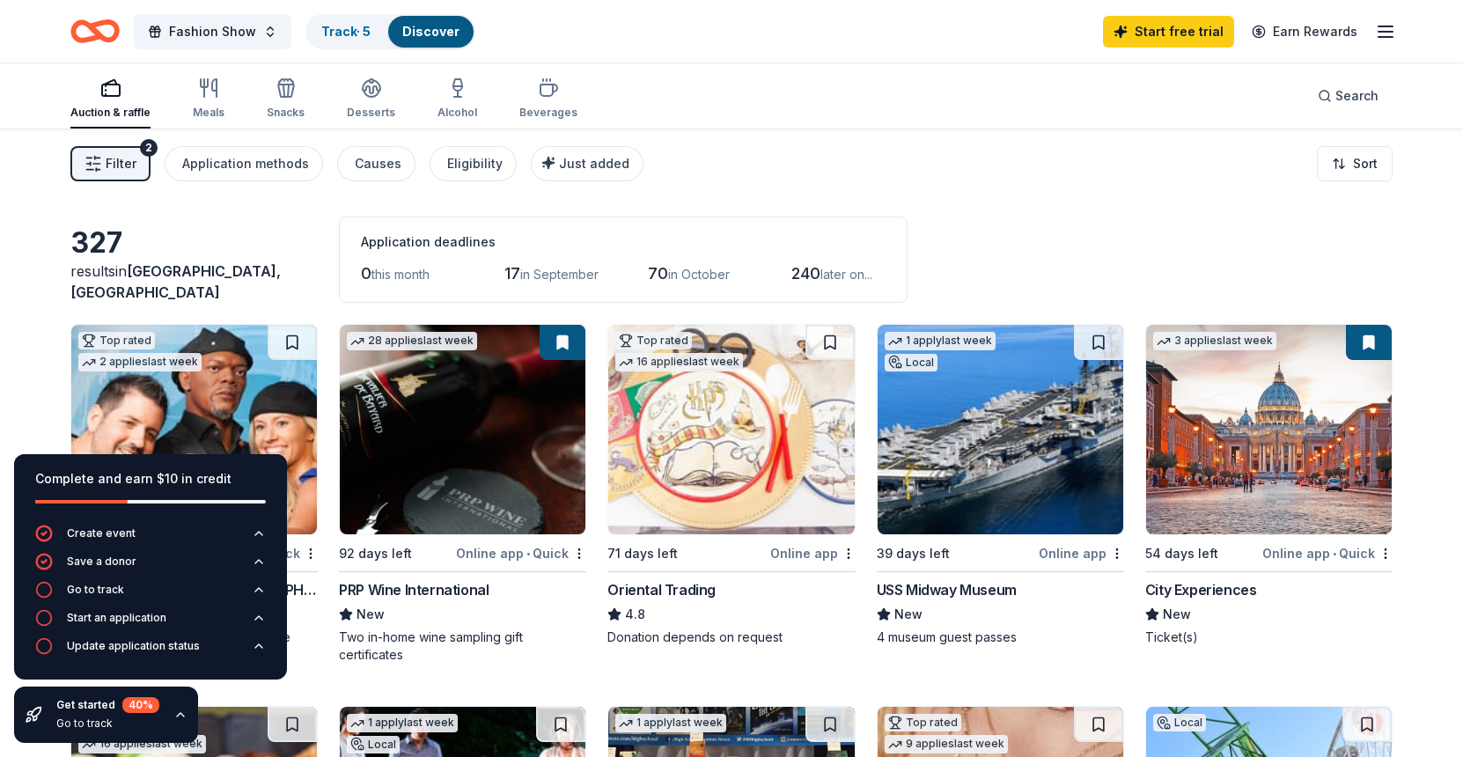
click at [897, 122] on div "Auction & raffle Meals Snacks Desserts Alcohol Beverages Search" at bounding box center [731, 95] width 1322 height 65
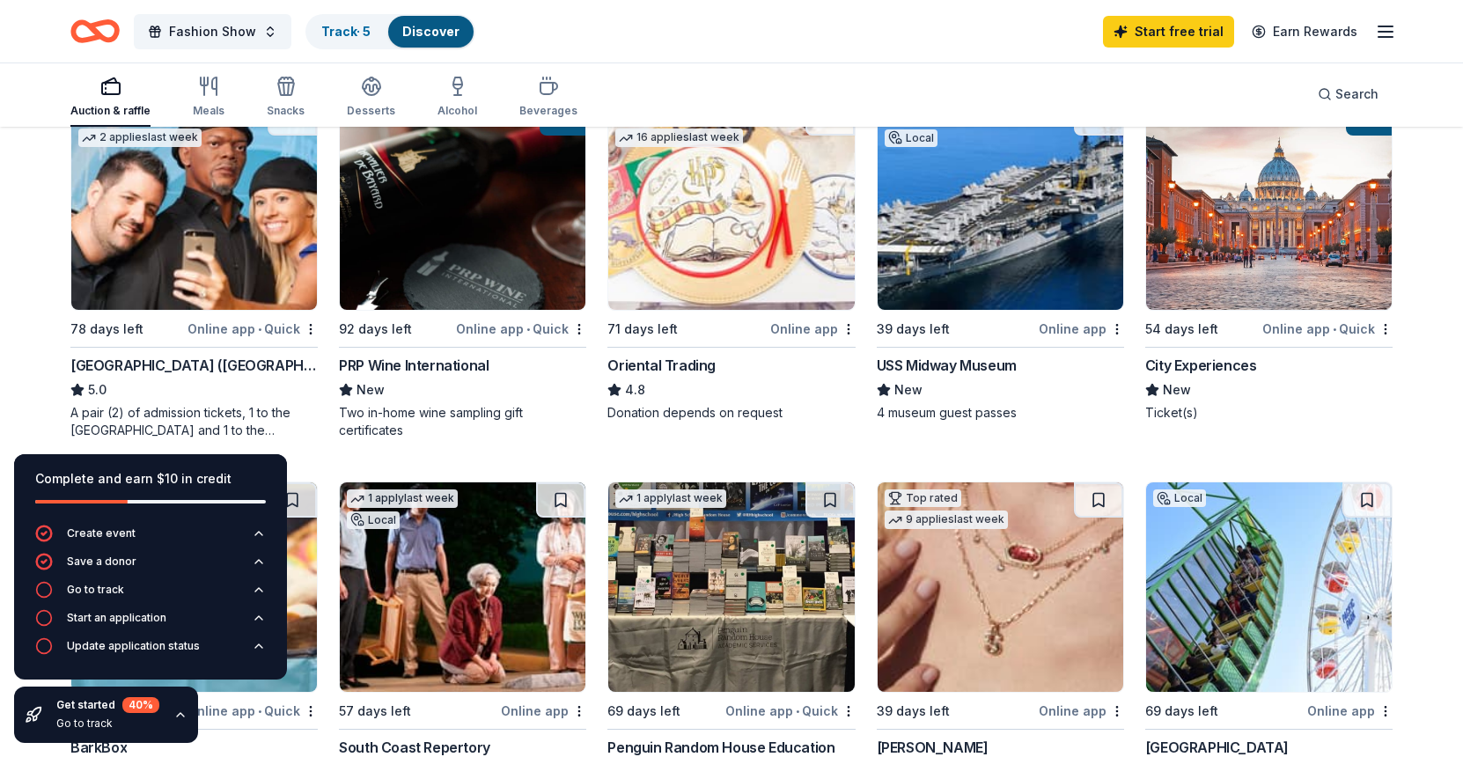
scroll to position [230, 0]
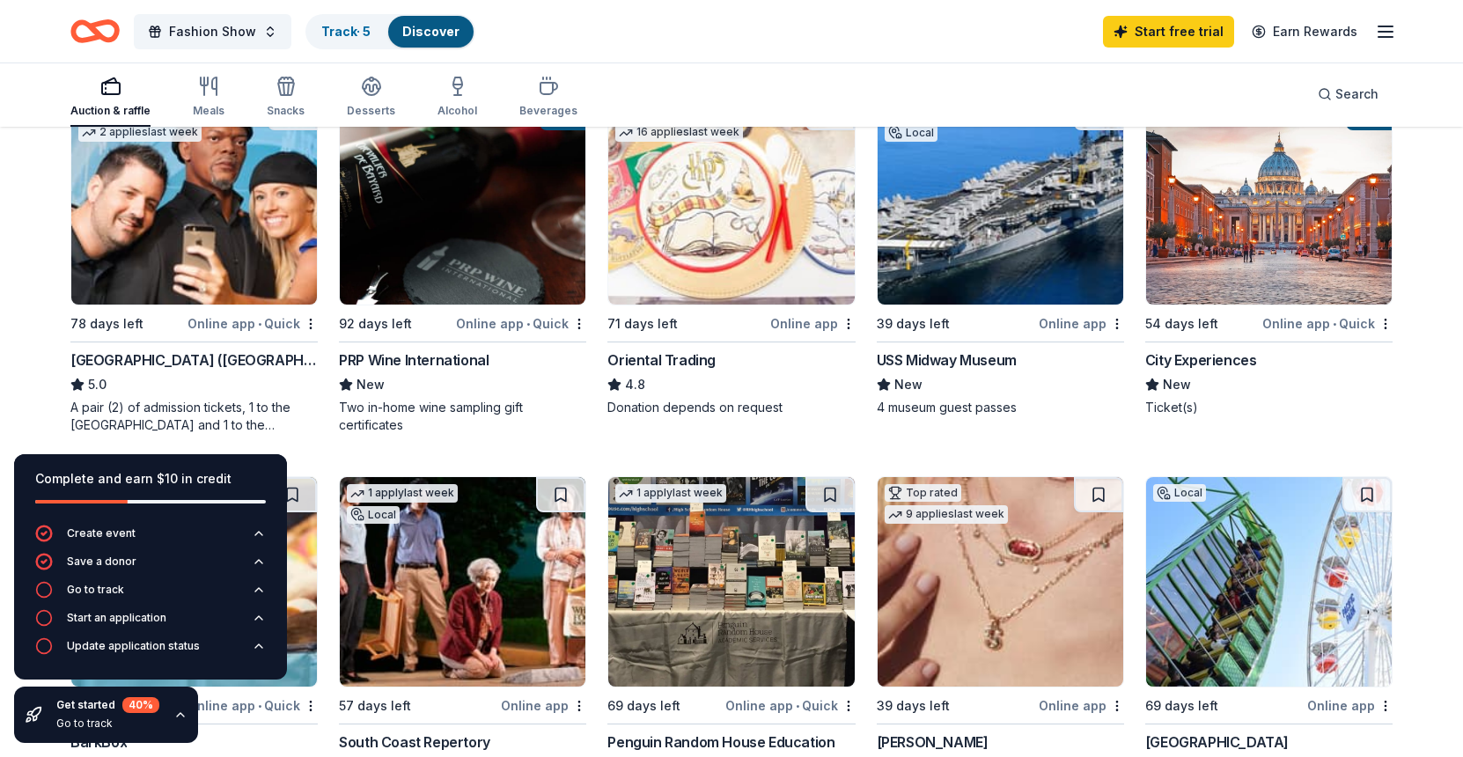
click at [219, 216] on img at bounding box center [194, 200] width 246 height 210
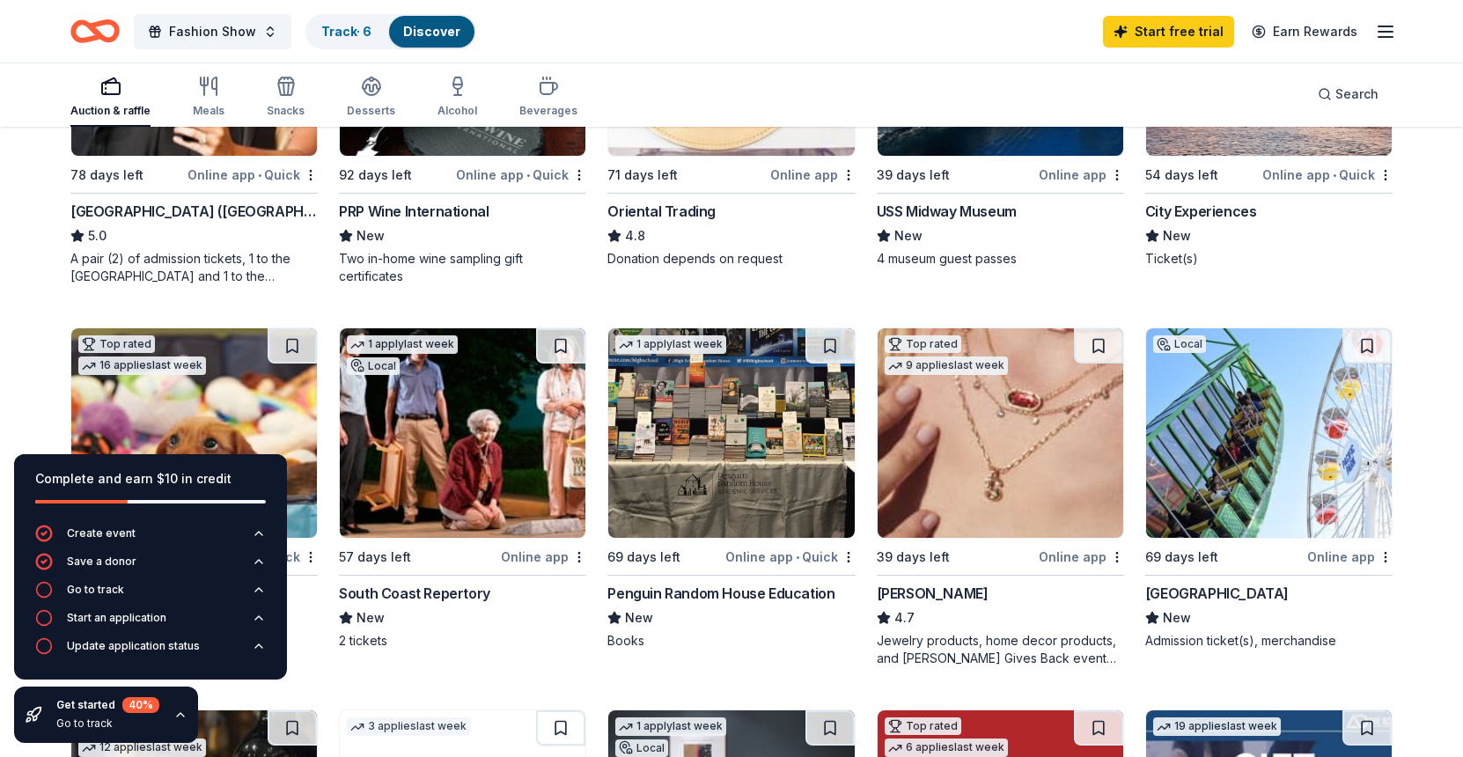
scroll to position [257, 0]
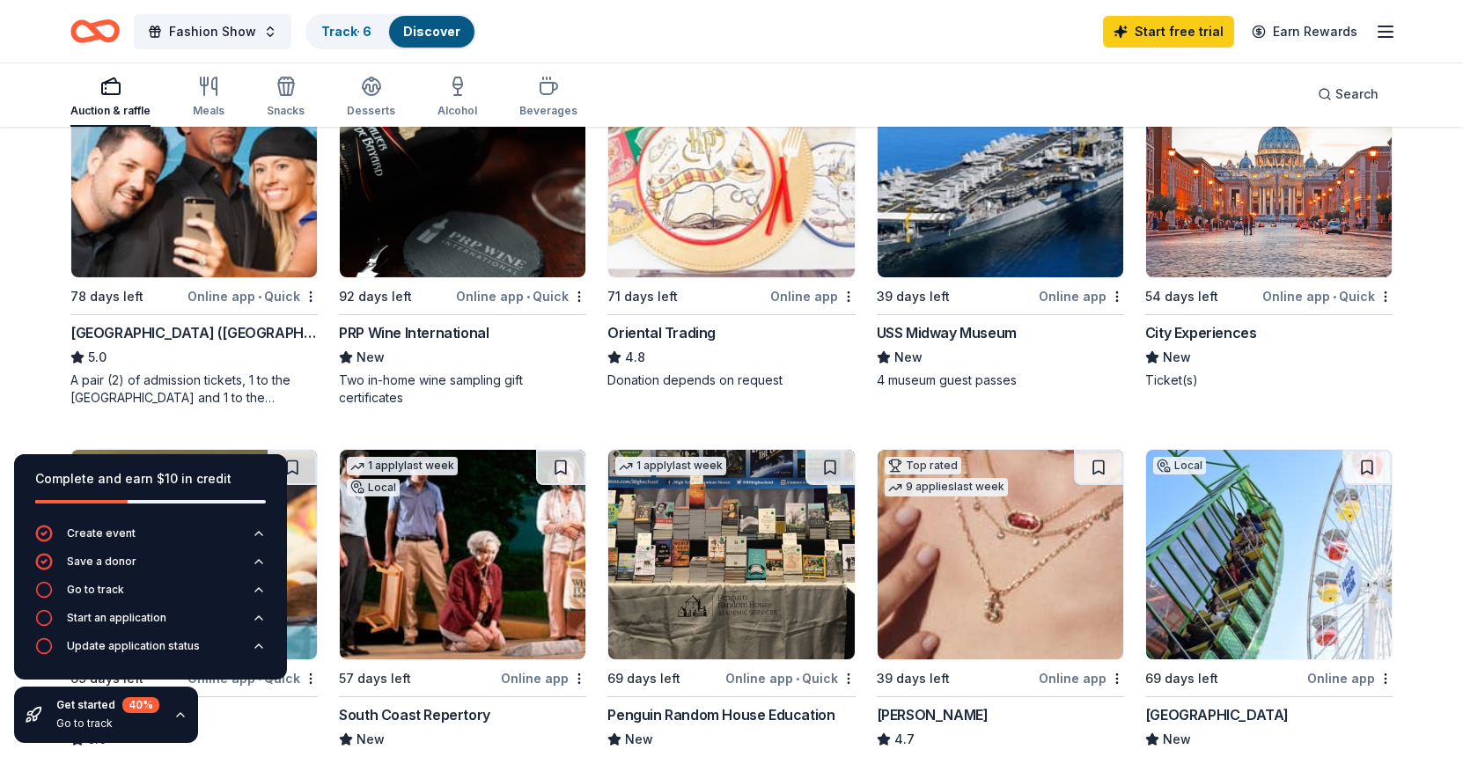
click at [1006, 232] on img at bounding box center [1001, 173] width 246 height 210
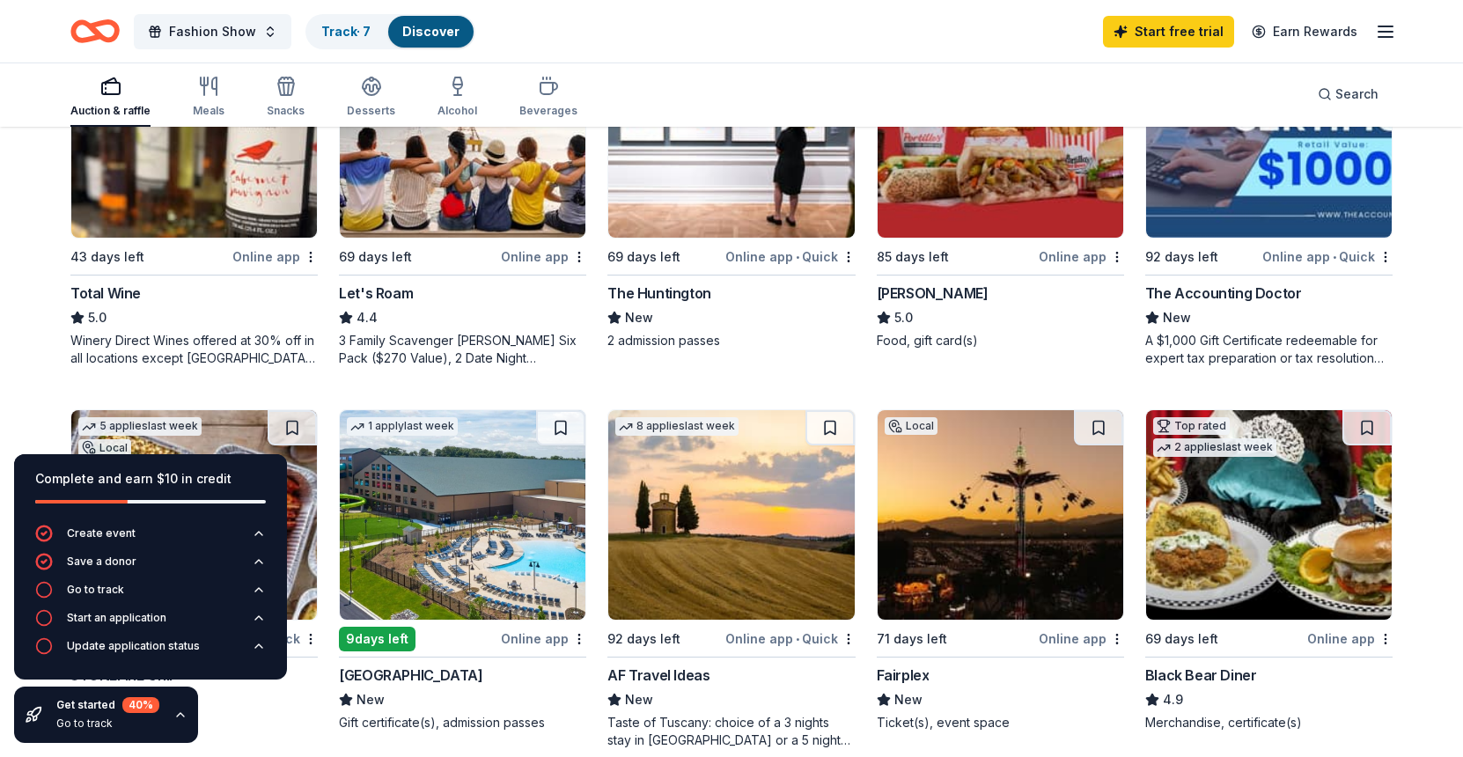
scroll to position [1026, 0]
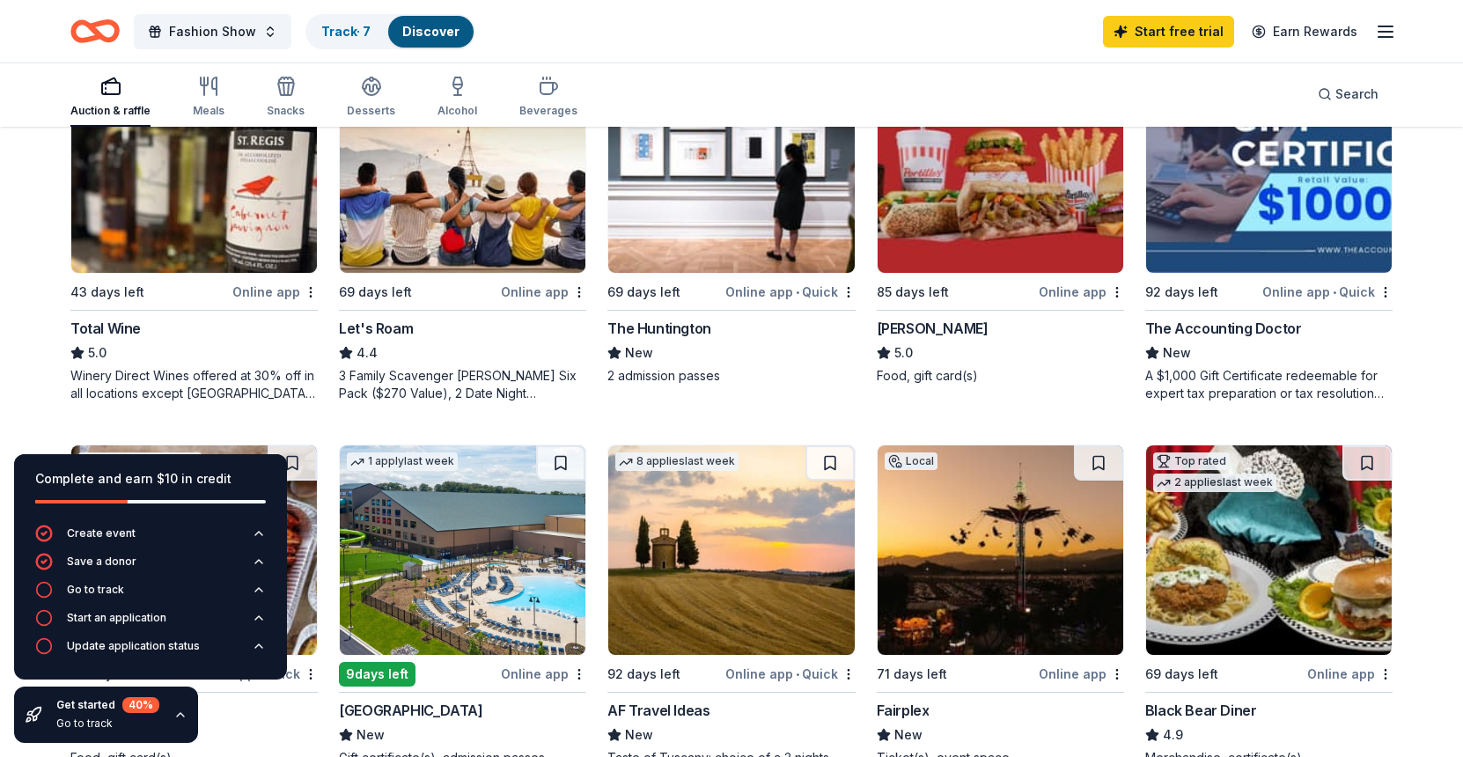
click at [739, 202] on img at bounding box center [731, 168] width 246 height 210
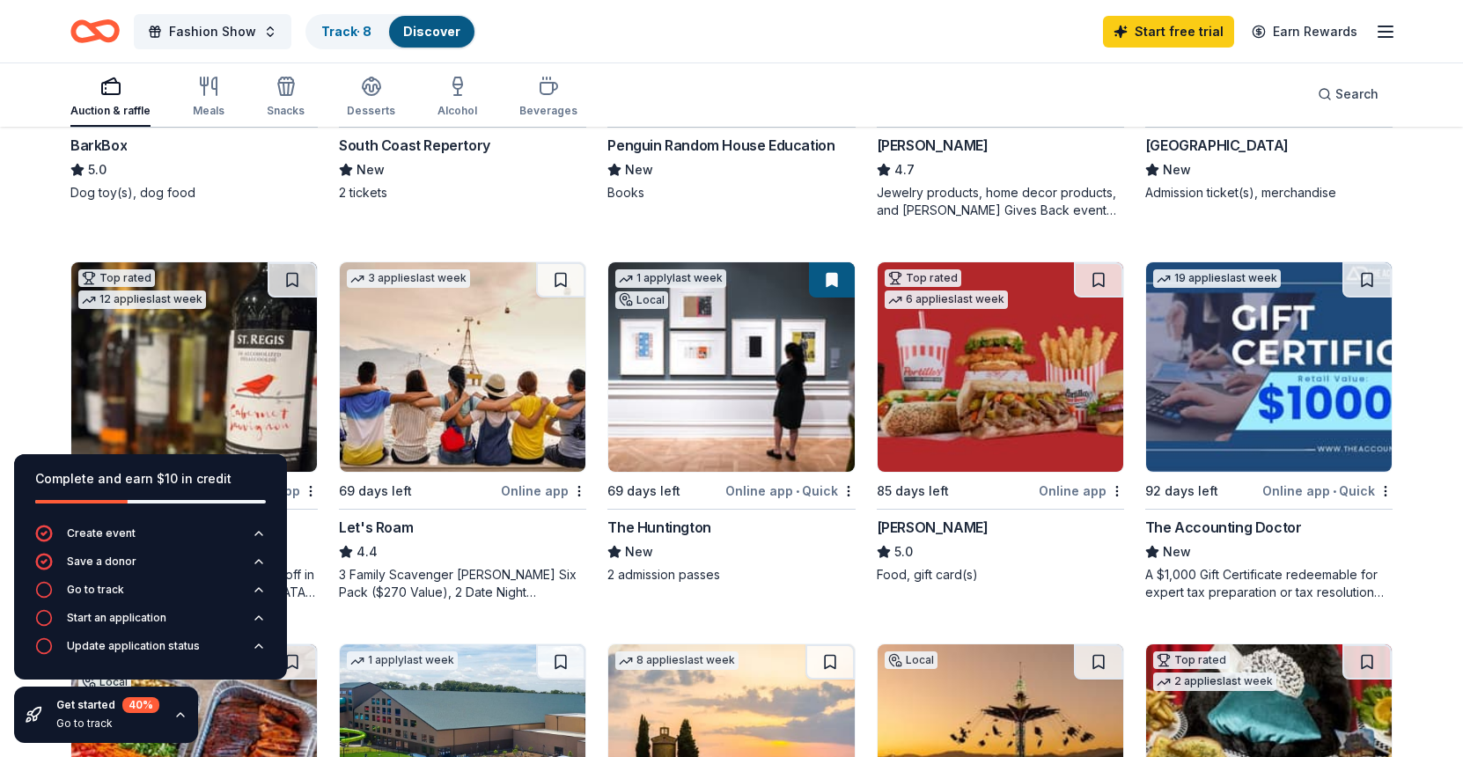
scroll to position [763, 0]
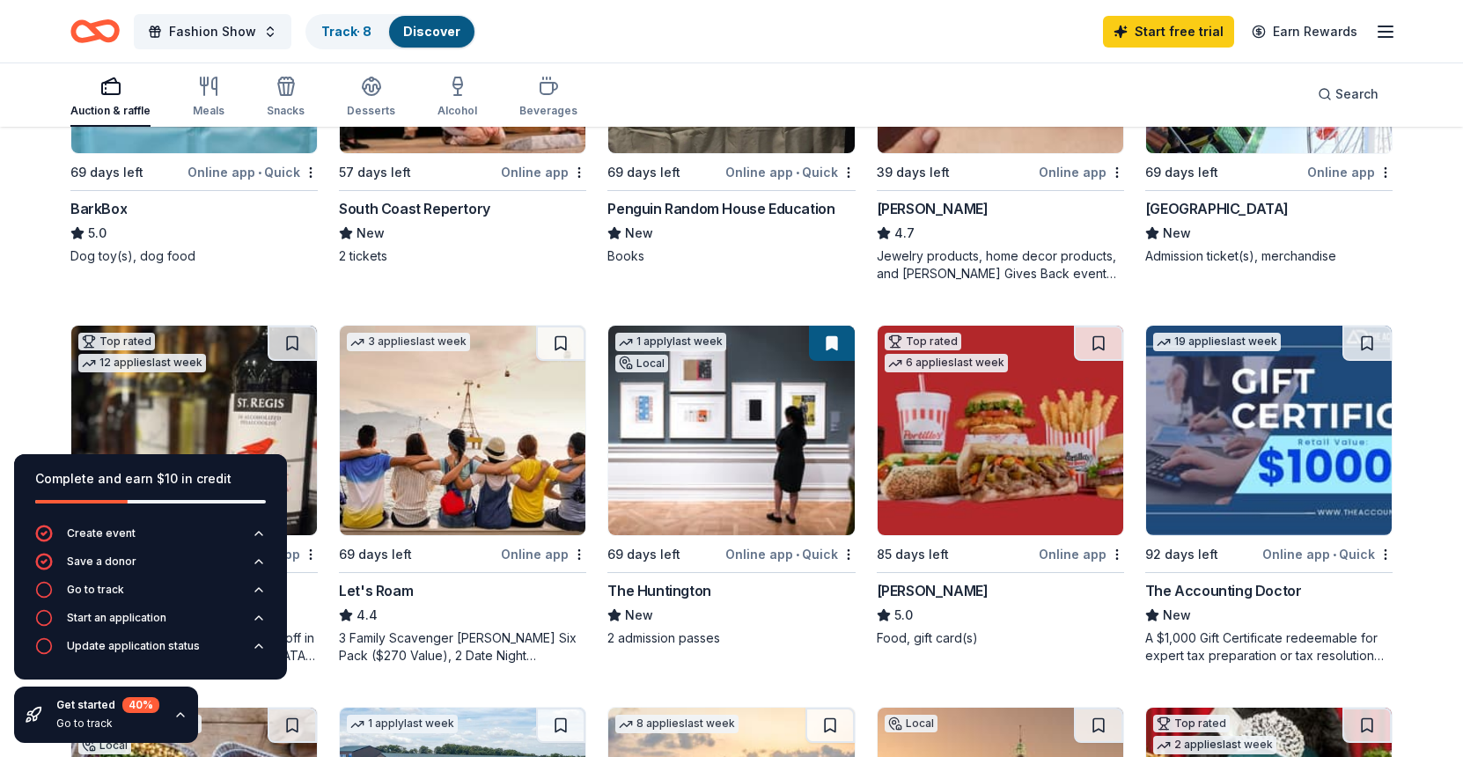
click at [421, 467] on img at bounding box center [463, 431] width 246 height 210
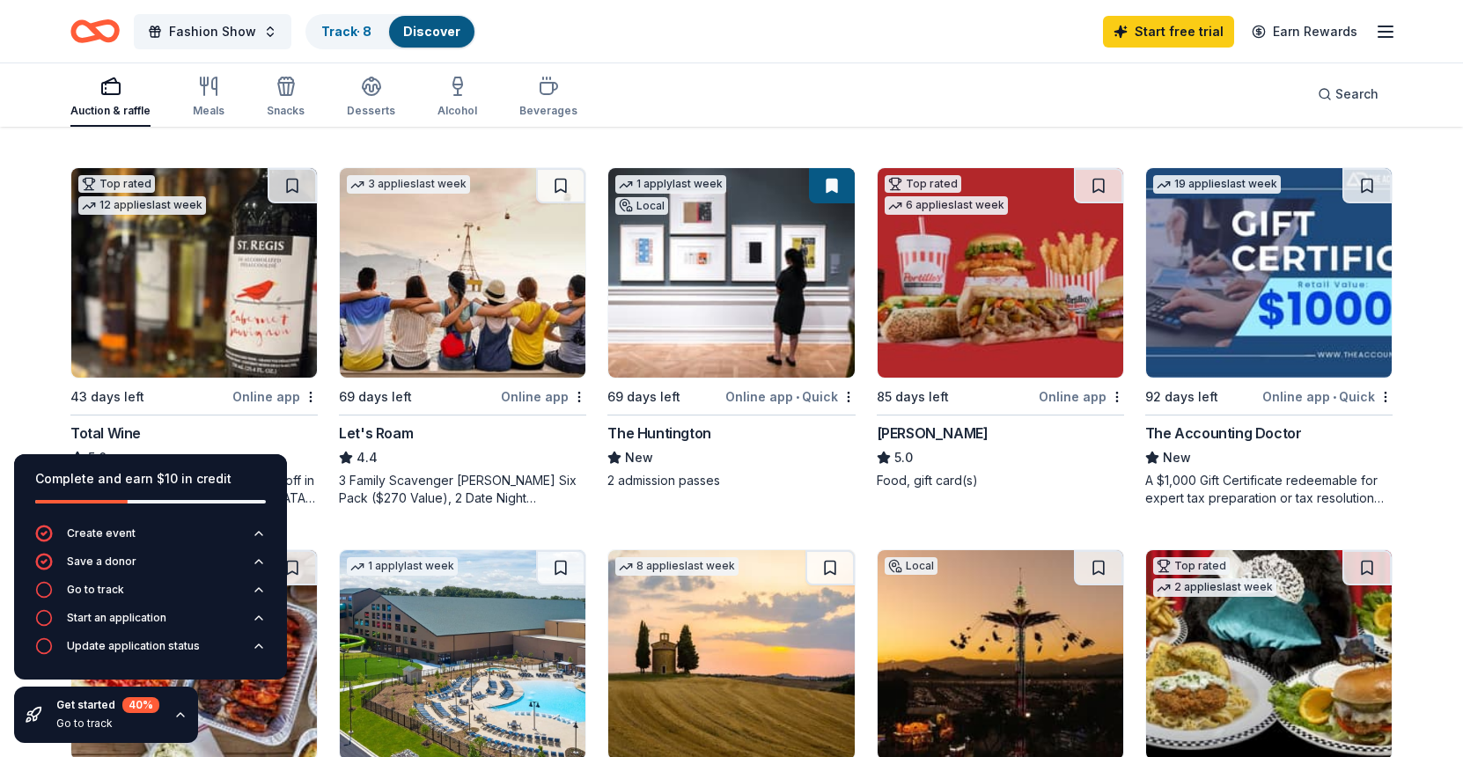
scroll to position [956, 0]
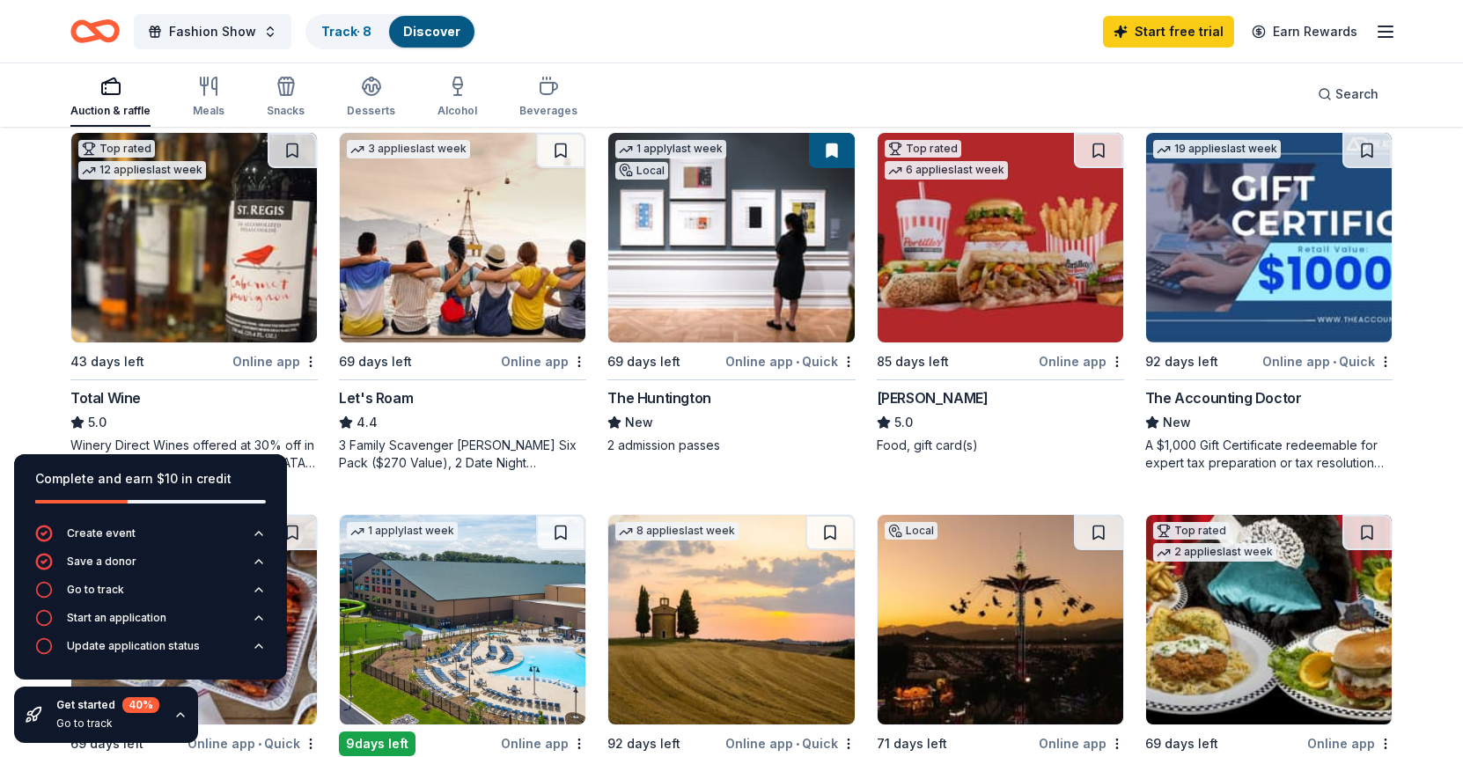
click at [925, 303] on img at bounding box center [1001, 238] width 246 height 210
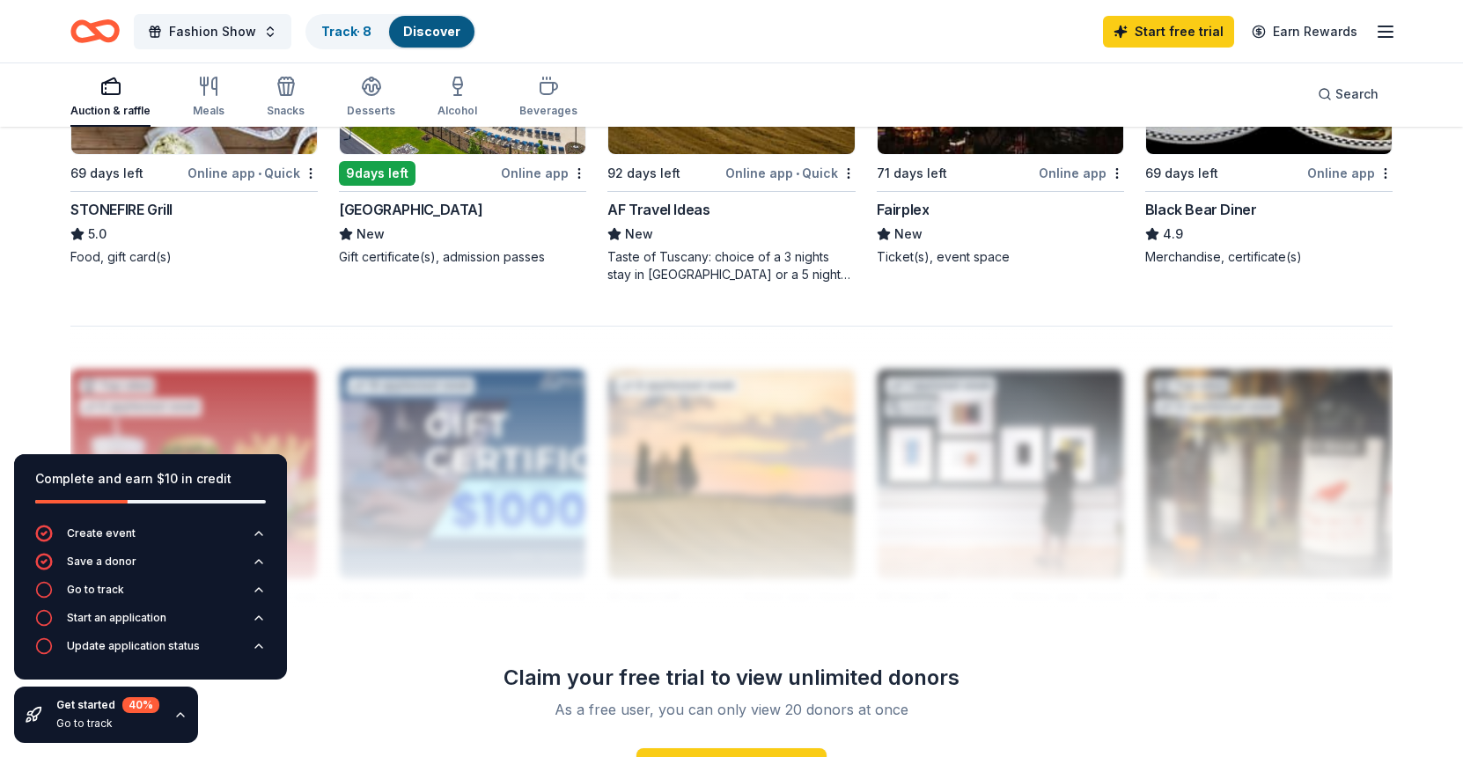
scroll to position [1567, 0]
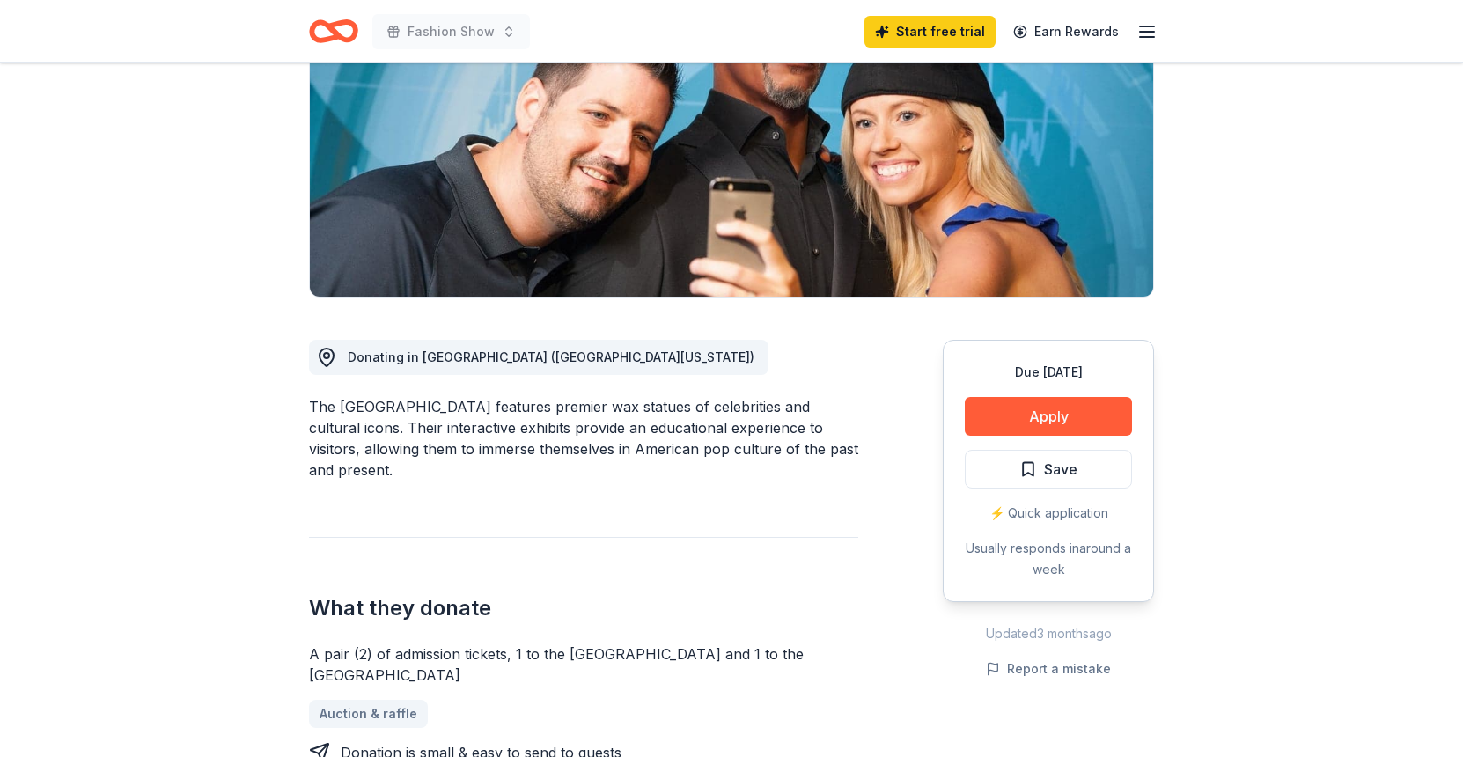
scroll to position [259, 0]
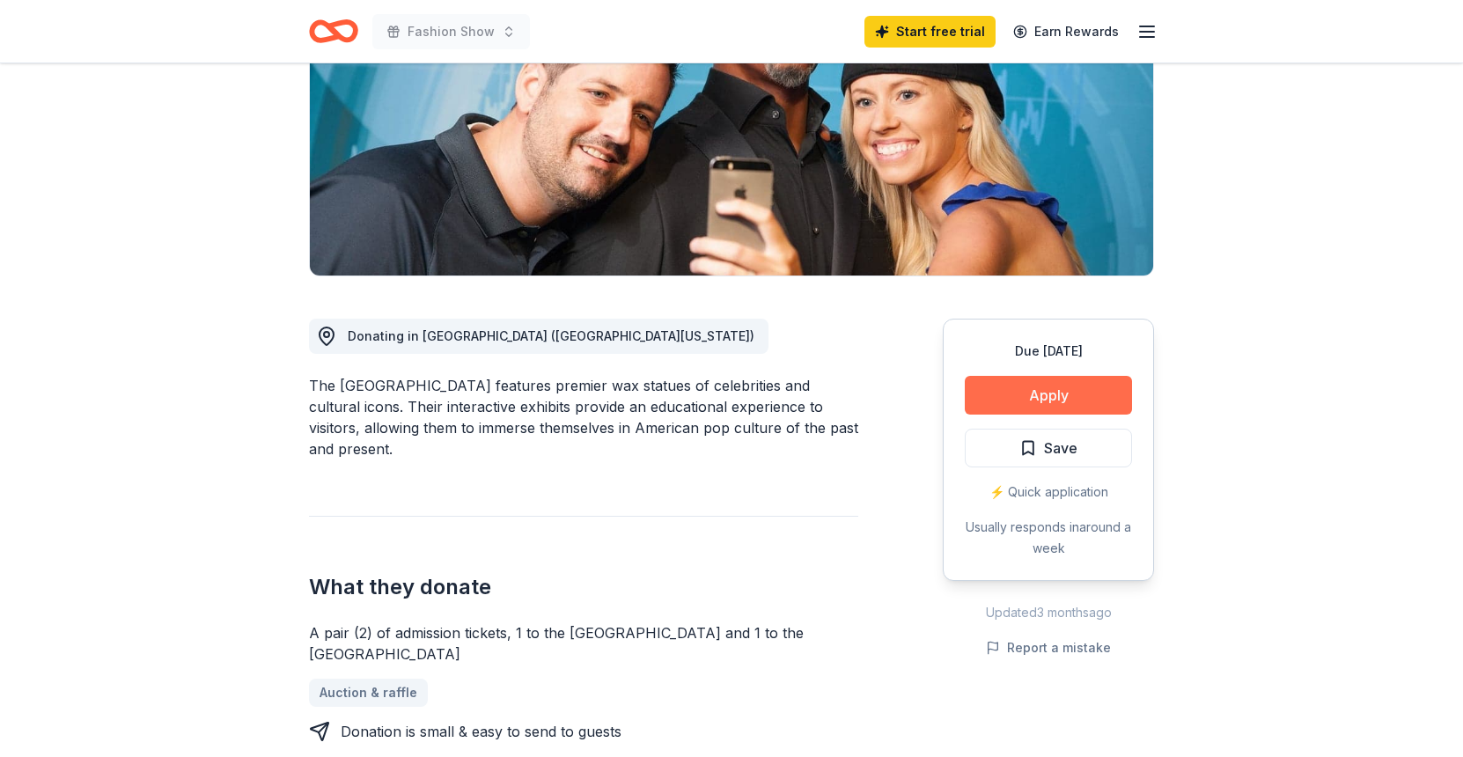
click at [1087, 394] on button "Apply" at bounding box center [1048, 395] width 167 height 39
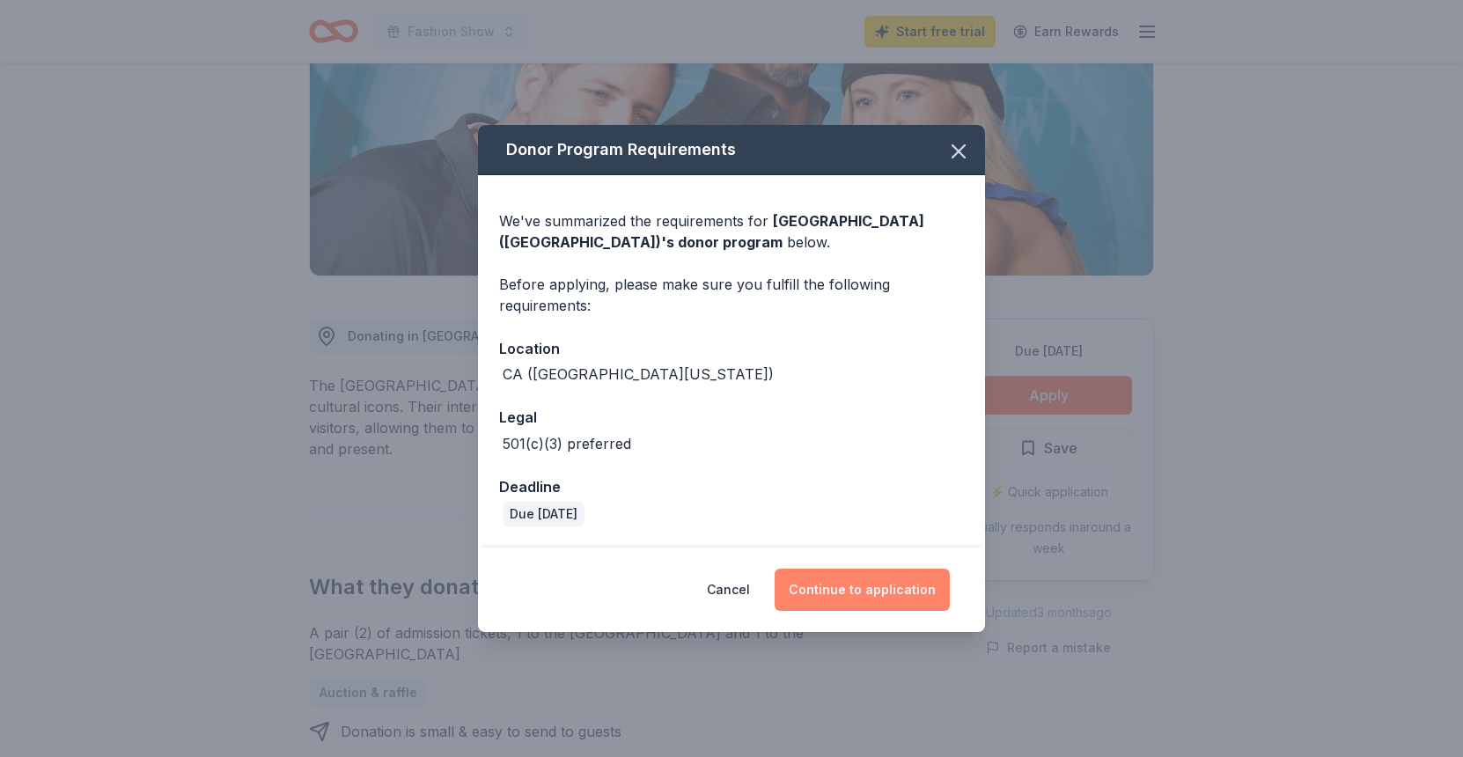
click at [864, 579] on button "Continue to application" at bounding box center [862, 590] width 175 height 42
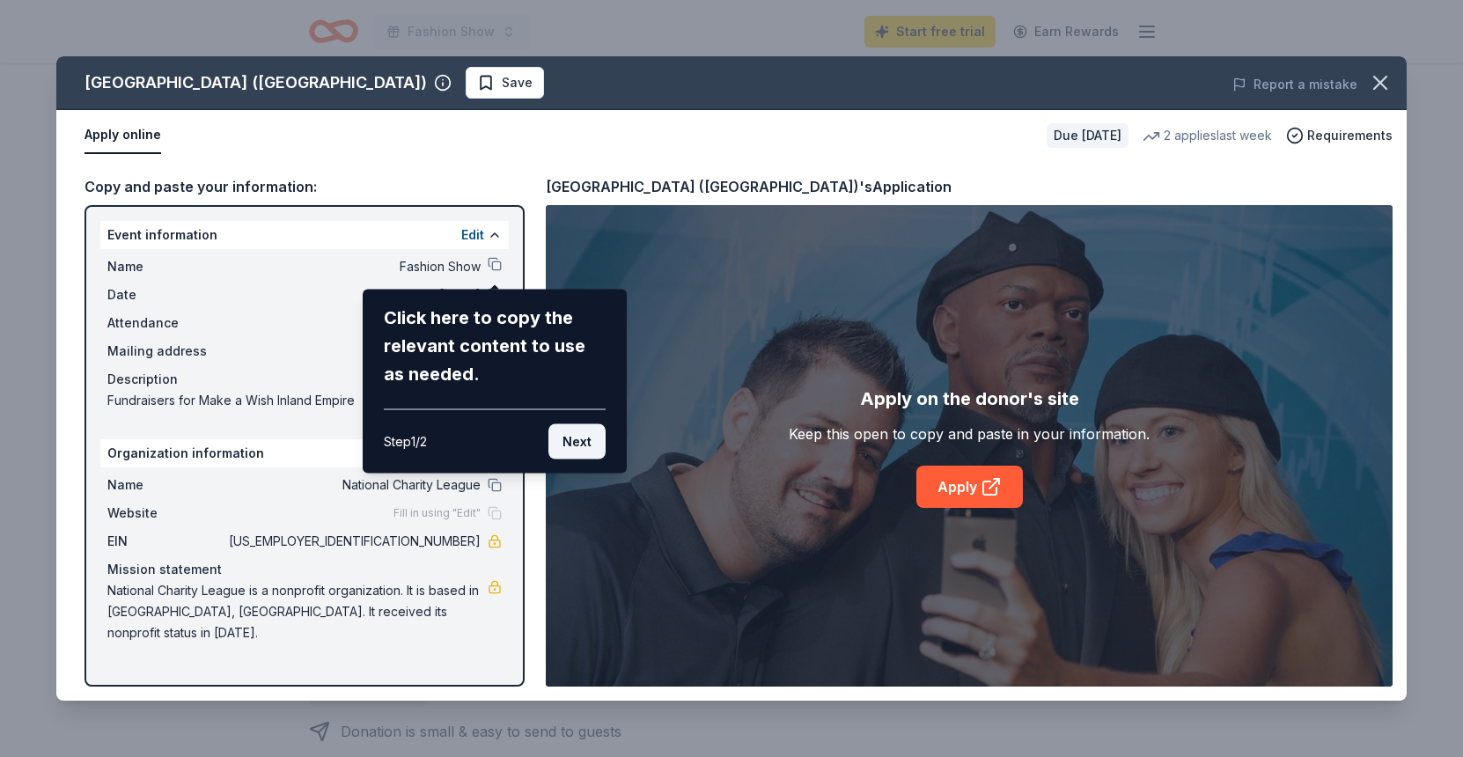
click at [567, 432] on button "Next" at bounding box center [576, 441] width 57 height 35
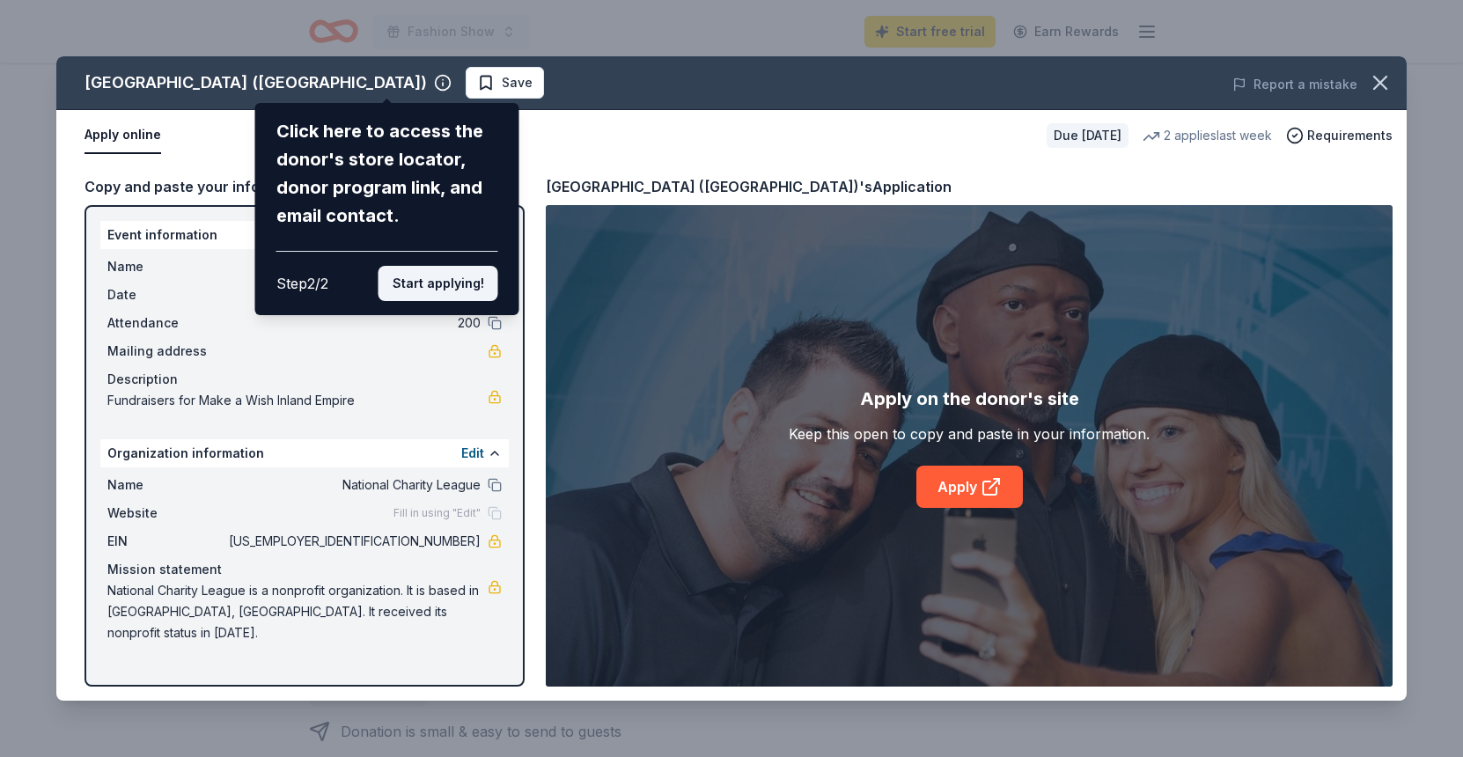
click at [438, 288] on button "Start applying!" at bounding box center [439, 283] width 120 height 35
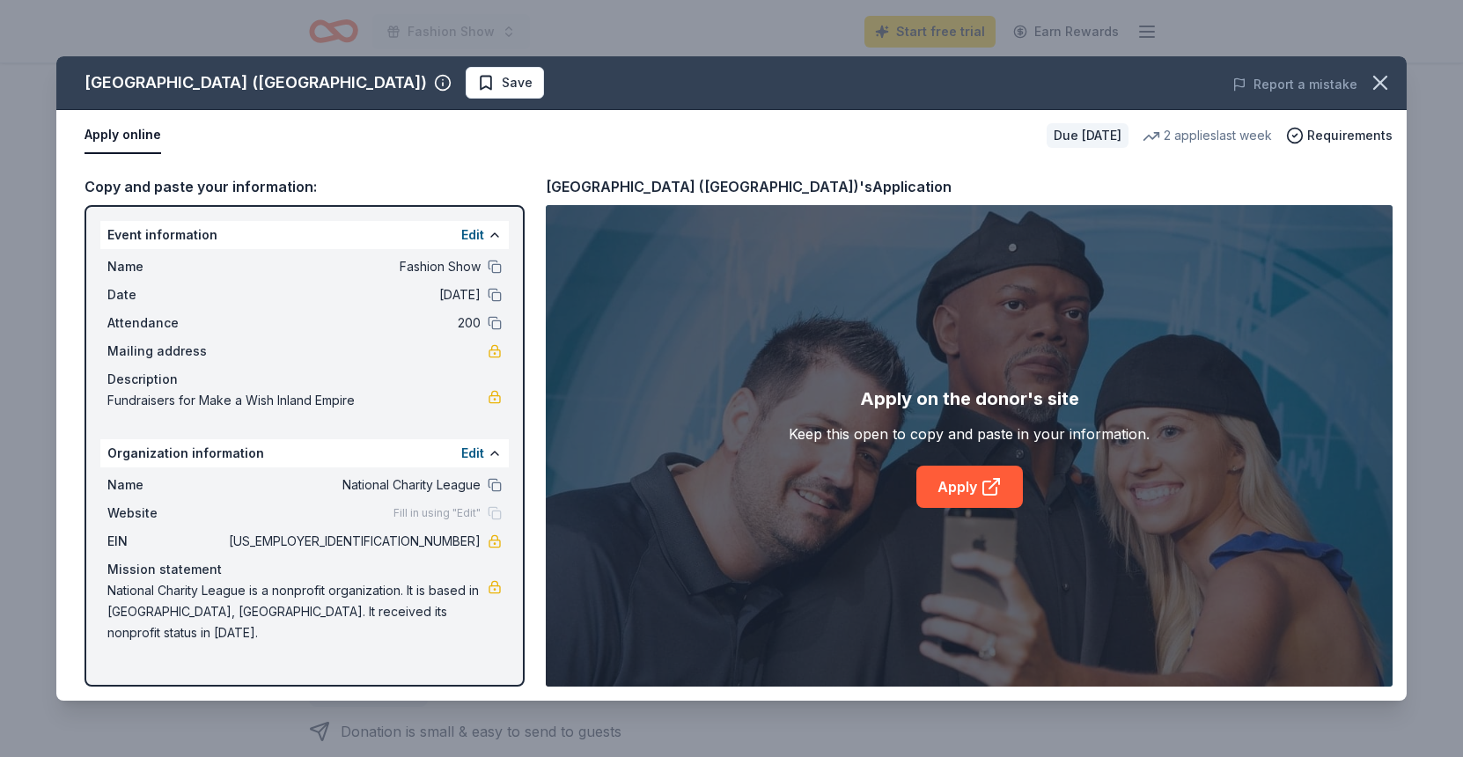
click at [976, 492] on div "Hollywood Wax Museum (Hollywood) Save Report a mistake Apply online Due in 78 d…" at bounding box center [731, 378] width 1351 height 644
click at [477, 92] on span "Save" at bounding box center [504, 82] width 55 height 21
click at [968, 499] on link "Apply" at bounding box center [969, 487] width 107 height 42
click at [456, 85] on html "Fashion Show Start free trial Earn Rewards Due in 78 days Share Hollywood Wax M…" at bounding box center [731, 378] width 1463 height 757
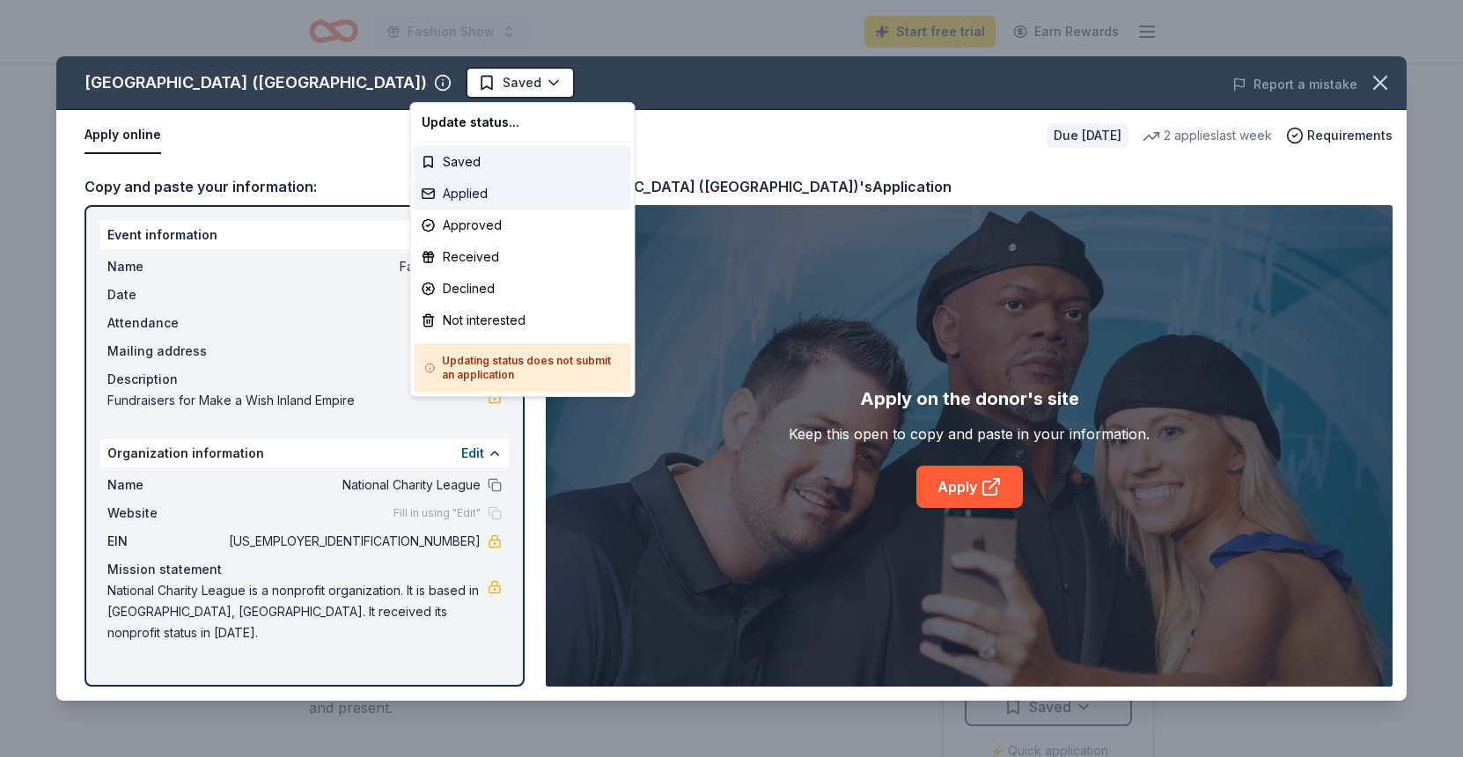
click at [444, 194] on div "Applied" at bounding box center [523, 194] width 217 height 32
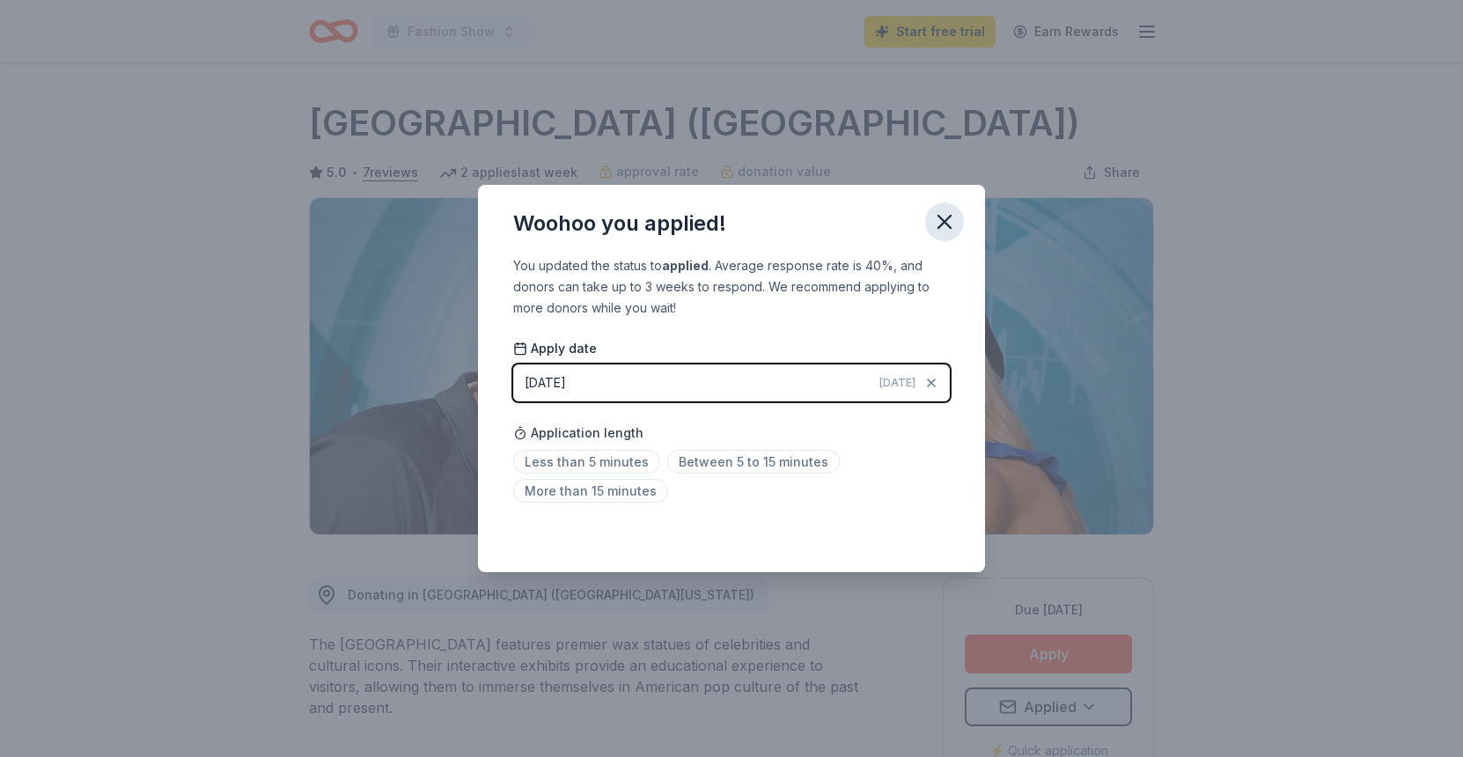
click at [946, 229] on icon "button" at bounding box center [944, 222] width 25 height 25
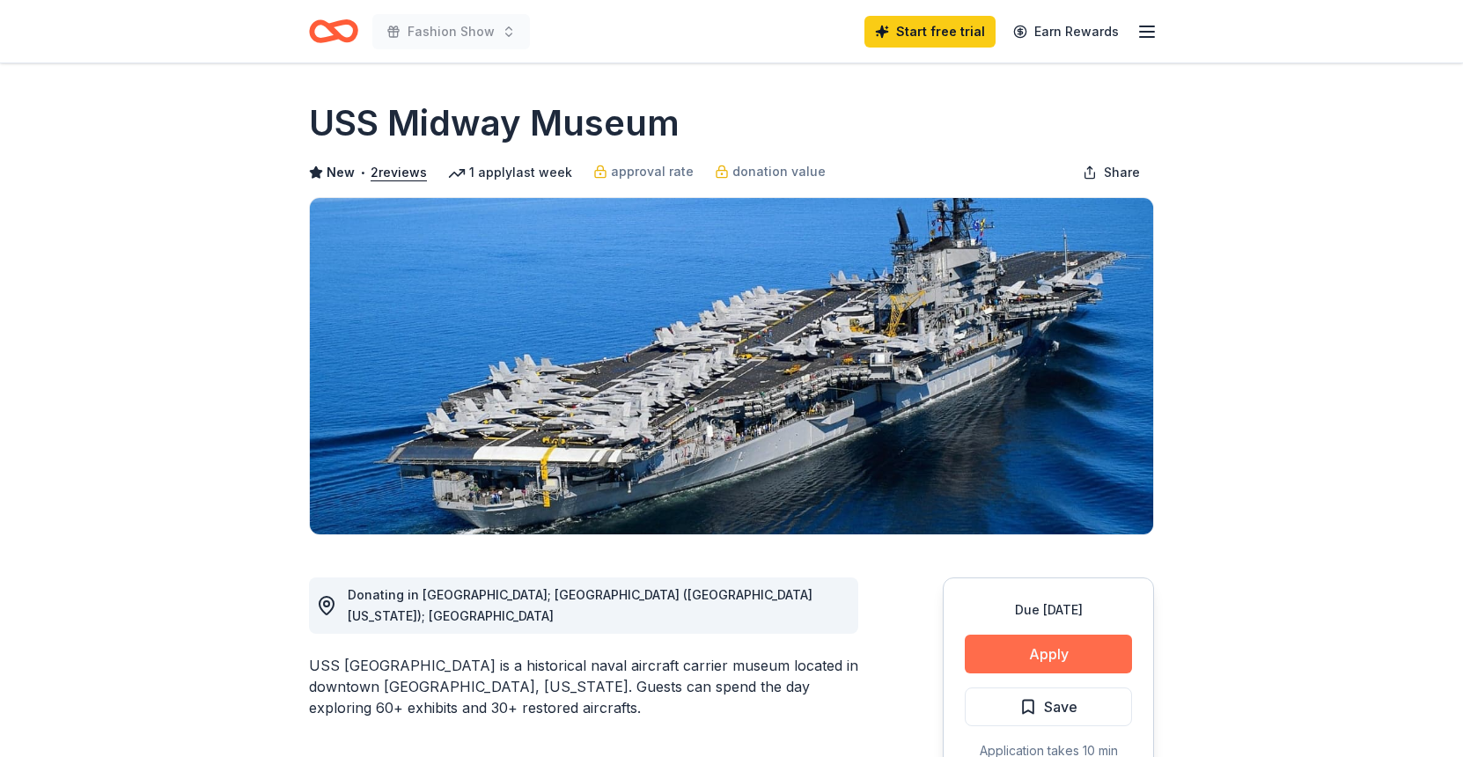
click at [1034, 641] on button "Apply" at bounding box center [1048, 654] width 167 height 39
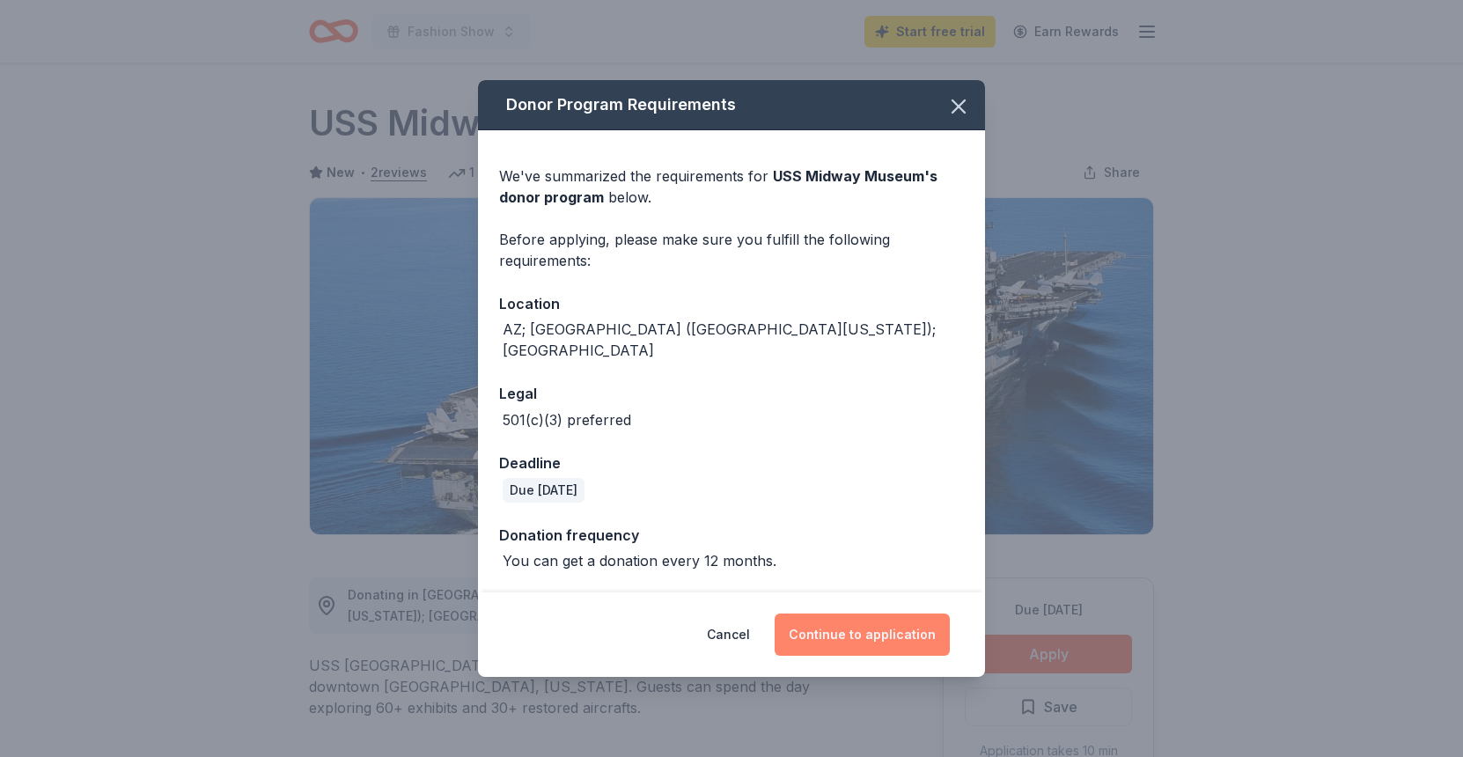
click at [867, 632] on button "Continue to application" at bounding box center [862, 635] width 175 height 42
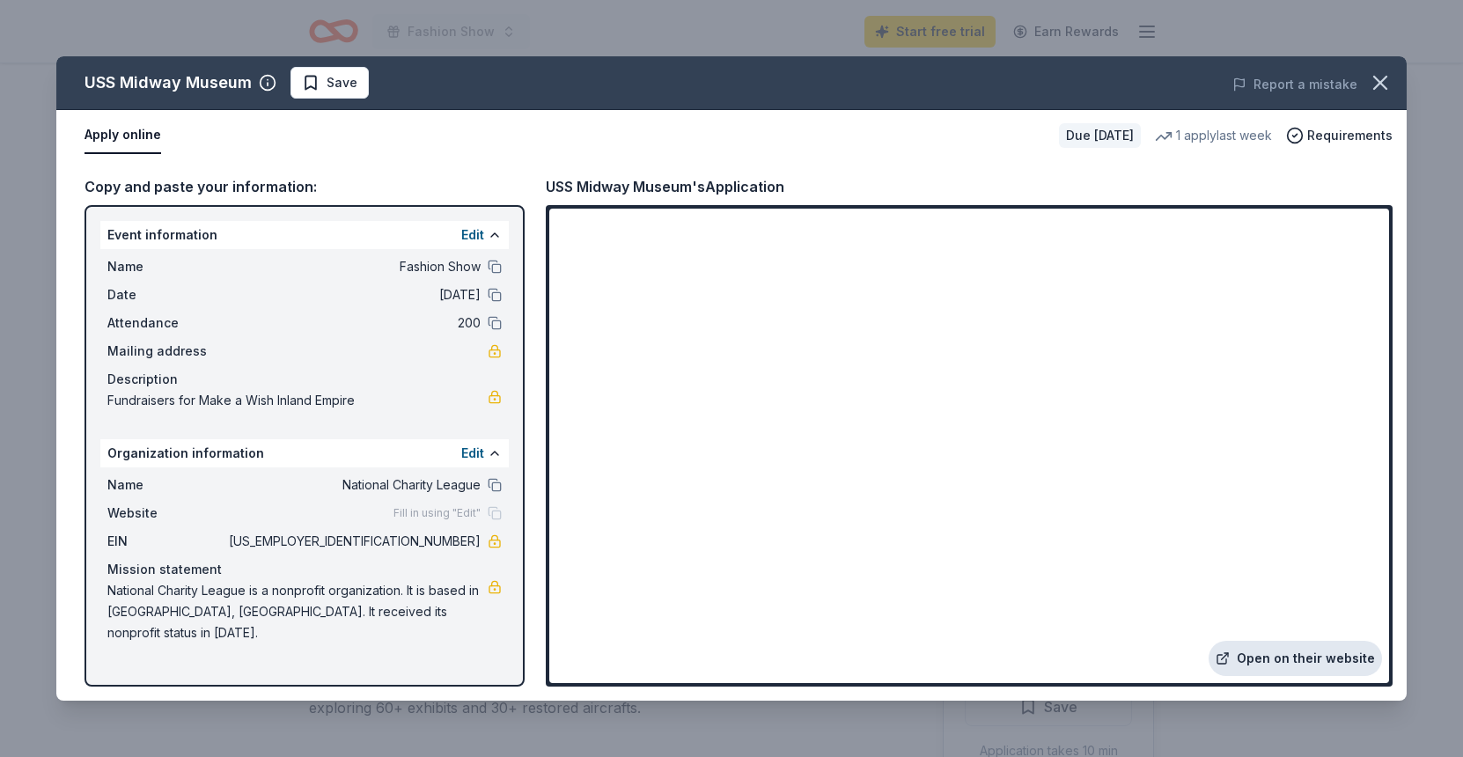
click at [1265, 652] on link "Open on their website" at bounding box center [1295, 658] width 173 height 35
click at [352, 78] on span "Save" at bounding box center [342, 82] width 31 height 21
click at [1383, 87] on icon "button" at bounding box center [1380, 83] width 12 height 12
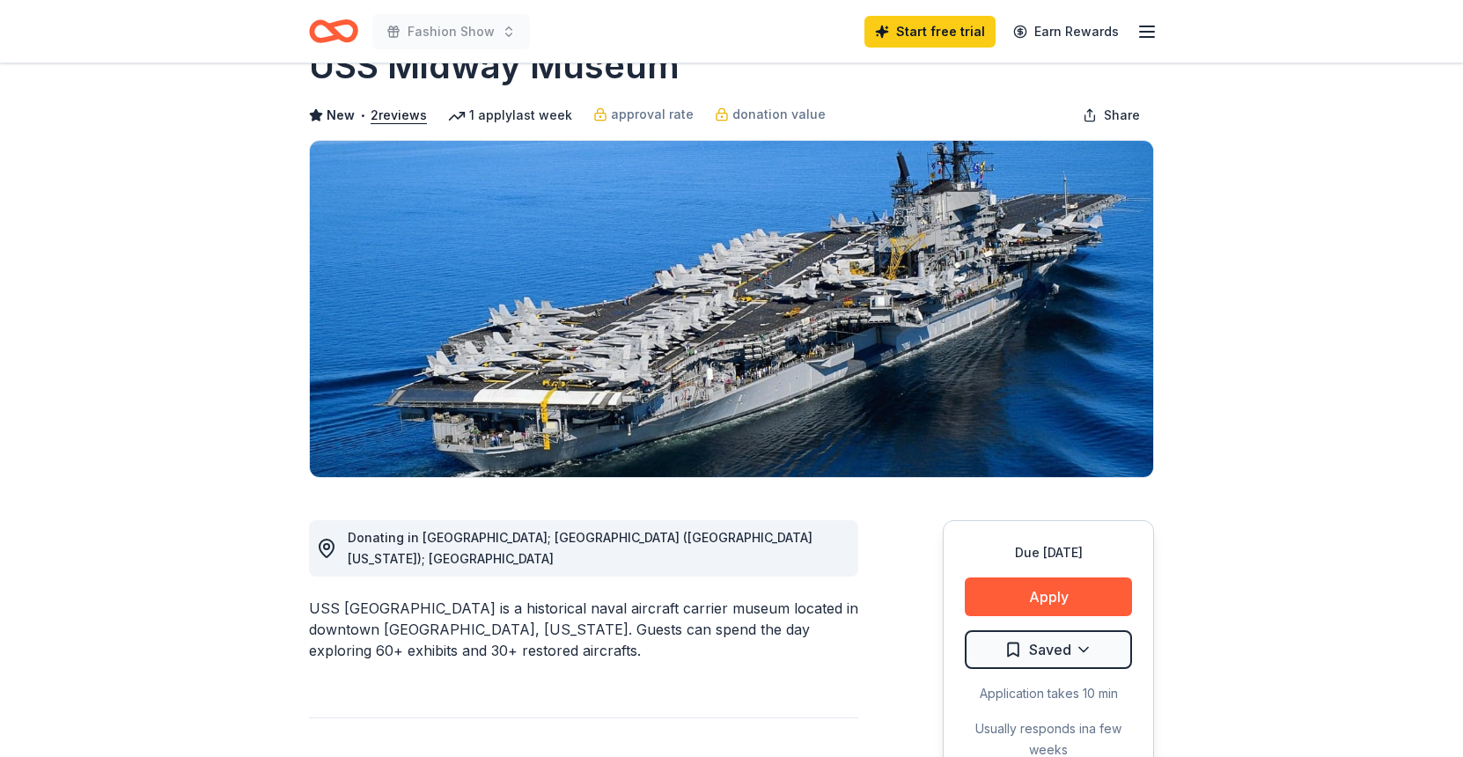
scroll to position [83, 0]
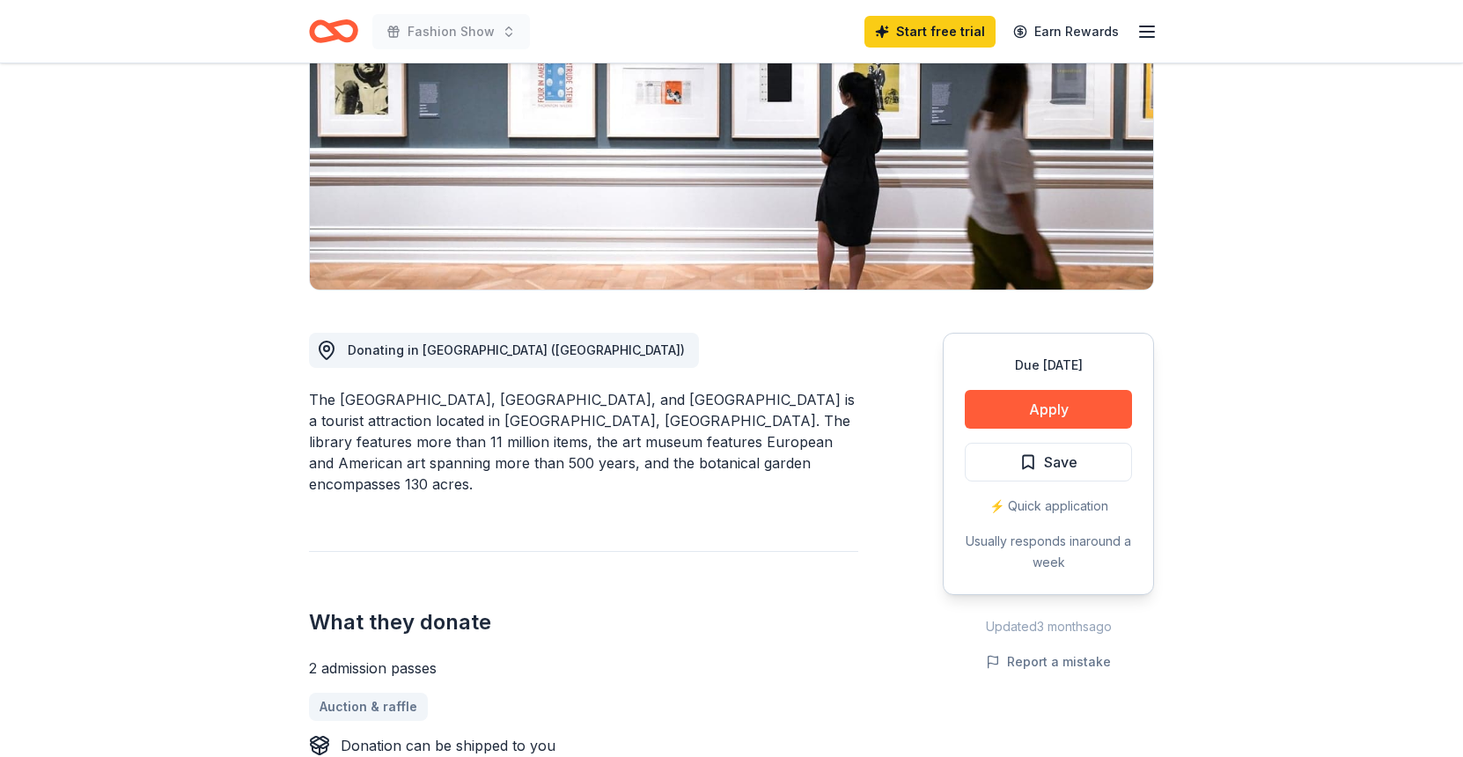
scroll to position [266, 0]
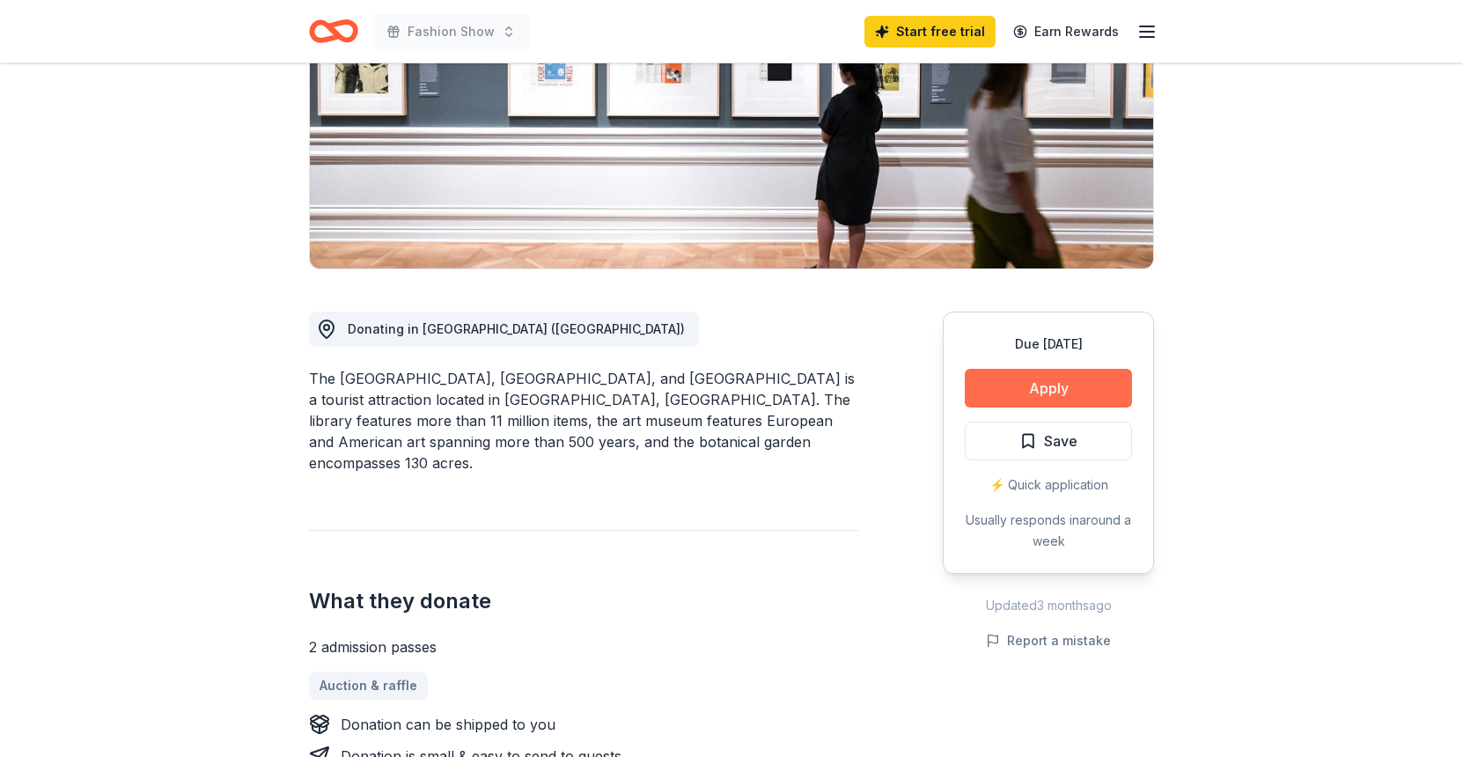
click at [1080, 388] on button "Apply" at bounding box center [1048, 388] width 167 height 39
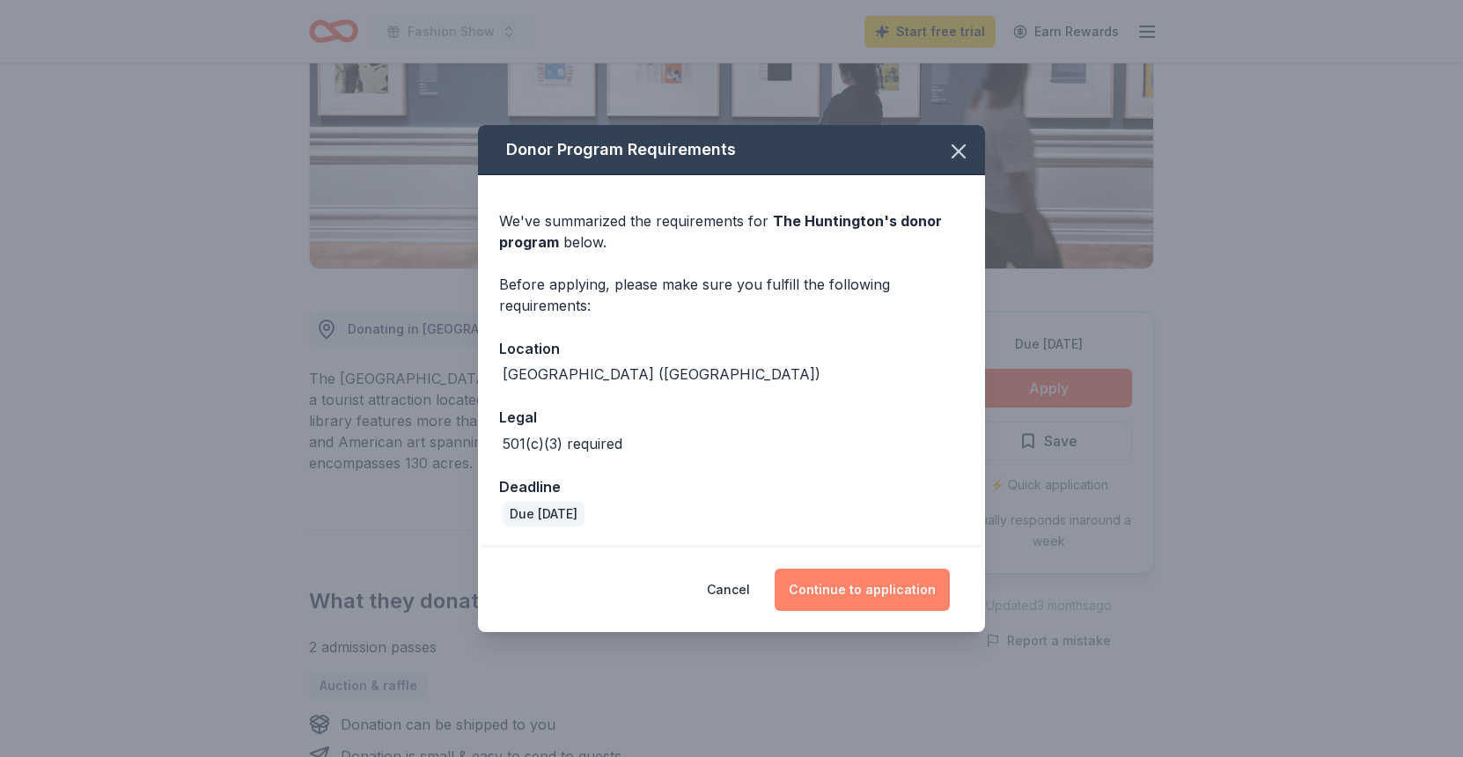
click at [824, 588] on button "Continue to application" at bounding box center [862, 590] width 175 height 42
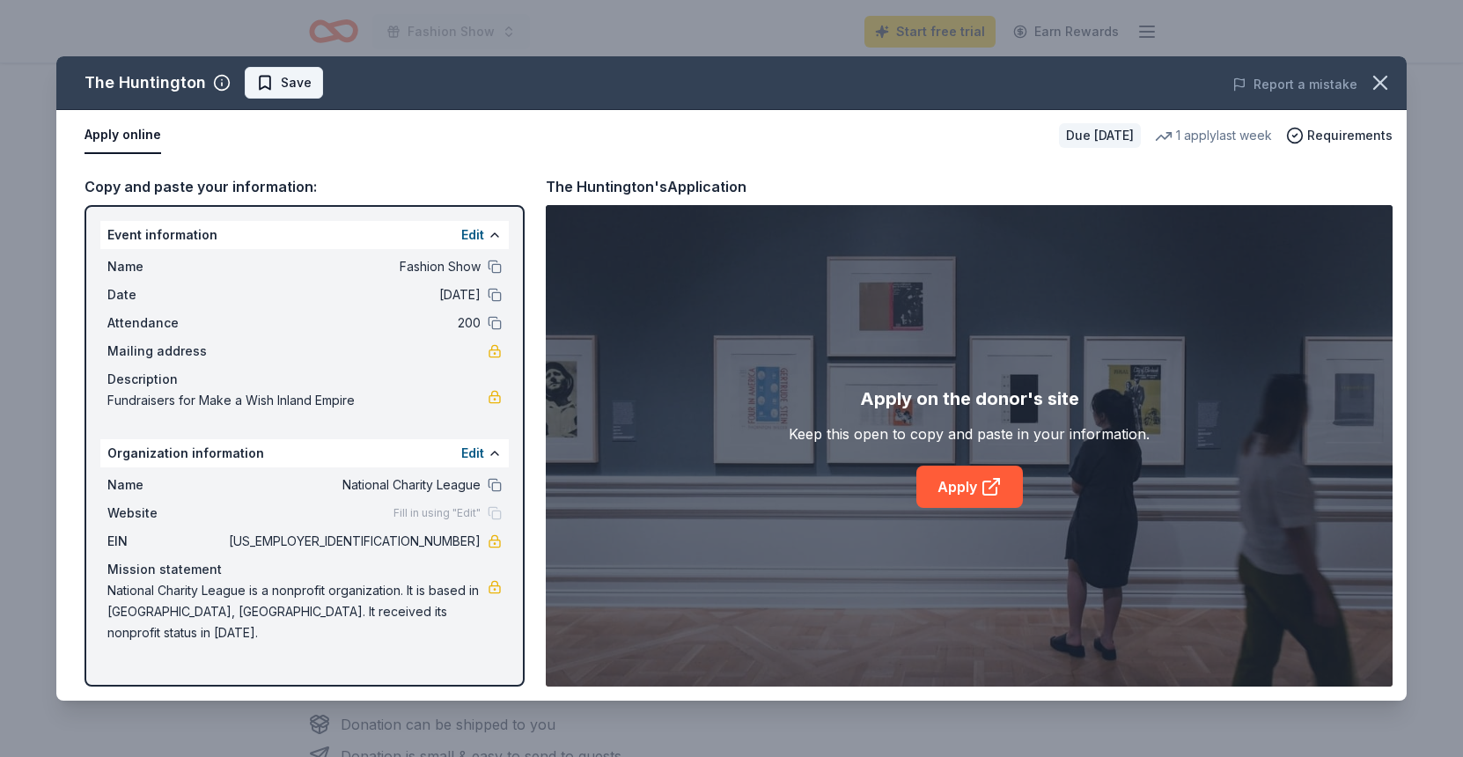
click at [300, 77] on span "Save" at bounding box center [296, 82] width 31 height 21
click at [115, 143] on button "Apply online" at bounding box center [123, 135] width 77 height 37
click at [986, 474] on link "Apply" at bounding box center [969, 487] width 107 height 42
click at [1382, 83] on icon "button" at bounding box center [1380, 82] width 25 height 25
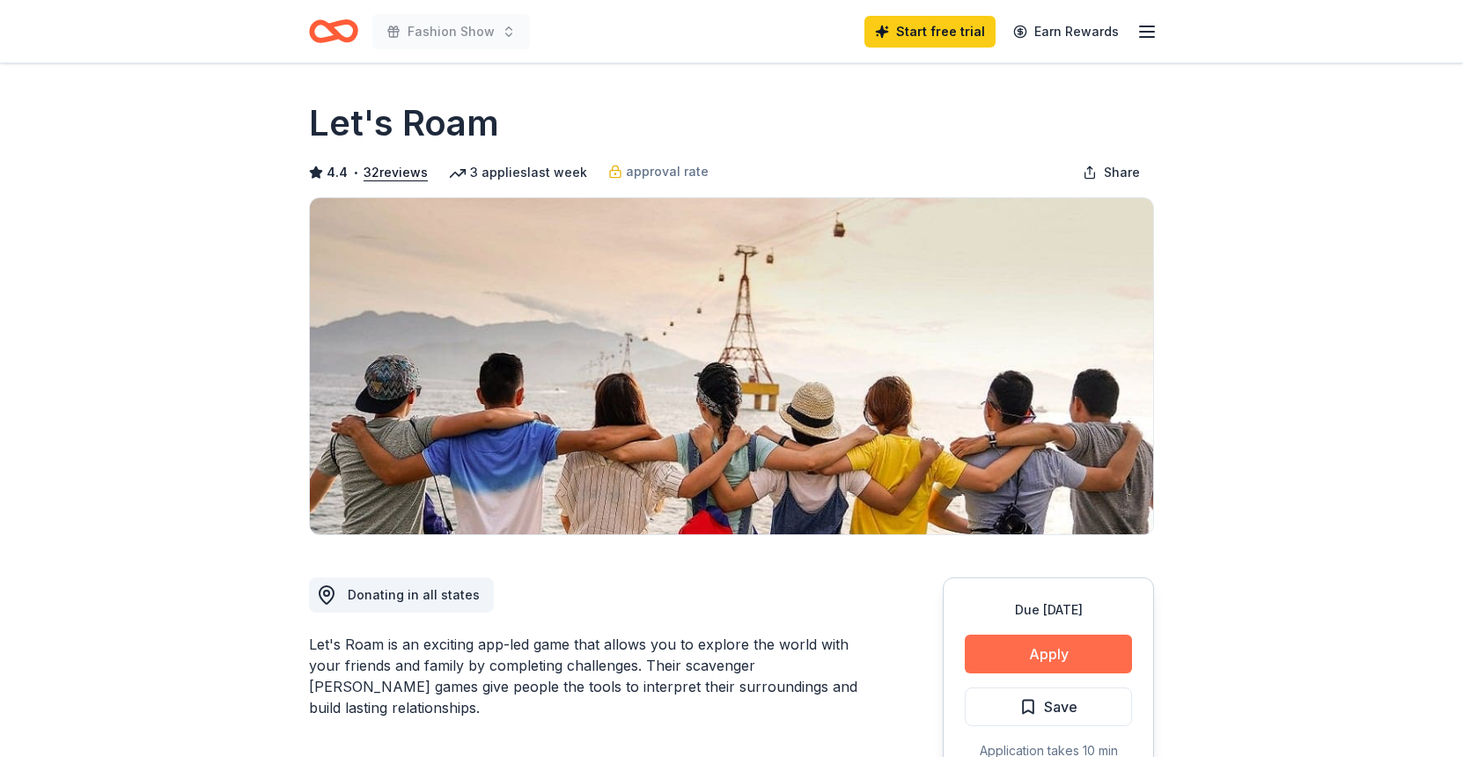
click at [1014, 660] on button "Apply" at bounding box center [1048, 654] width 167 height 39
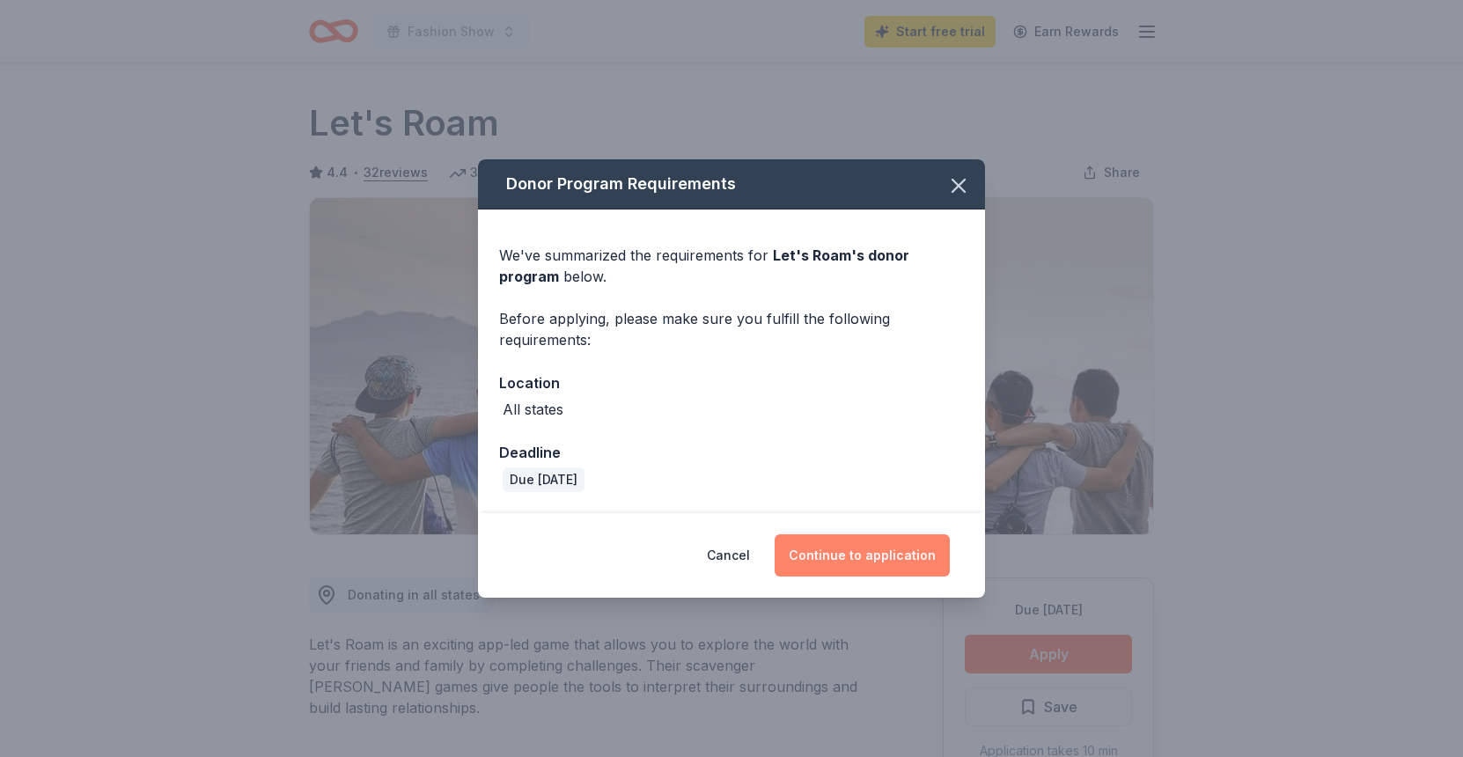
click at [843, 563] on button "Continue to application" at bounding box center [862, 555] width 175 height 42
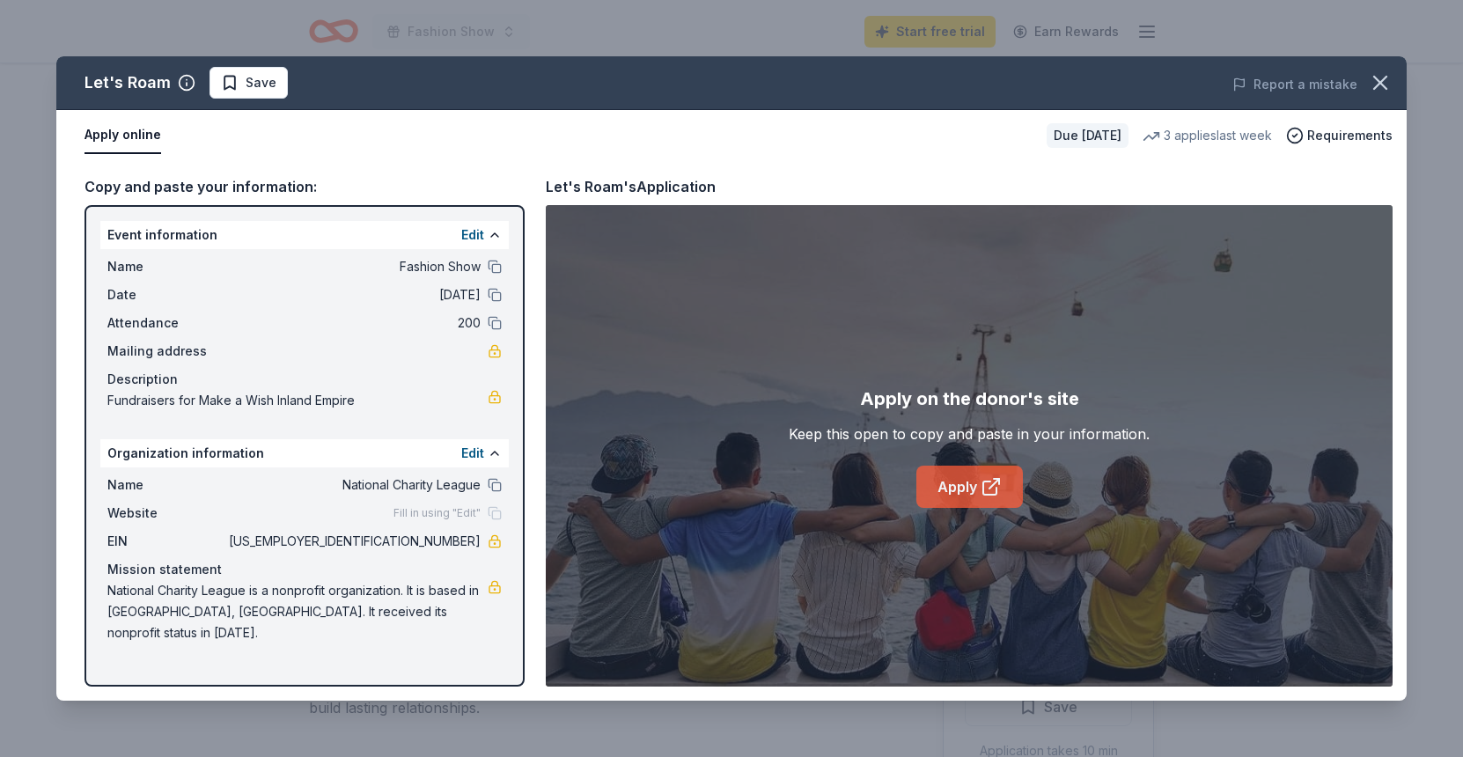
click at [953, 481] on link "Apply" at bounding box center [969, 487] width 107 height 42
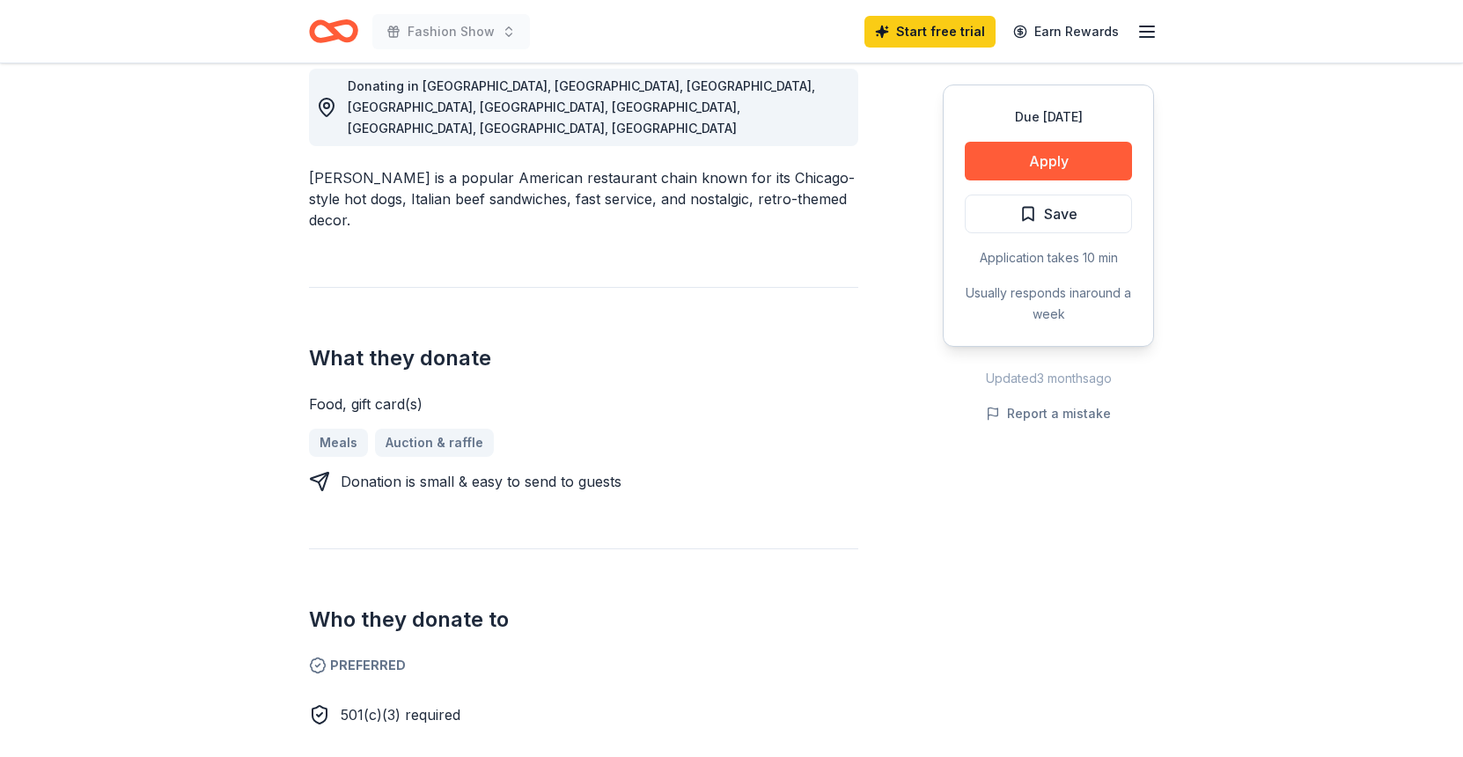
scroll to position [510, 0]
